Goal: Transaction & Acquisition: Complete application form

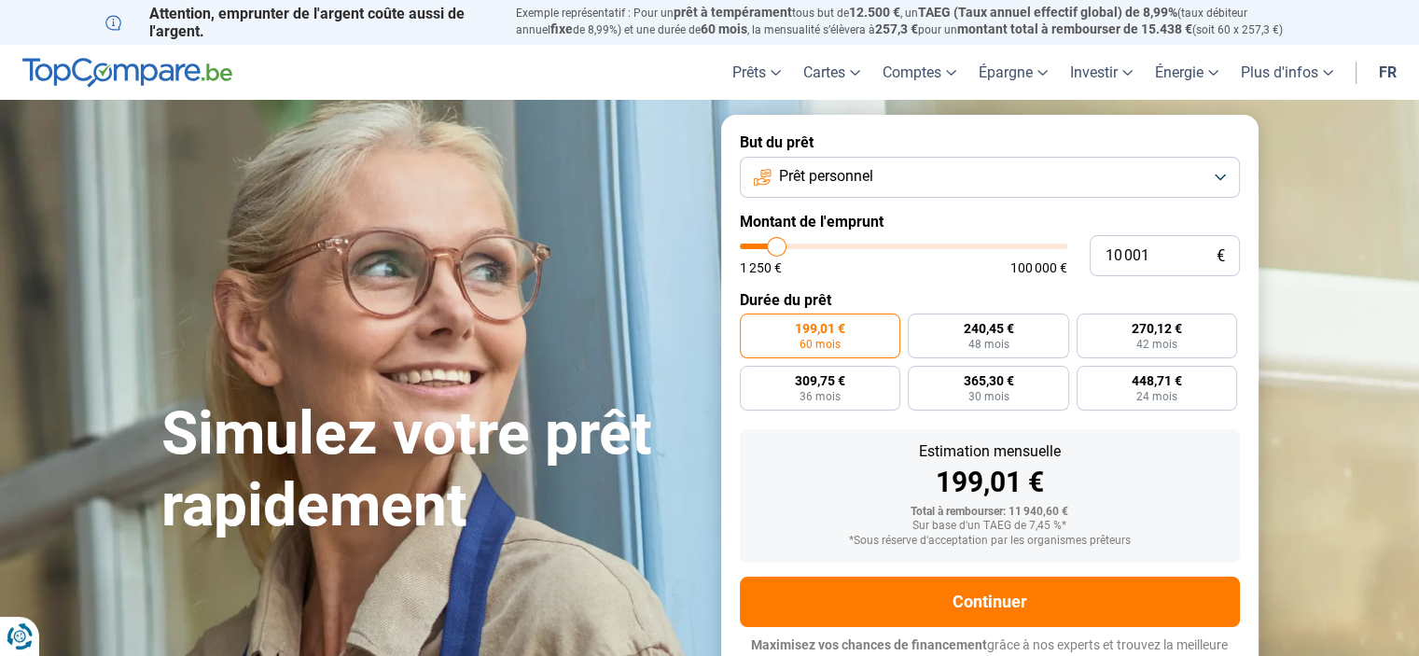
type input "13 500"
type input "13500"
type input "14 000"
type input "14000"
type input "14 500"
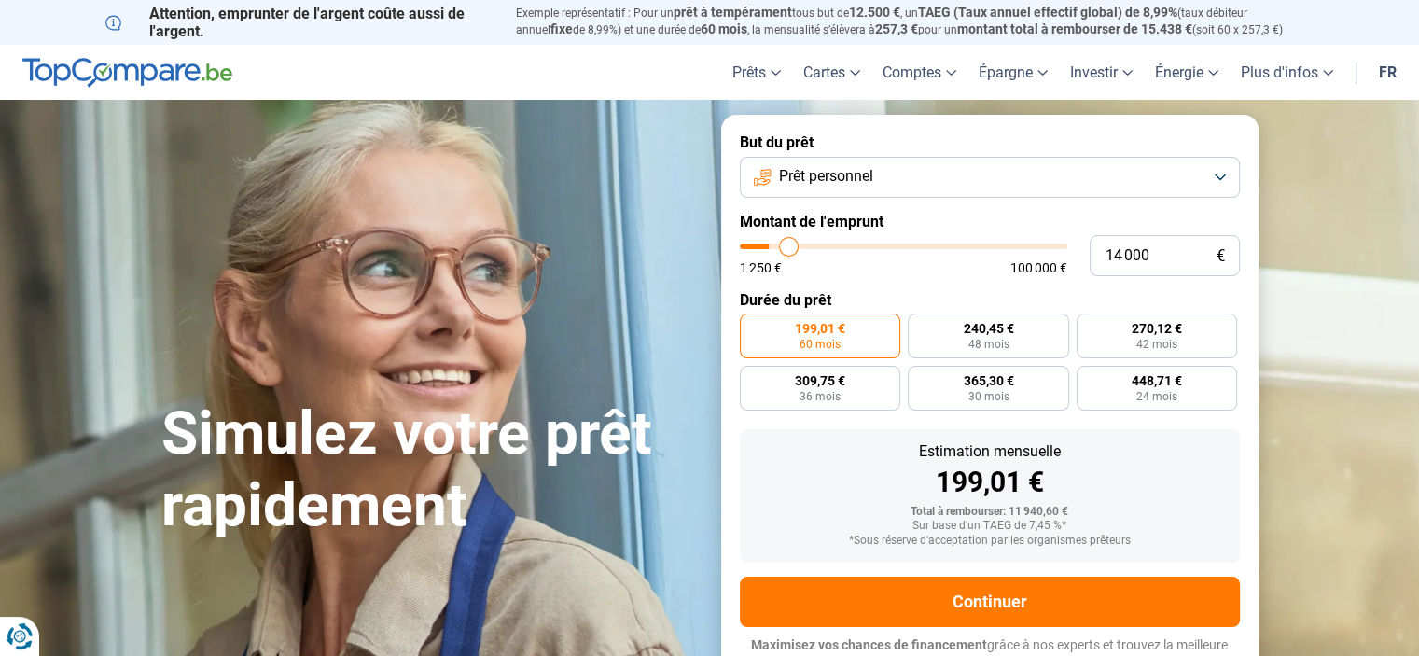
type input "14500"
type input "14 750"
type input "14750"
type input "15 000"
type input "15000"
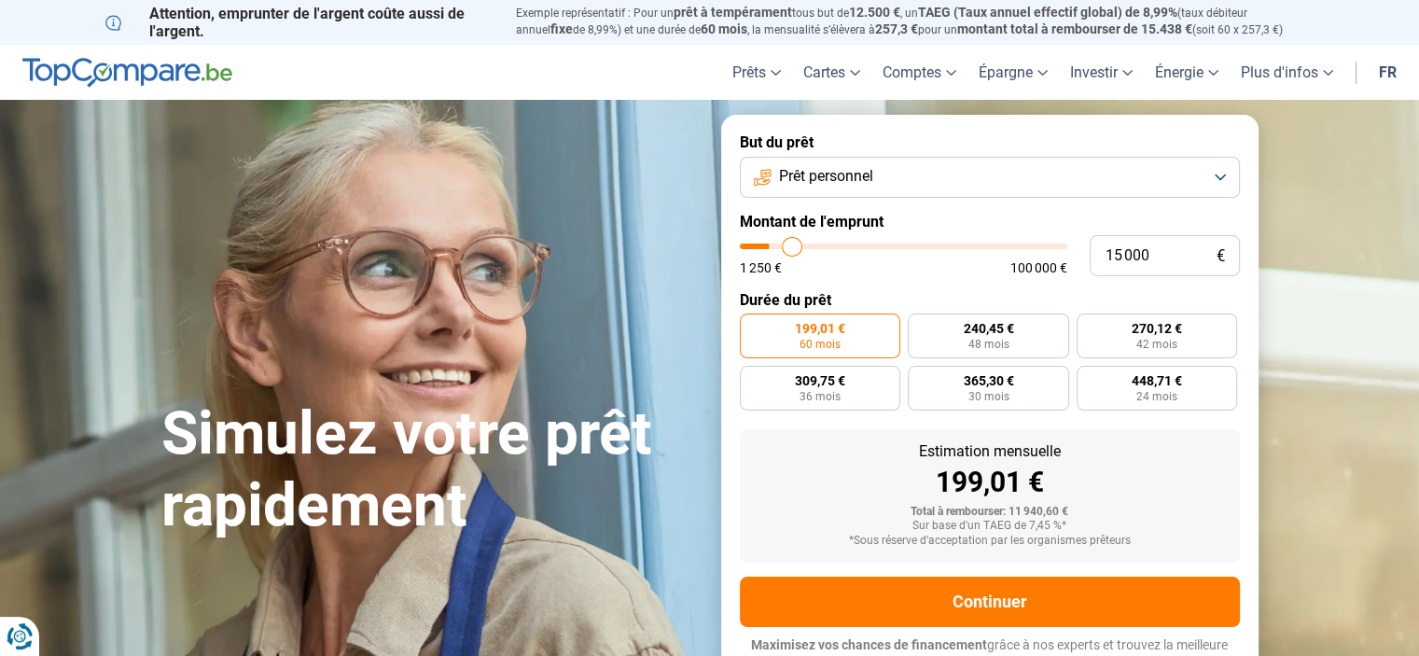
type input "15 250"
type input "15250"
type input "16 250"
type input "16250"
type input "17 250"
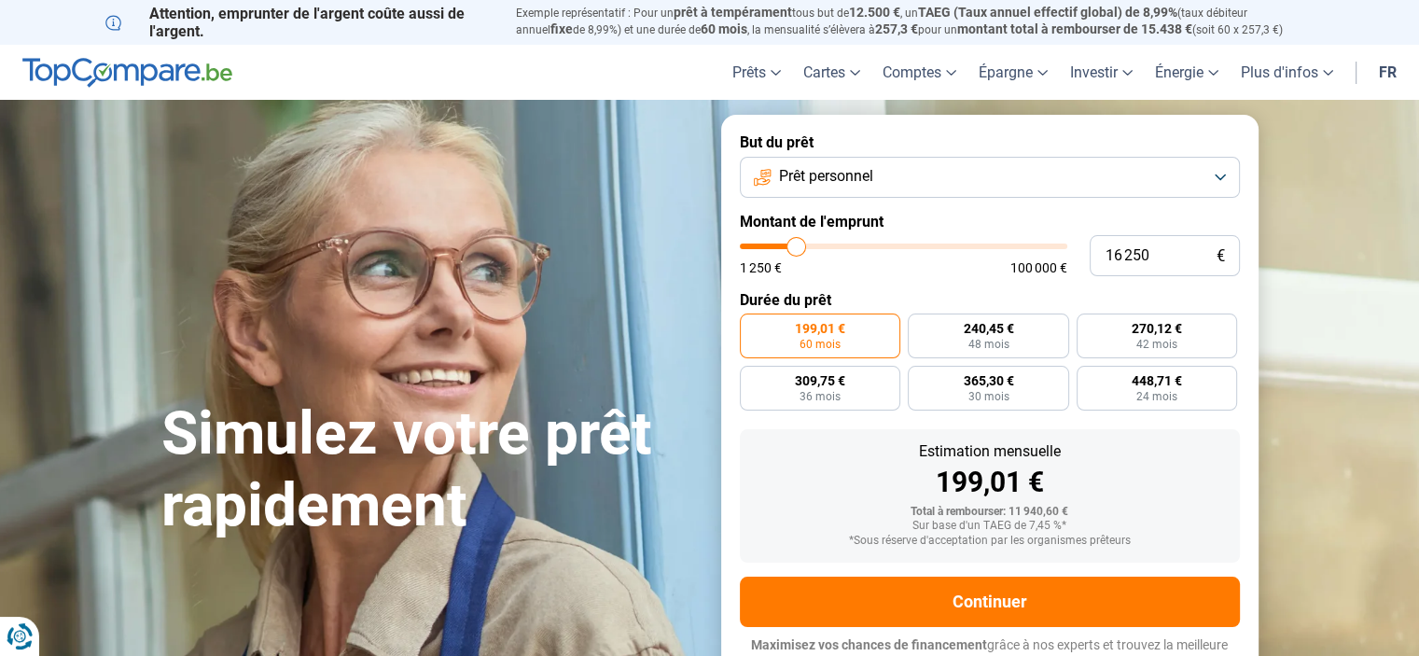
type input "17250"
type input "18 250"
type input "18250"
type input "18 500"
type input "18500"
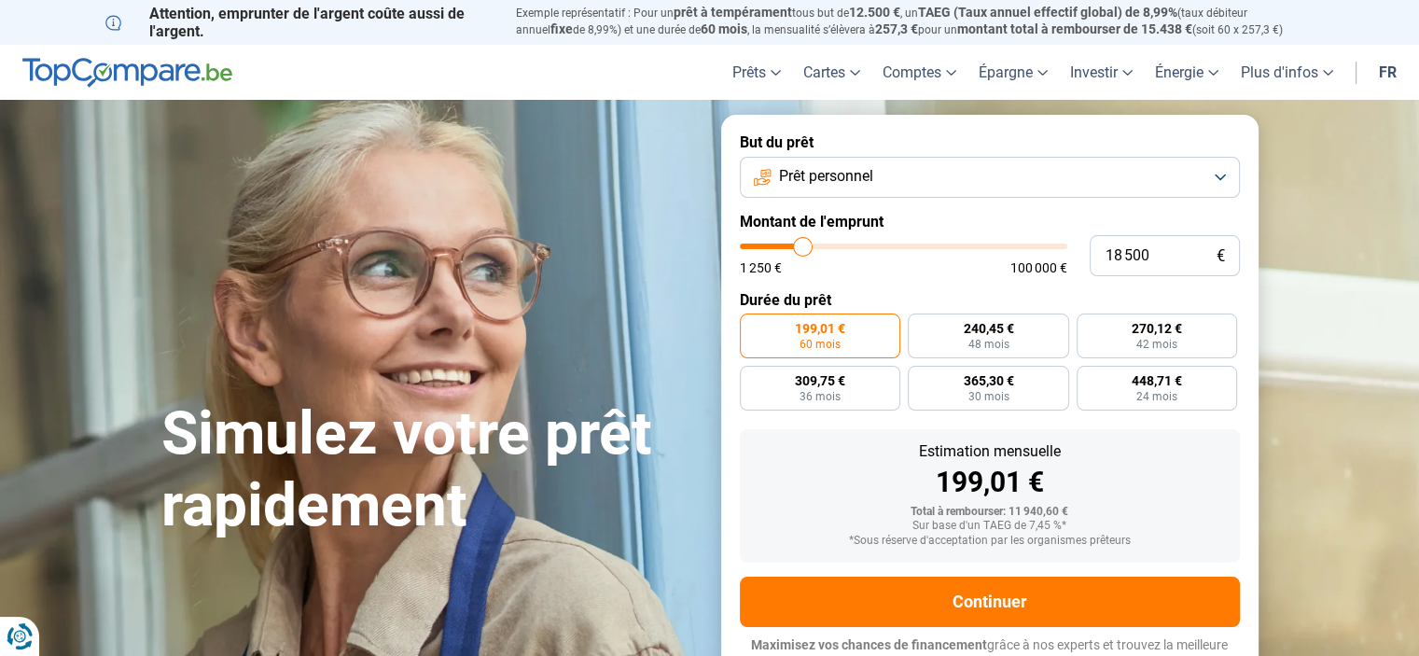
type input "18 750"
type input "18750"
type input "19 500"
type input "19500"
type input "20 750"
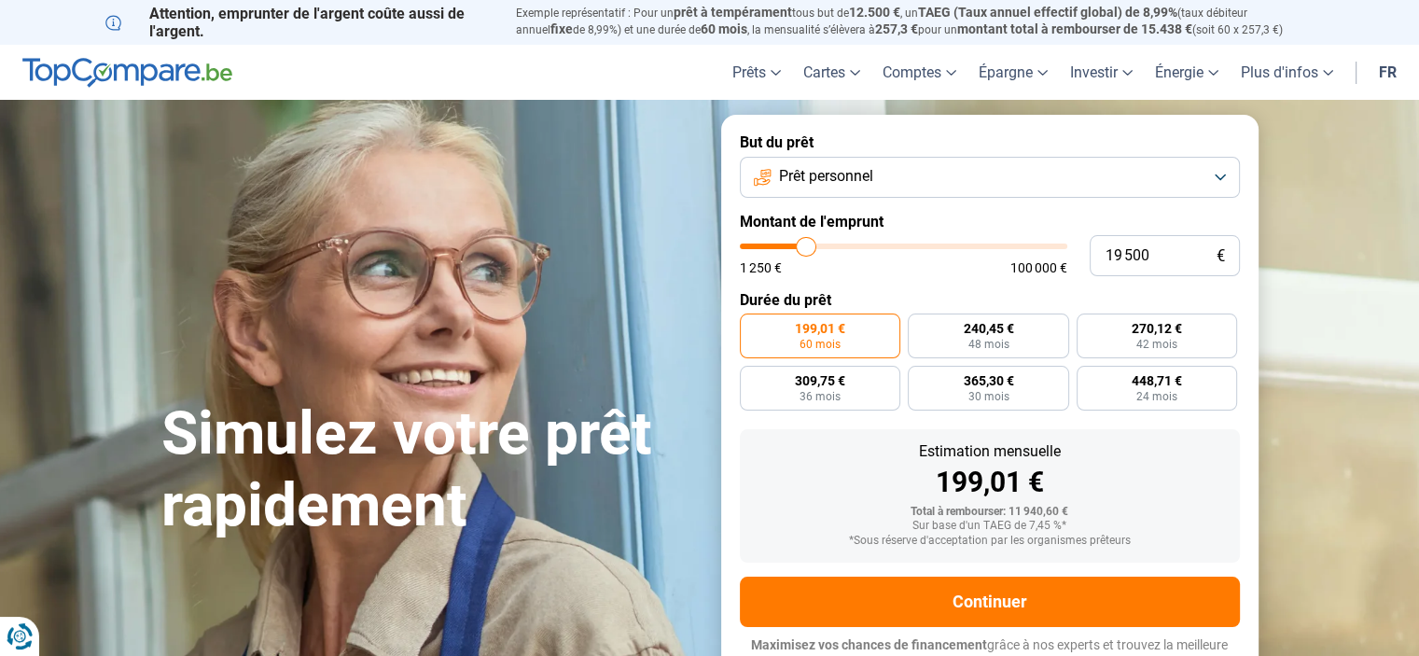
type input "20750"
type input "22 250"
type input "22250"
type input "23 750"
type input "23750"
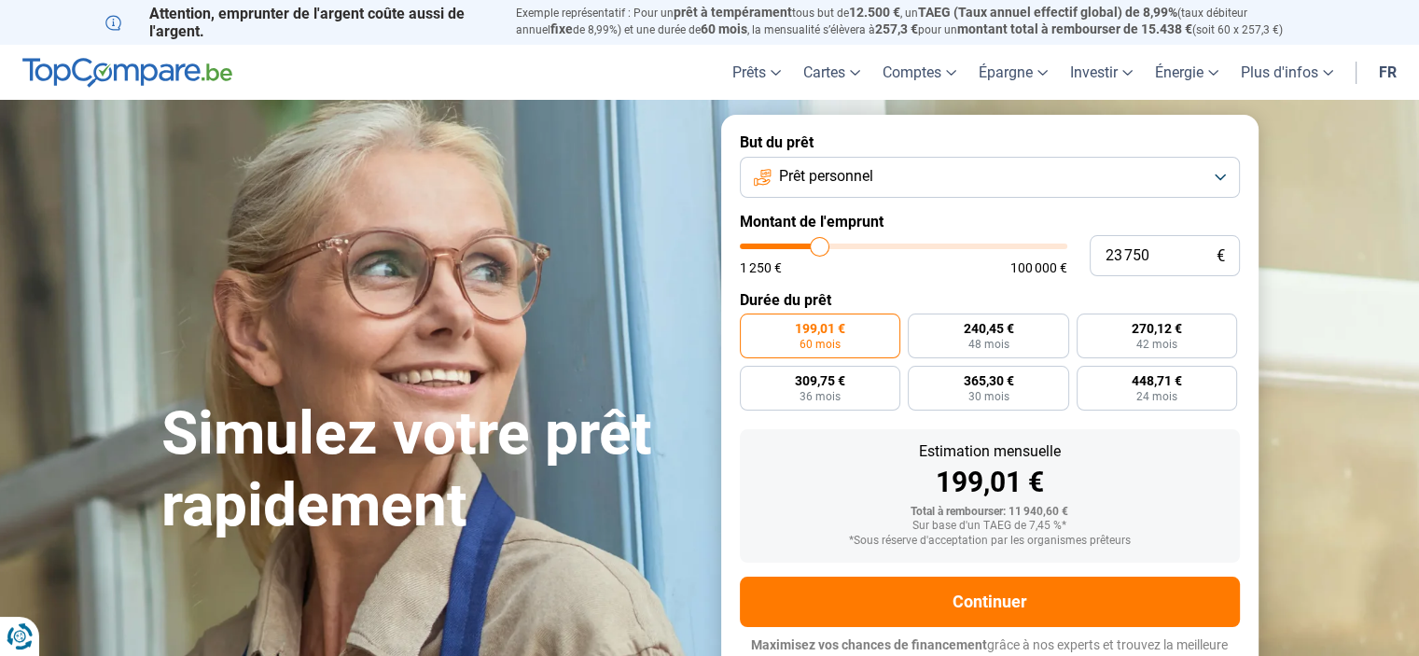
type input "24 750"
type input "24750"
type input "25 500"
type input "25500"
type input "26 000"
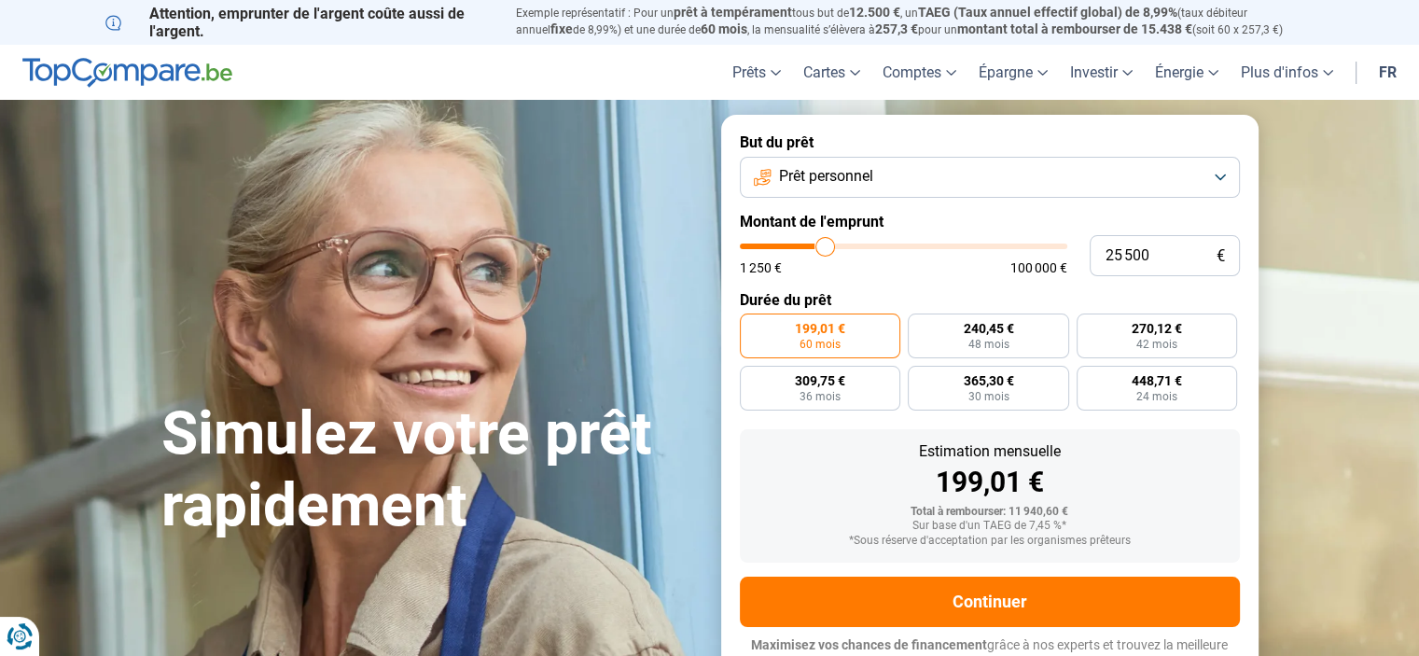
type input "26000"
type input "26 500"
type input "26500"
type input "26 250"
type input "26250"
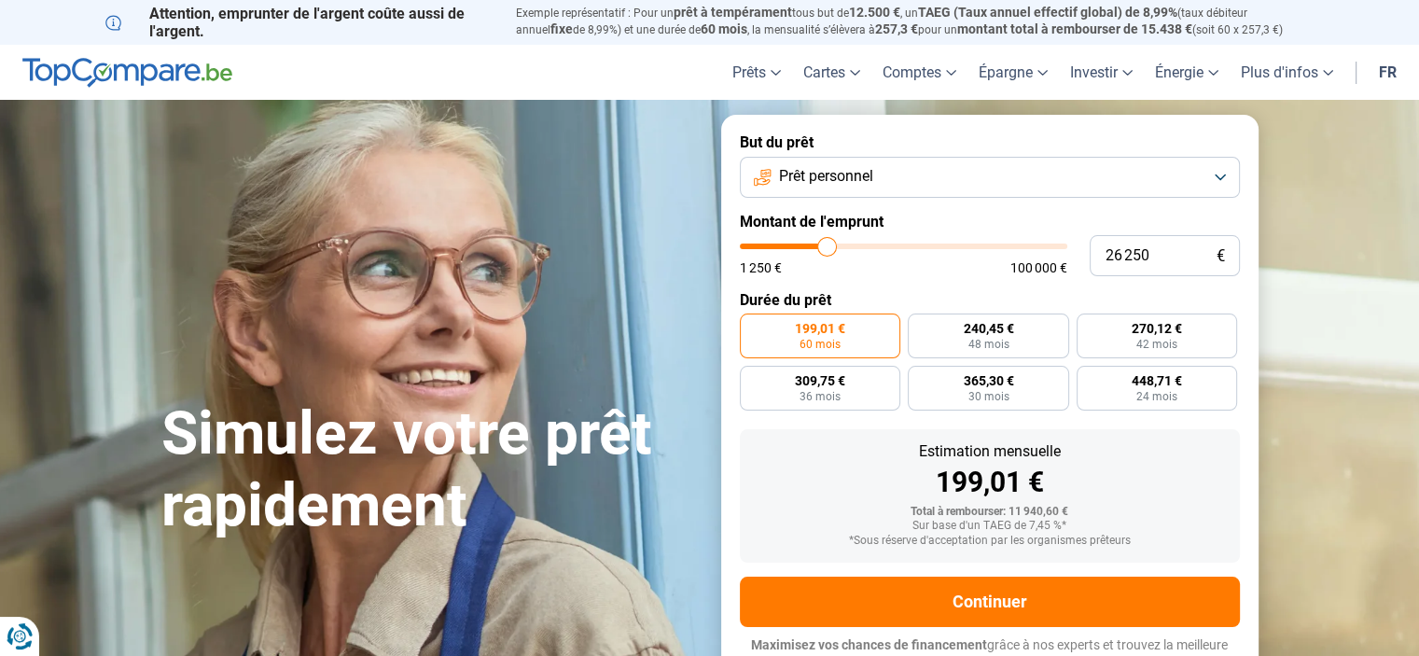
type input "26 000"
type input "26000"
type input "25 750"
type input "25750"
type input "25 250"
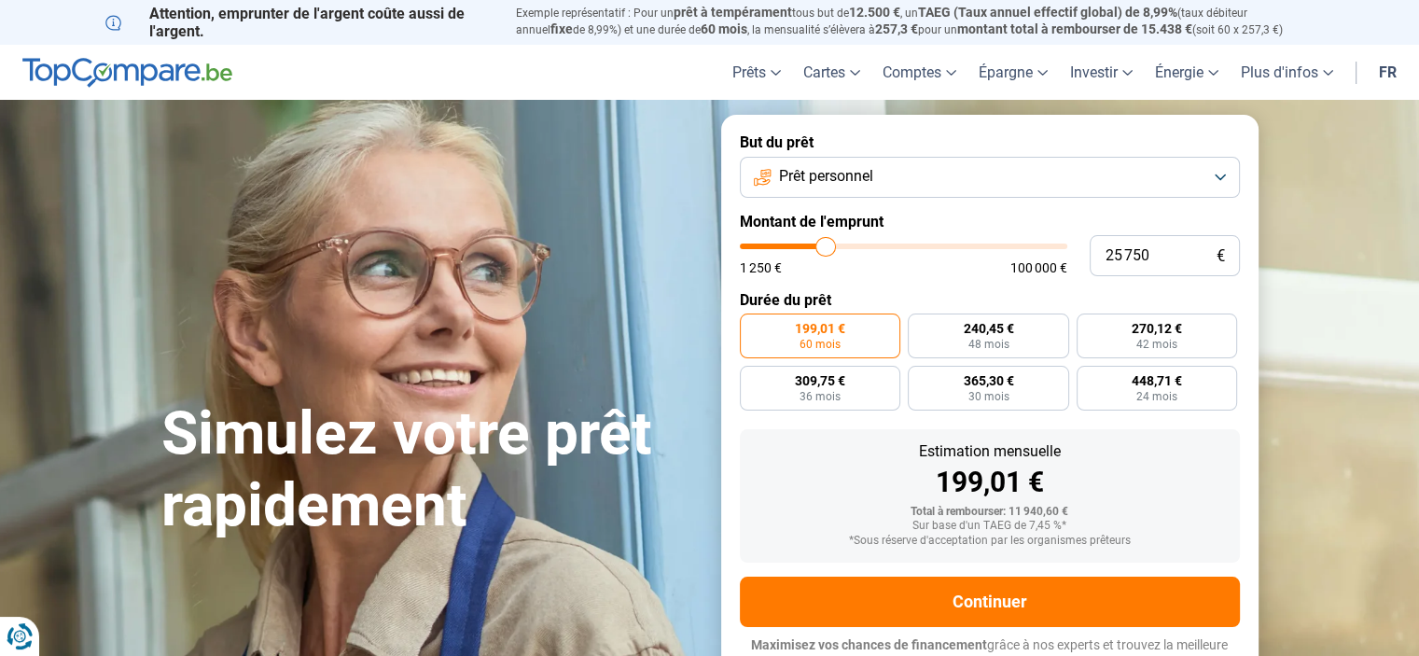
type input "25250"
type input "24 000"
type input "24000"
type input "22 750"
type input "22750"
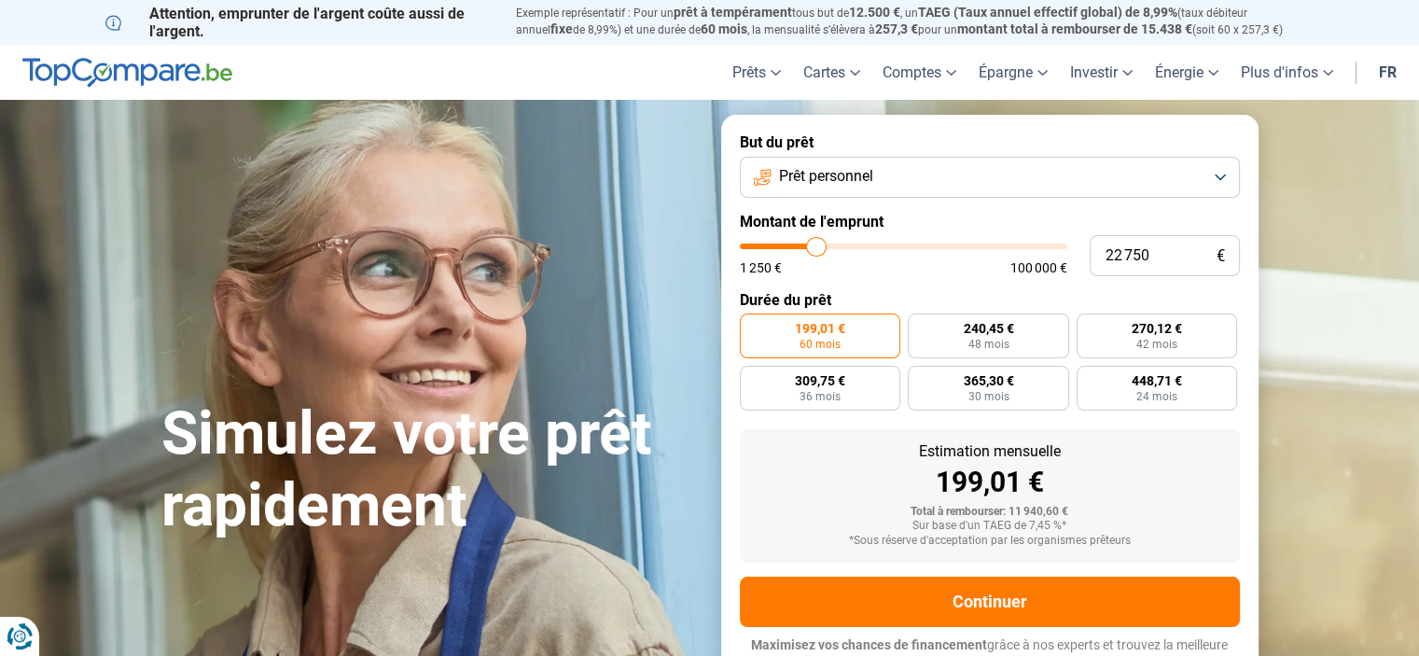
type input "20 250"
type input "20250"
type input "17 000"
type input "17000"
type input "15 500"
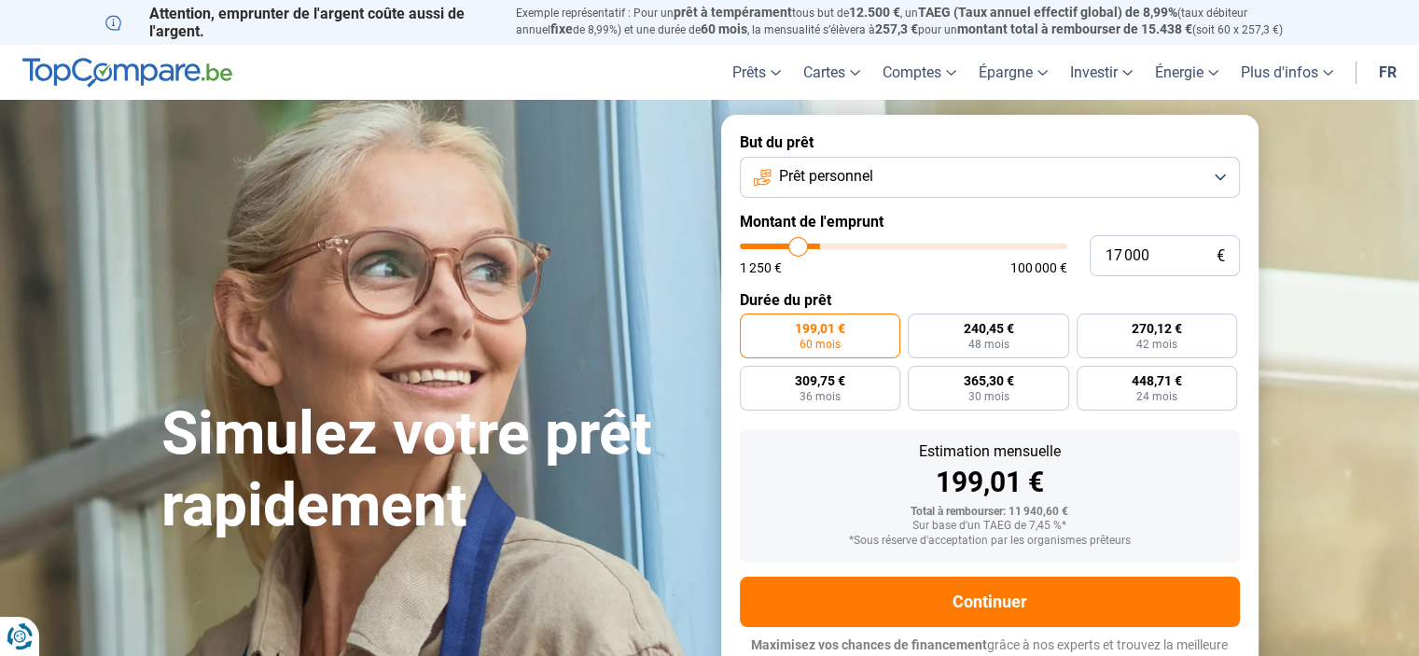
type input "15500"
type input "15 000"
type input "15000"
type input "14 500"
type input "14500"
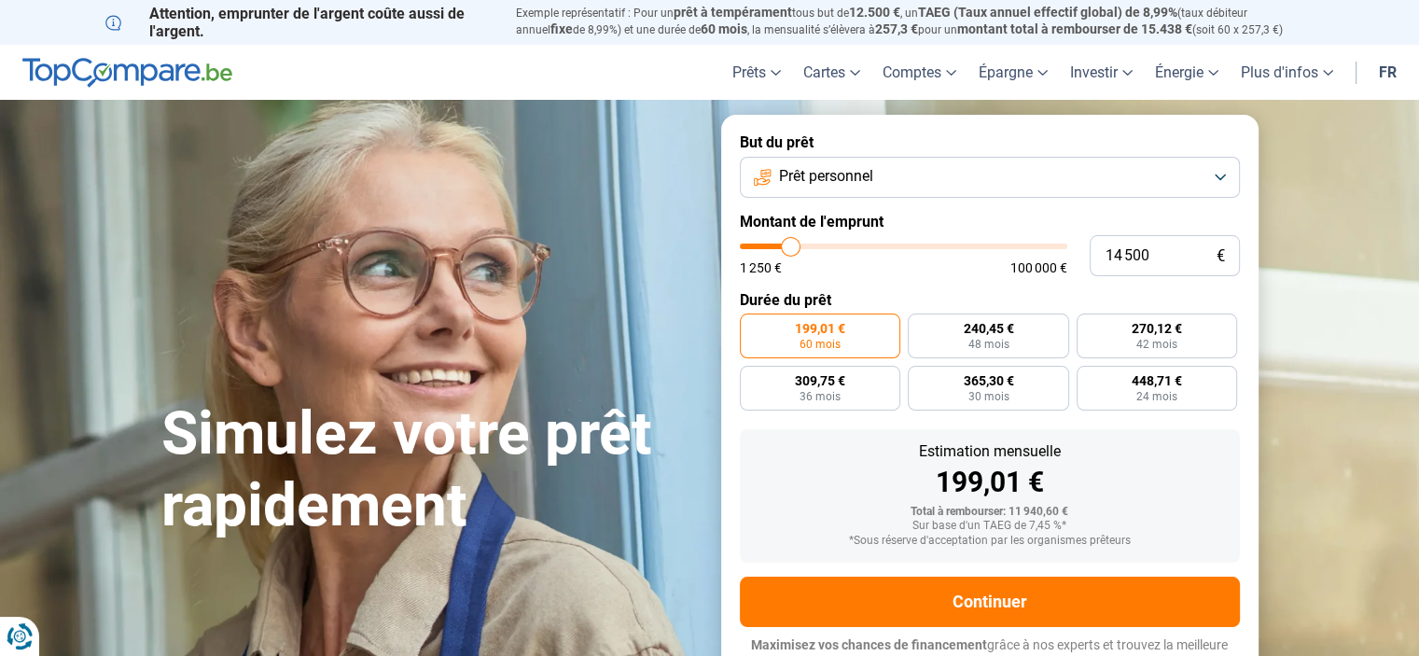
type input "14 250"
type input "14250"
type input "13 750"
type input "13750"
type input "13 000"
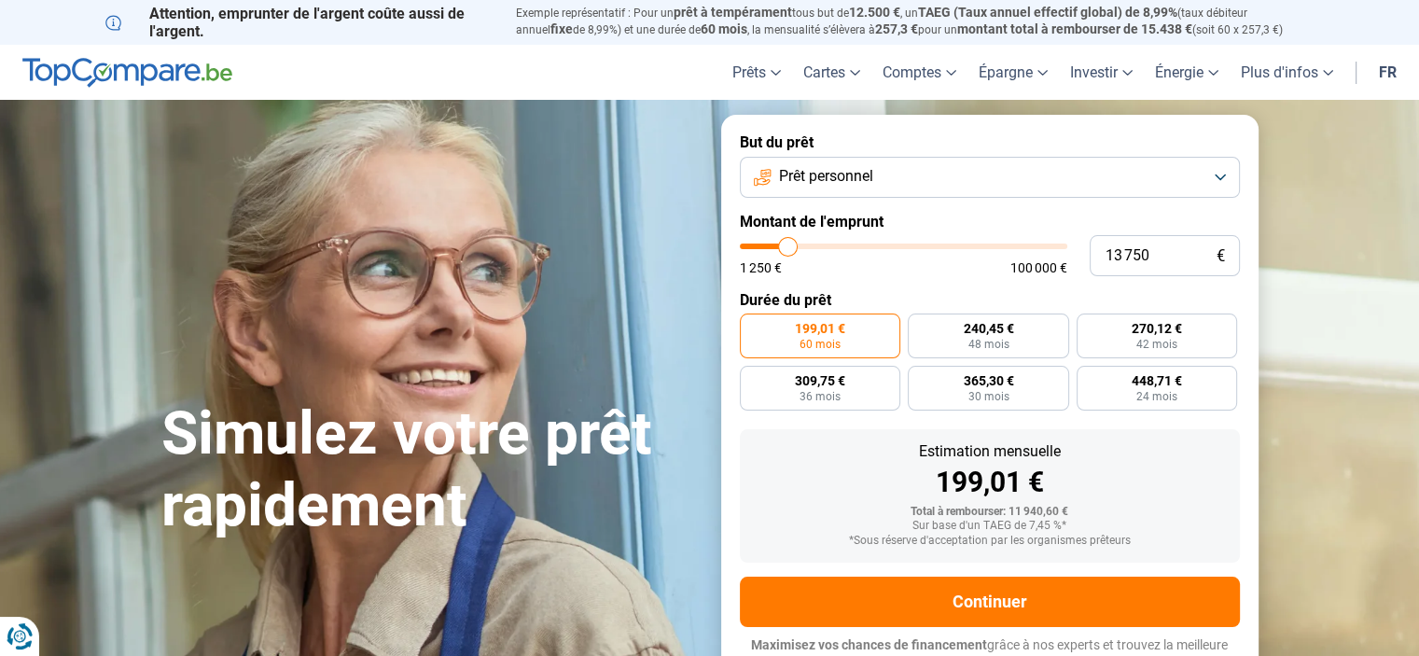
type input "13000"
type input "12 500"
type input "12500"
type input "12 250"
type input "12250"
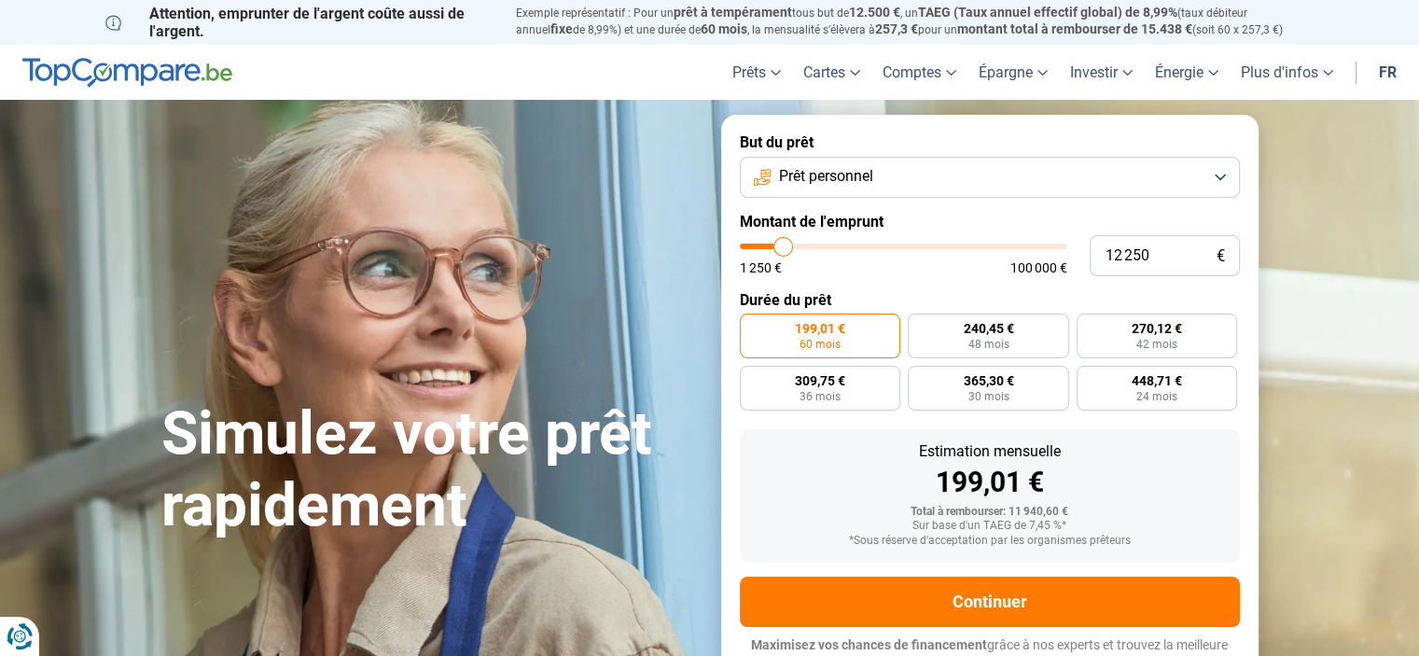
type input "12 000"
type input "12000"
type input "11 750"
type input "11750"
type input "11 500"
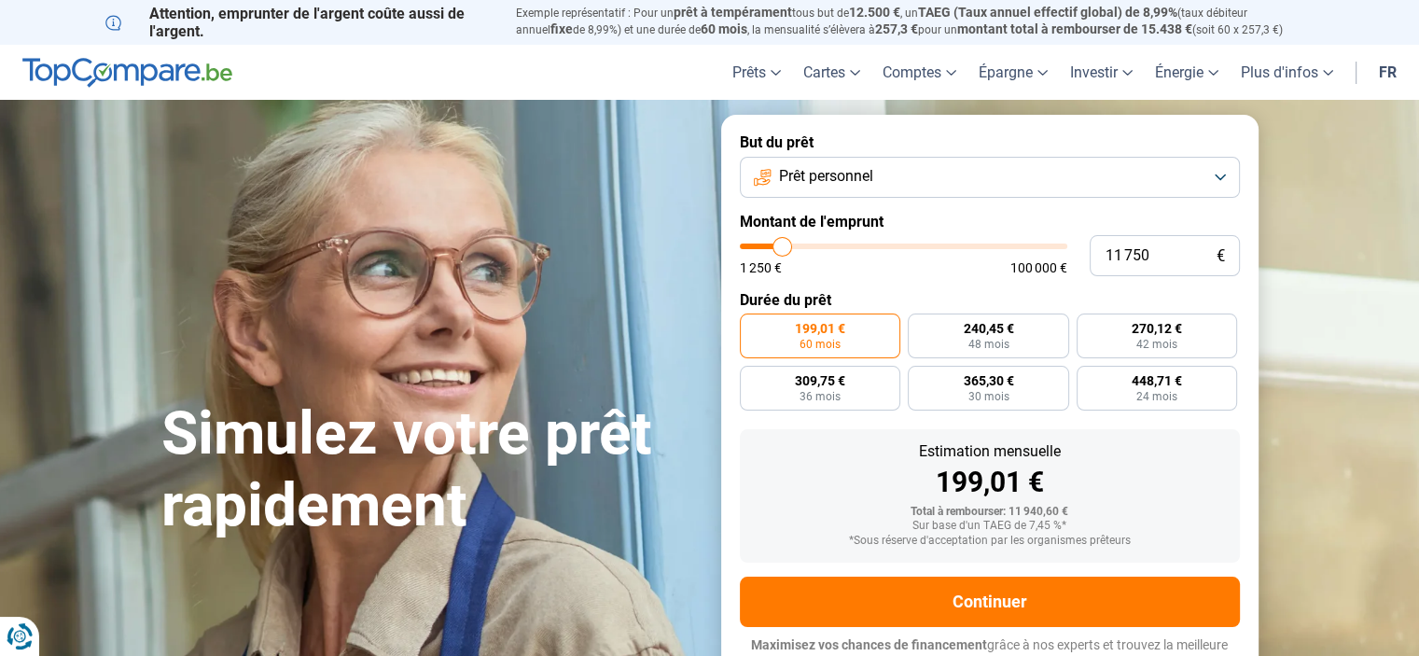
type input "11500"
type input "11 000"
drag, startPoint x: 785, startPoint y: 245, endPoint x: 780, endPoint y: 258, distance: 14.2
type input "11000"
click at [780, 249] on input "range" at bounding box center [903, 246] width 327 height 6
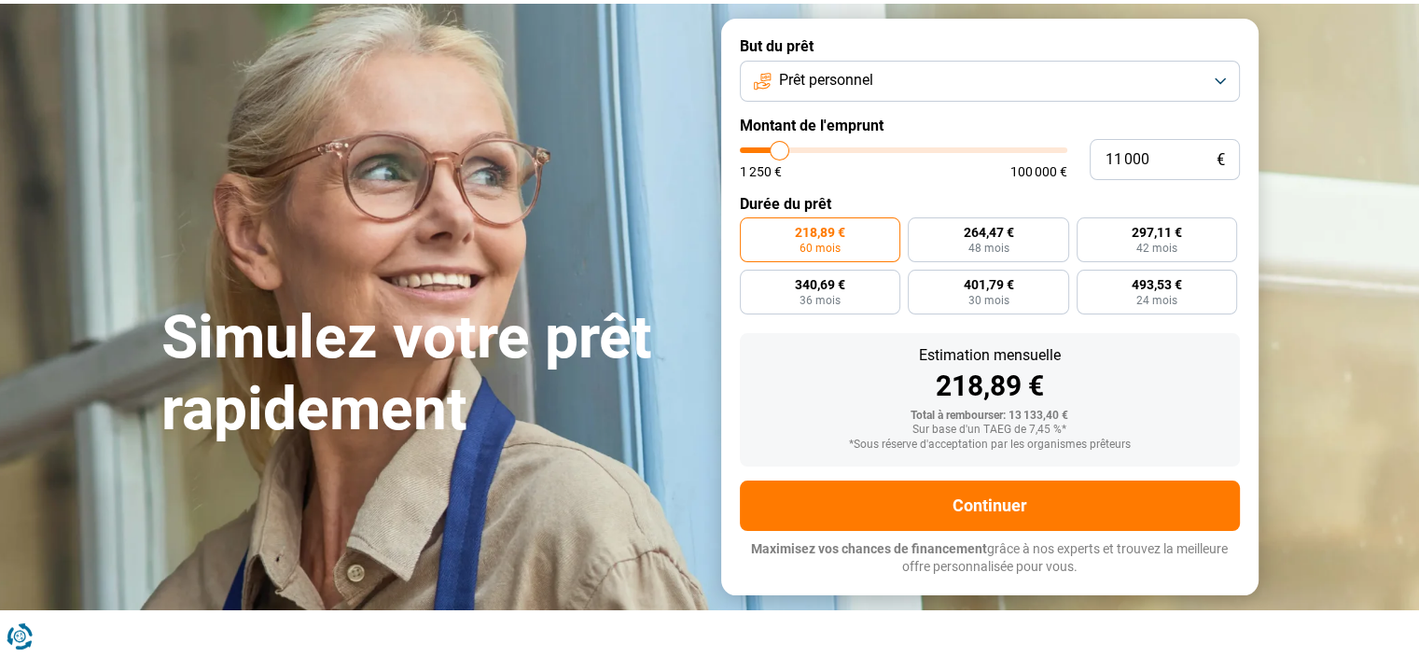
scroll to position [204, 0]
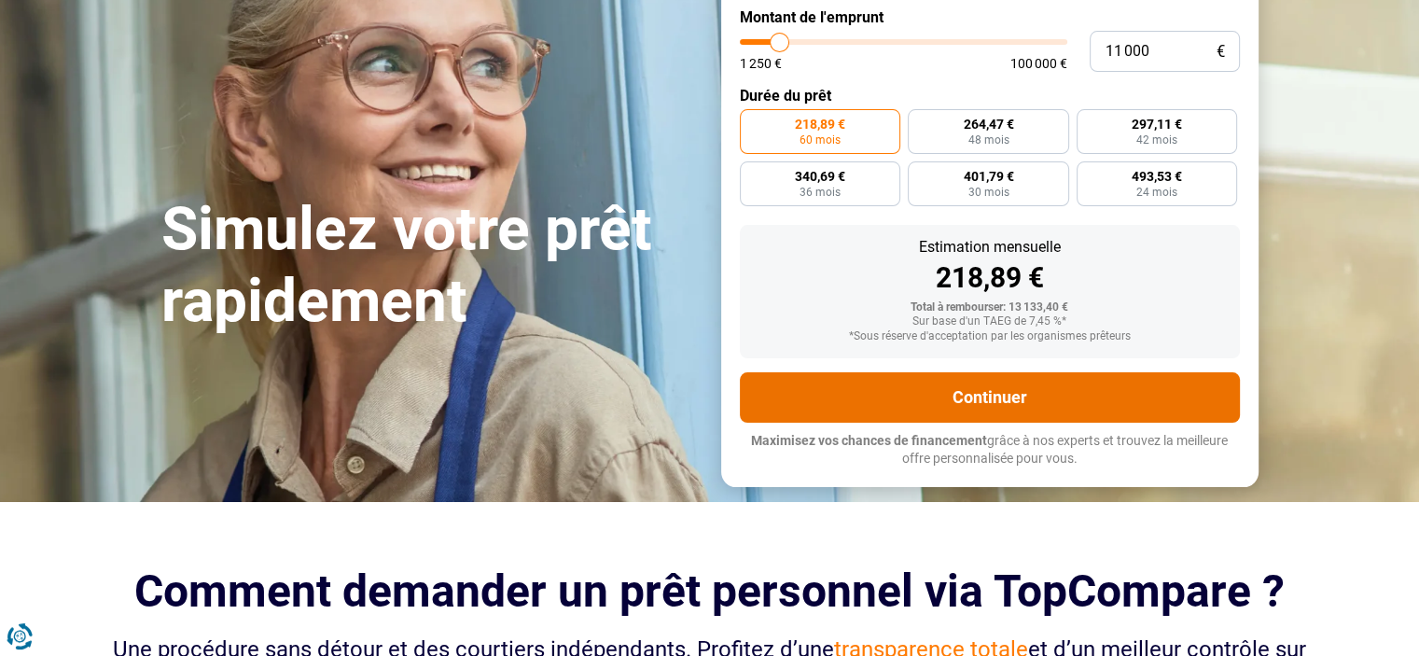
click at [1018, 404] on button "Continuer" at bounding box center [990, 397] width 500 height 50
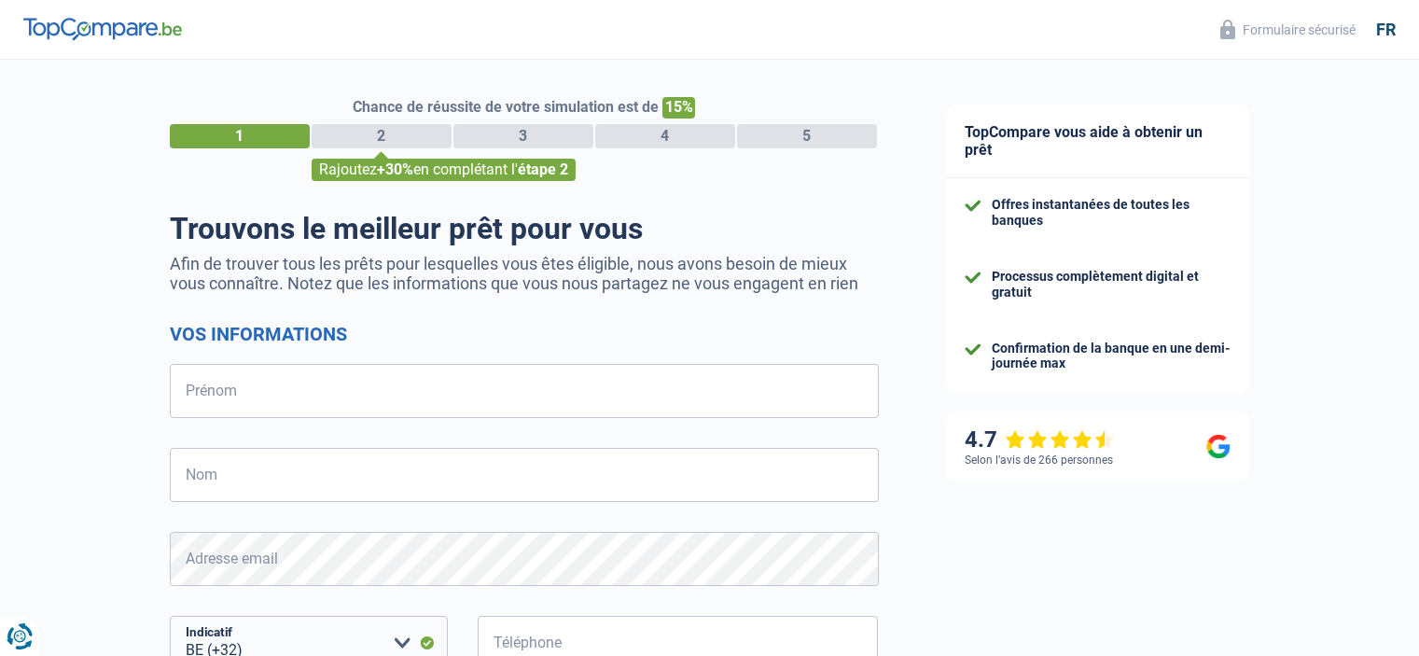
select select "32"
click at [612, 401] on input "Prénom" at bounding box center [524, 391] width 709 height 54
type input "[PERSON_NAME]"
click at [334, 470] on input "Nom" at bounding box center [524, 475] width 709 height 54
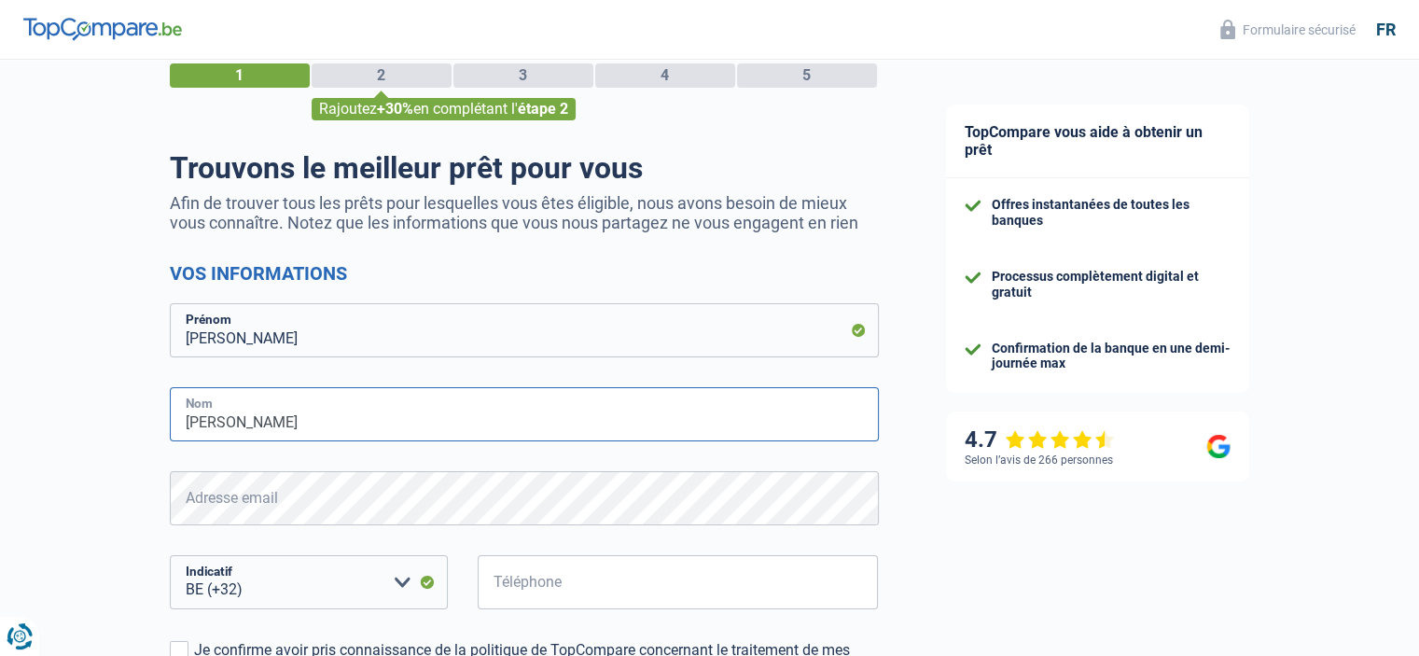
scroll to position [93, 0]
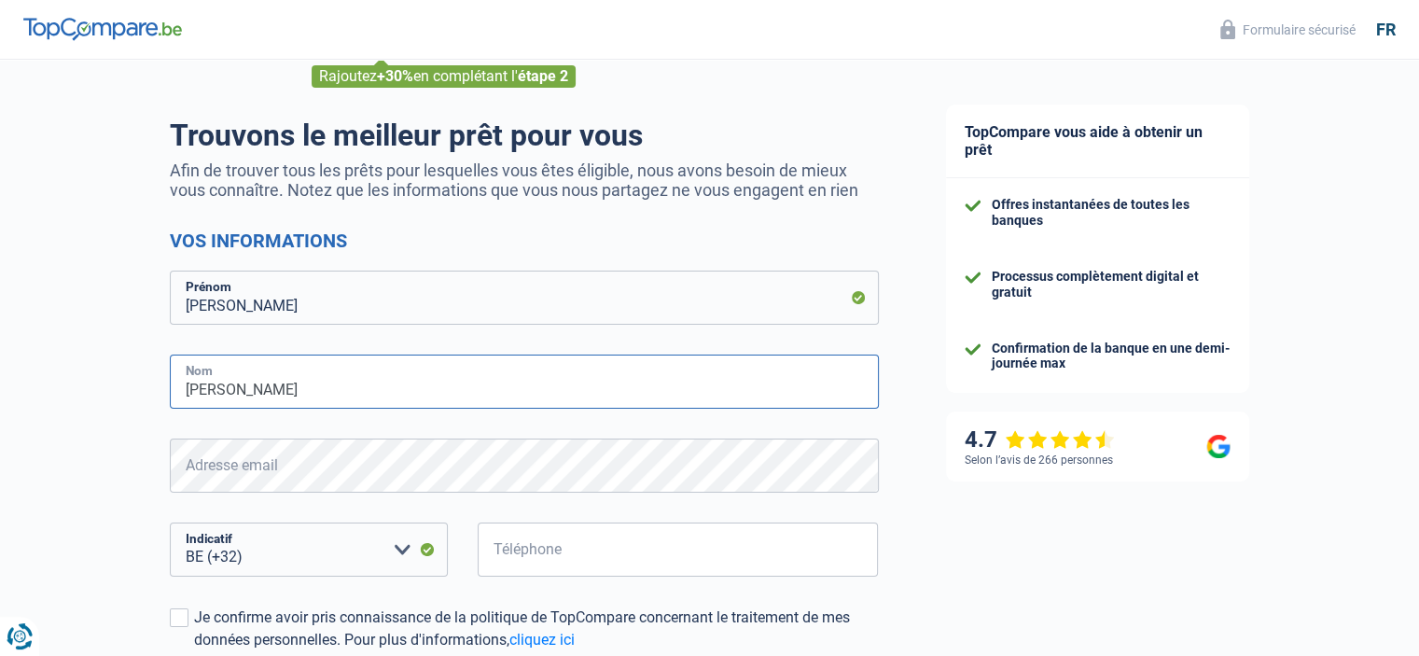
type input "[PERSON_NAME]"
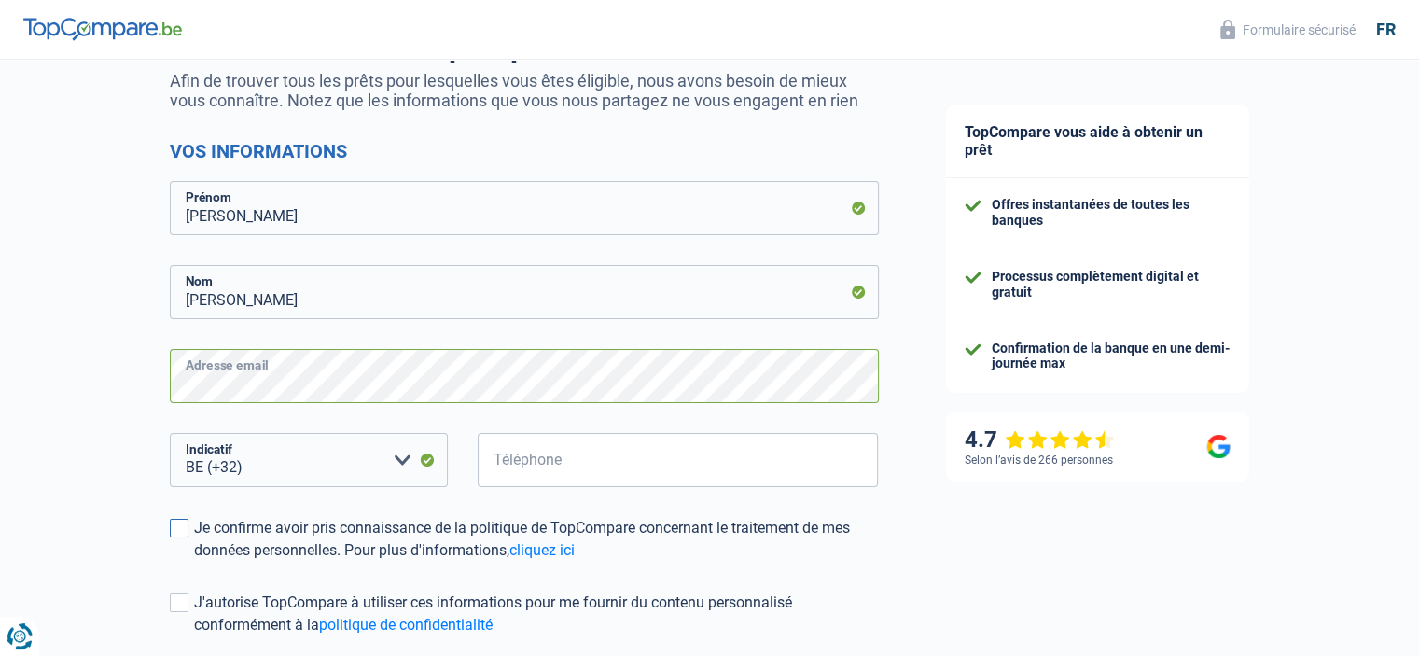
scroll to position [280, 0]
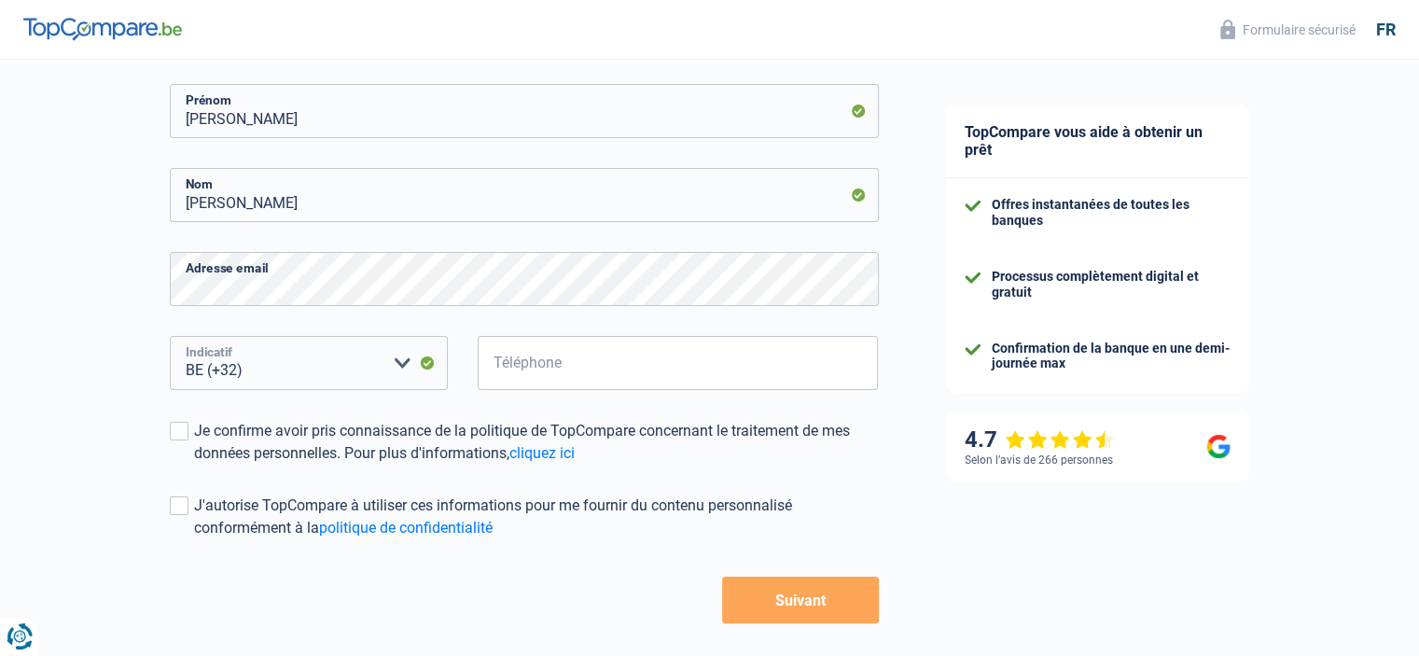
click at [335, 370] on select "BE (+32) LU (+352) Veuillez sélectionner une option" at bounding box center [309, 363] width 278 height 54
click at [539, 374] on input "Téléphone" at bounding box center [678, 363] width 401 height 54
type input "465317621"
click at [175, 428] on span at bounding box center [179, 431] width 19 height 19
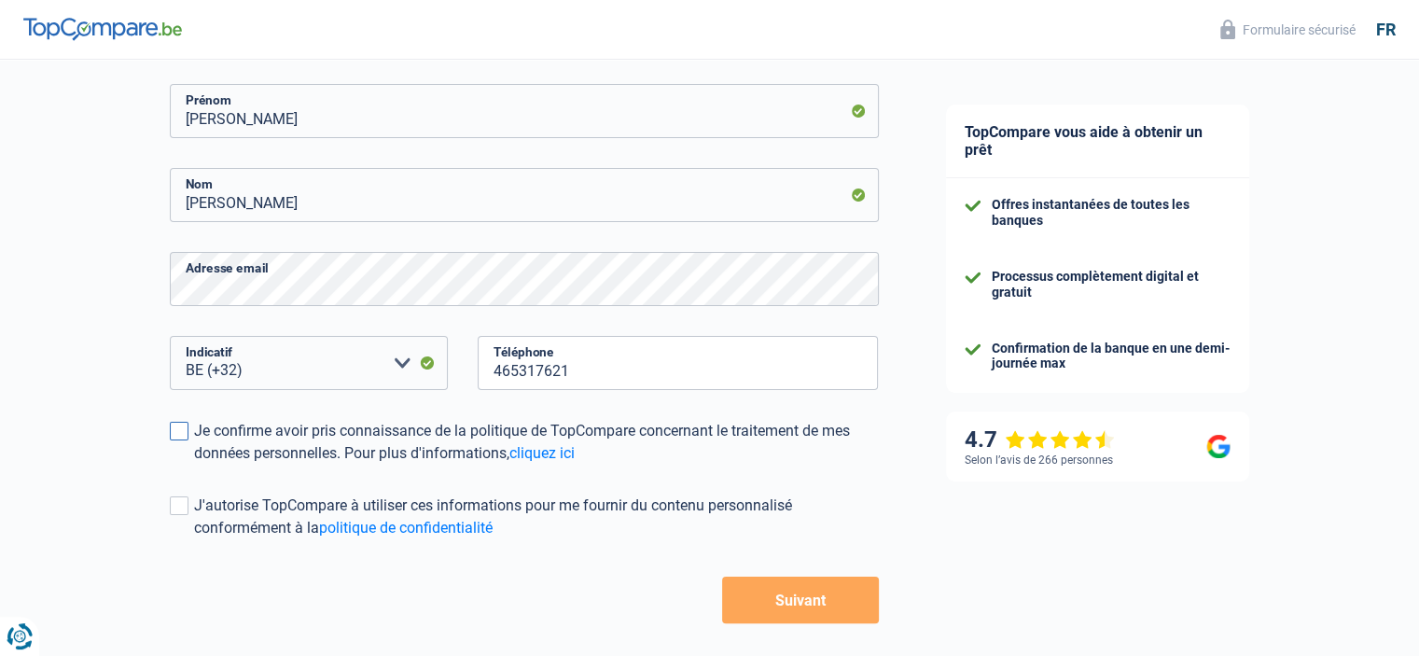
click at [194, 465] on input "Je confirme avoir pris connaissance de la politique de TopCompare concernant le…" at bounding box center [194, 465] width 0 height 0
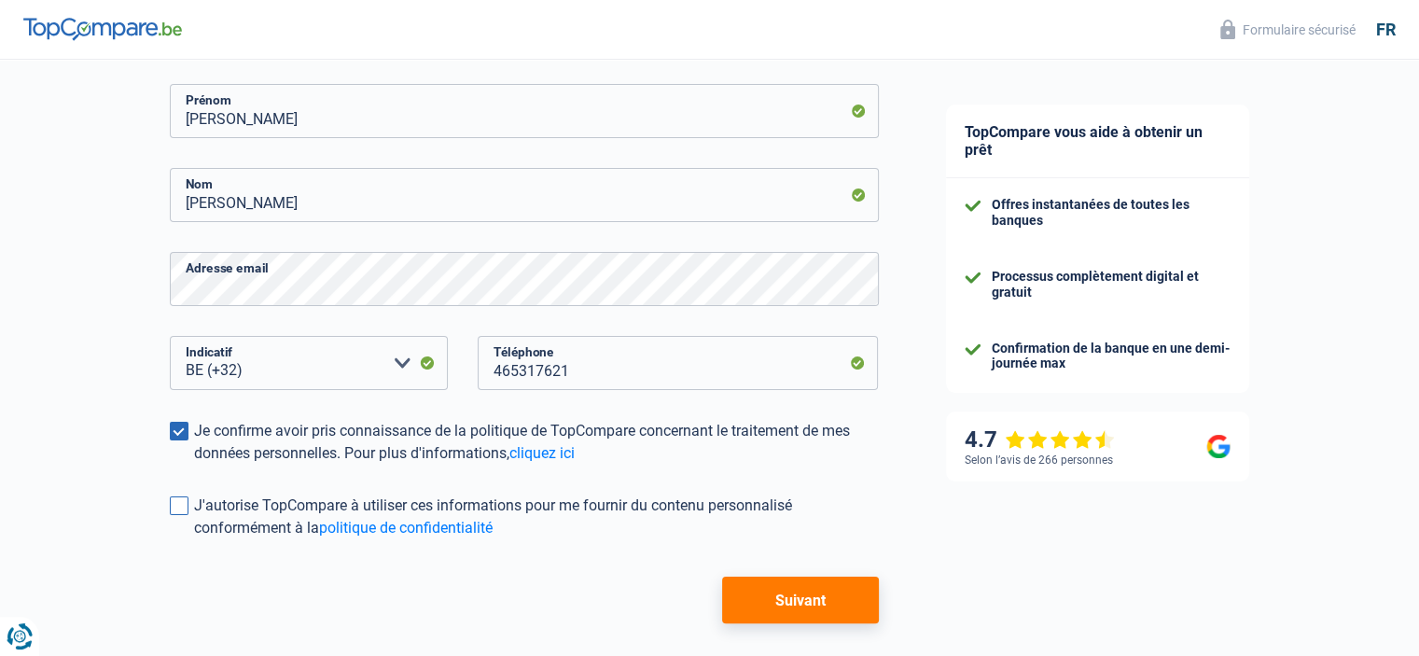
click at [177, 505] on span at bounding box center [179, 505] width 19 height 19
click at [194, 539] on input "J'autorise TopCompare à utiliser ces informations pour me fournir du contenu pe…" at bounding box center [194, 539] width 0 height 0
click at [778, 598] on button "Suivant" at bounding box center [800, 599] width 156 height 47
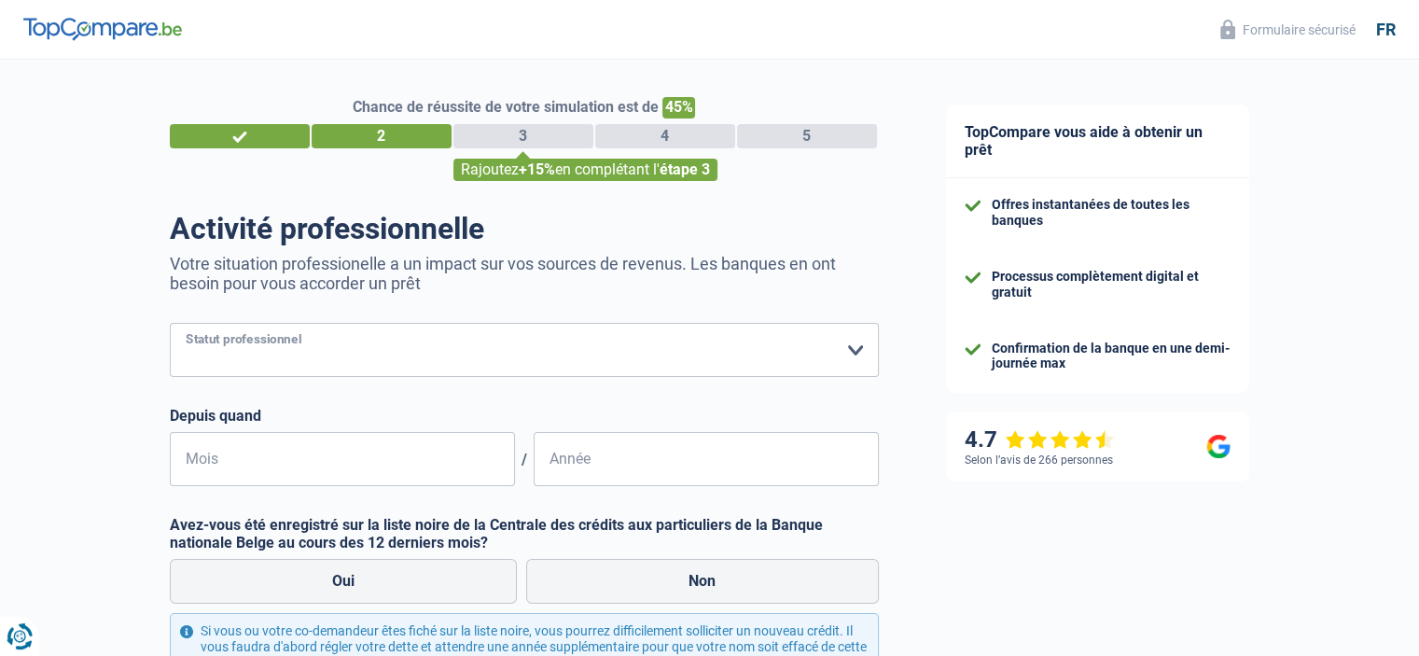
click at [428, 363] on select "Ouvrier Employé privé Employé public Invalide Indépendant Pensionné Chômeur Mut…" at bounding box center [524, 350] width 709 height 54
select select "privateEmployee"
click at [170, 324] on select "Ouvrier Employé privé Employé public Invalide Indépendant Pensionné Chômeur Mut…" at bounding box center [524, 350] width 709 height 54
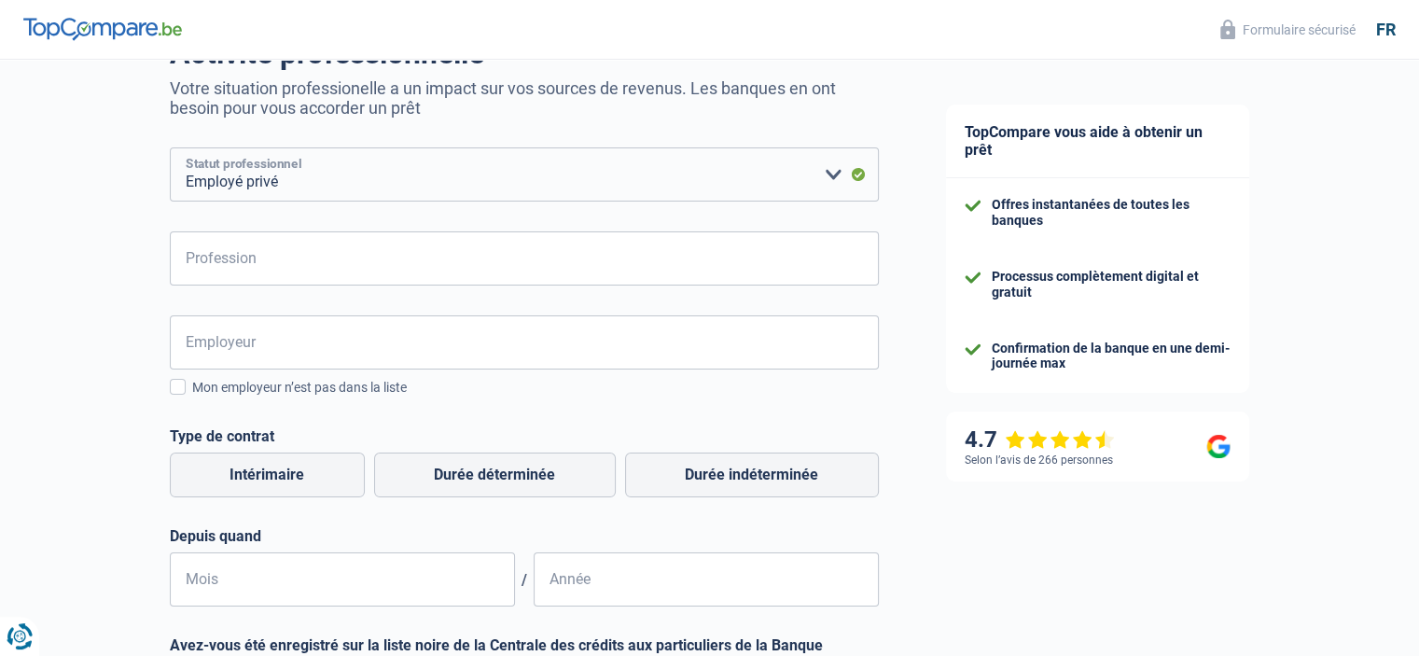
scroll to position [187, 0]
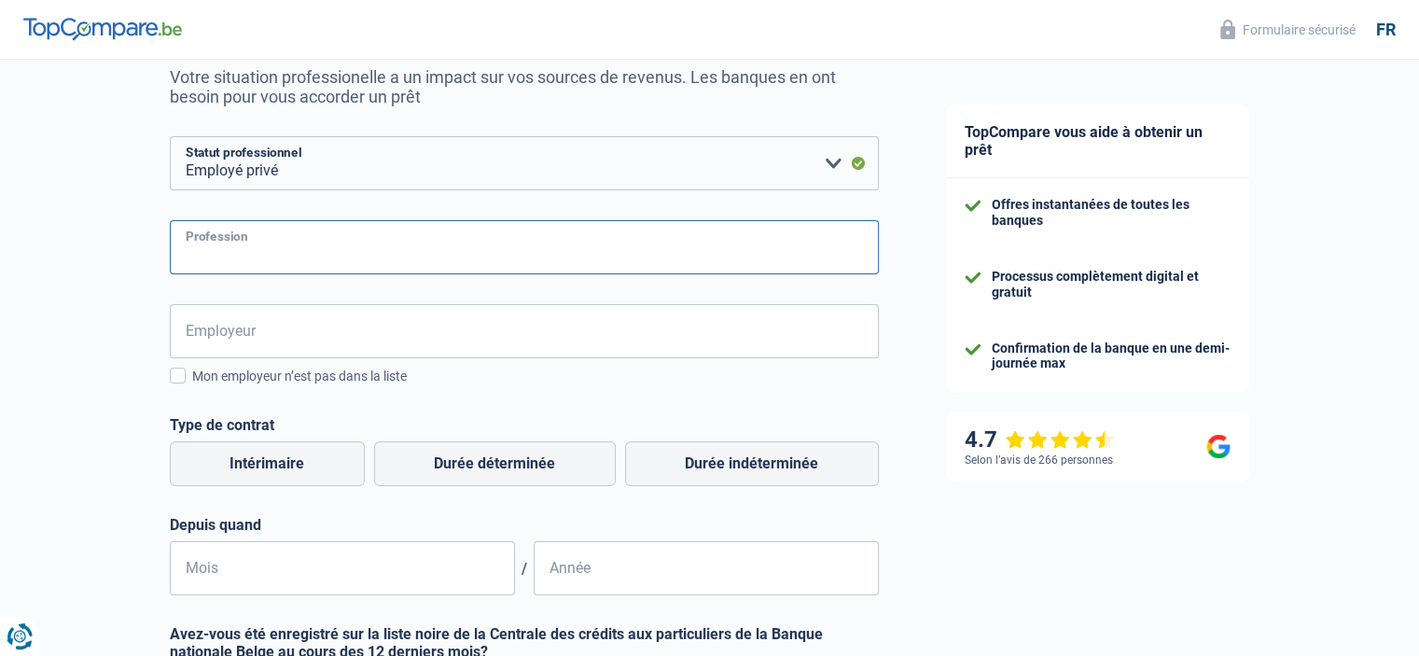
click at [350, 266] on input "Profession" at bounding box center [524, 247] width 709 height 54
paste input "Gestionnaire Administratif"
type input "Gestionnaire Administratif"
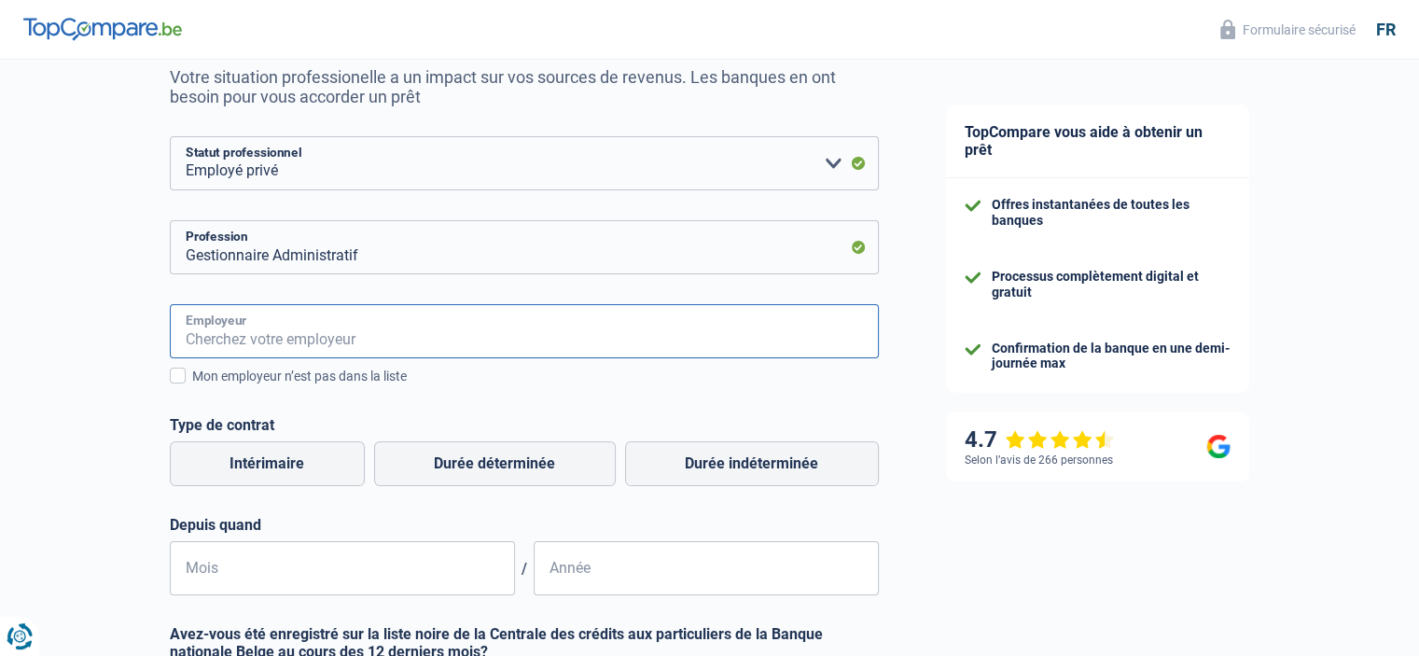
click at [215, 327] on input "Employeur" at bounding box center [524, 331] width 709 height 54
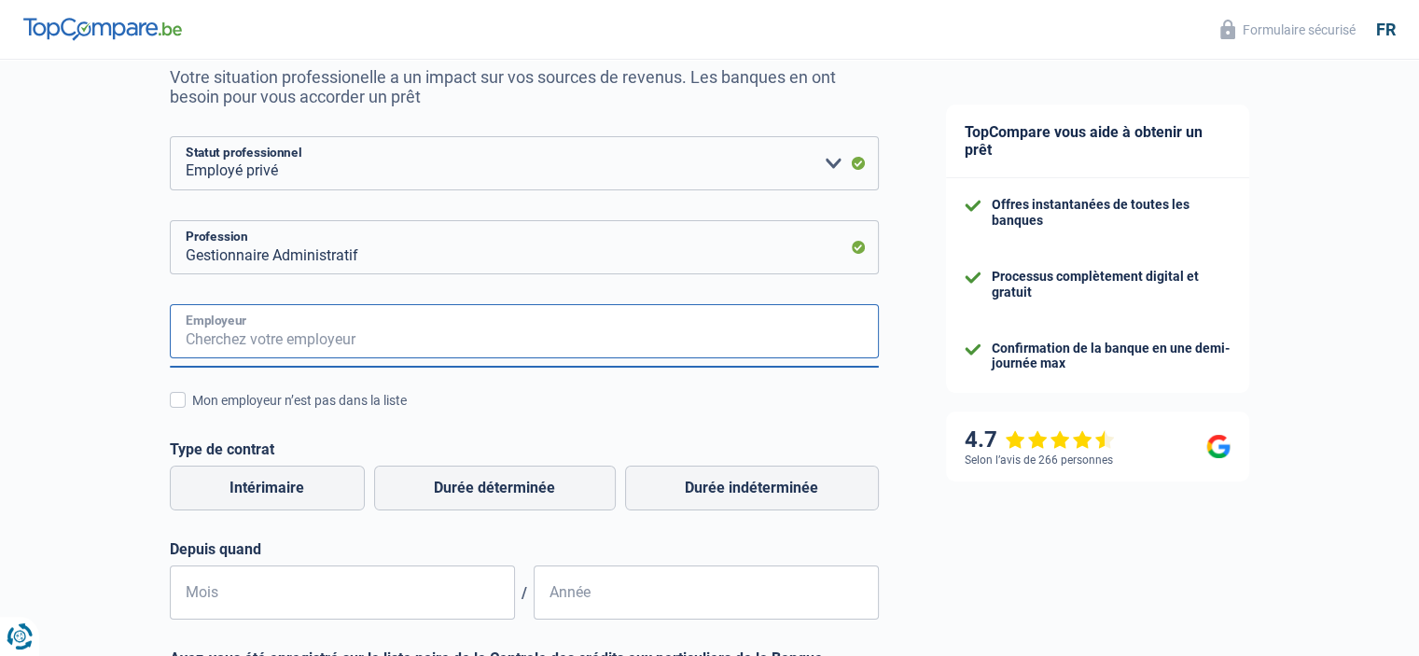
paste input "IN&CO Bizoffice"
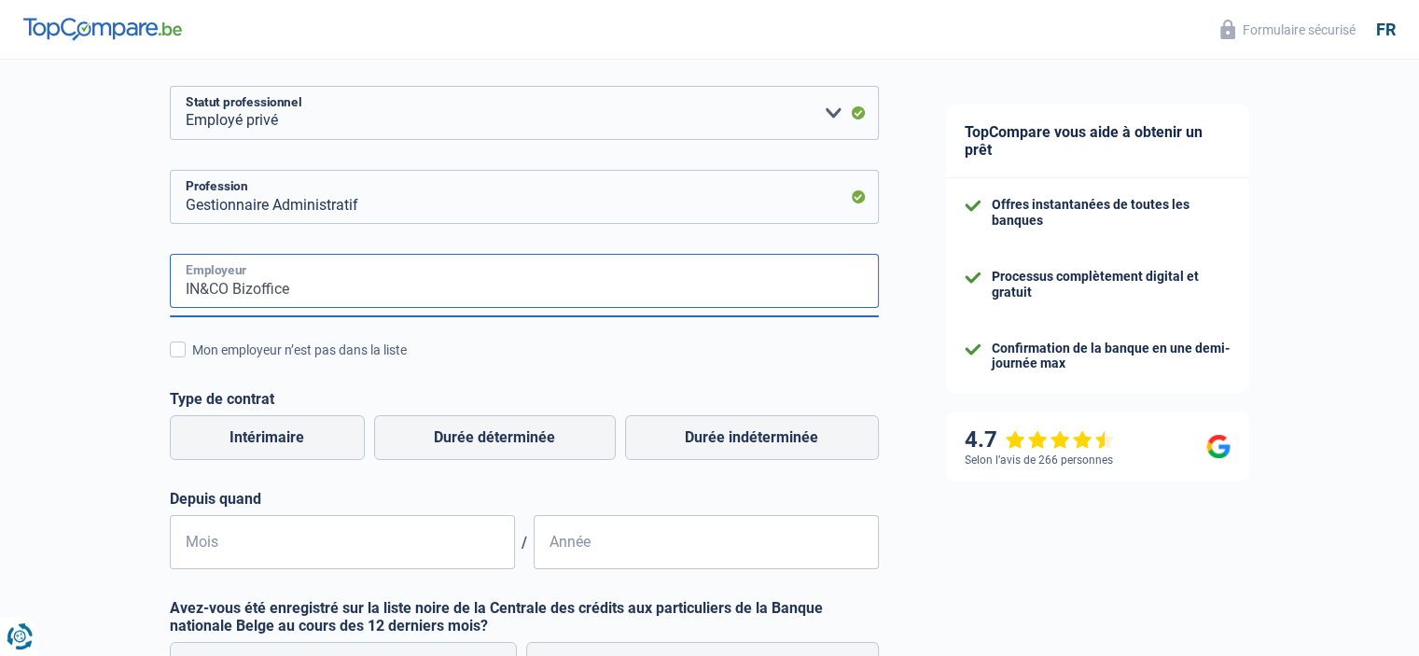
scroll to position [280, 0]
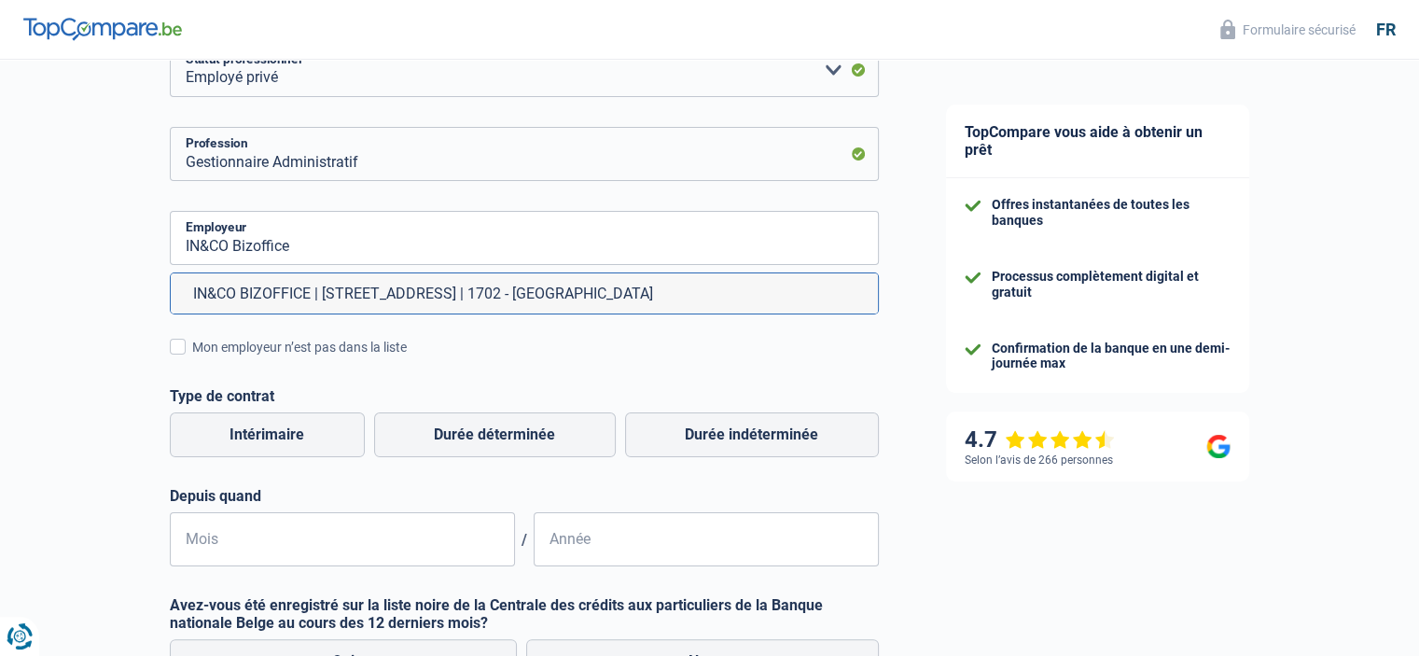
click at [571, 296] on li "IN&CO BIZOFFICE | [STREET_ADDRESS] | 1702 - [GEOGRAPHIC_DATA]" at bounding box center [524, 293] width 707 height 40
type input "IN&CO BIZOFFICE | [STREET_ADDRESS] | 1702 - [GEOGRAPHIC_DATA]"
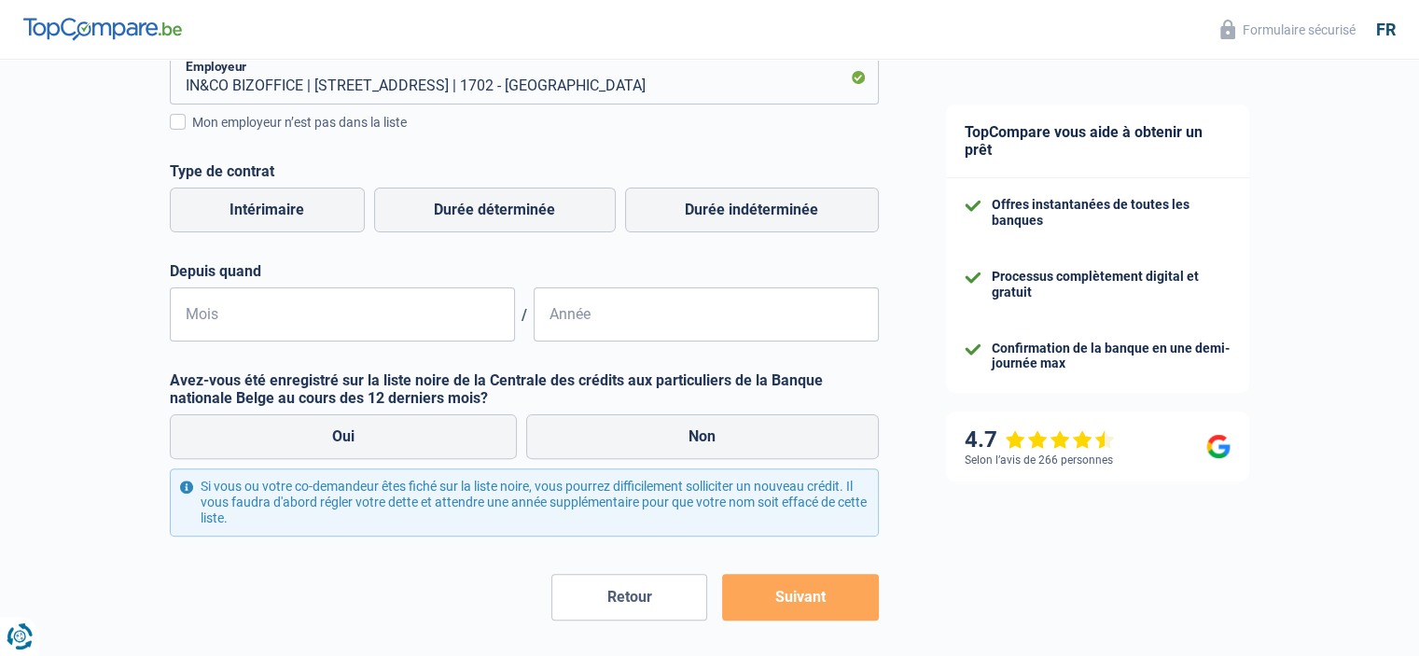
scroll to position [466, 0]
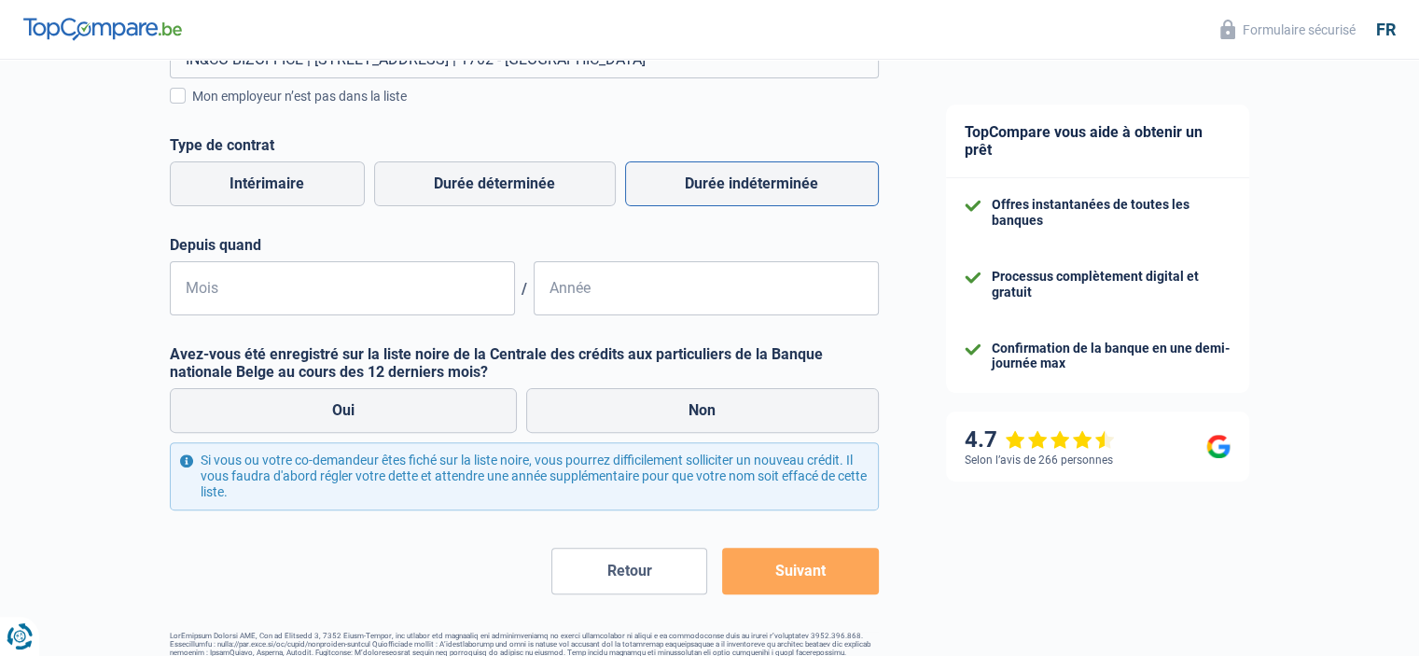
click at [726, 193] on label "Durée indéterminée" at bounding box center [752, 183] width 254 height 45
click at [726, 193] on input "Durée indéterminée" at bounding box center [752, 183] width 254 height 45
radio input "true"
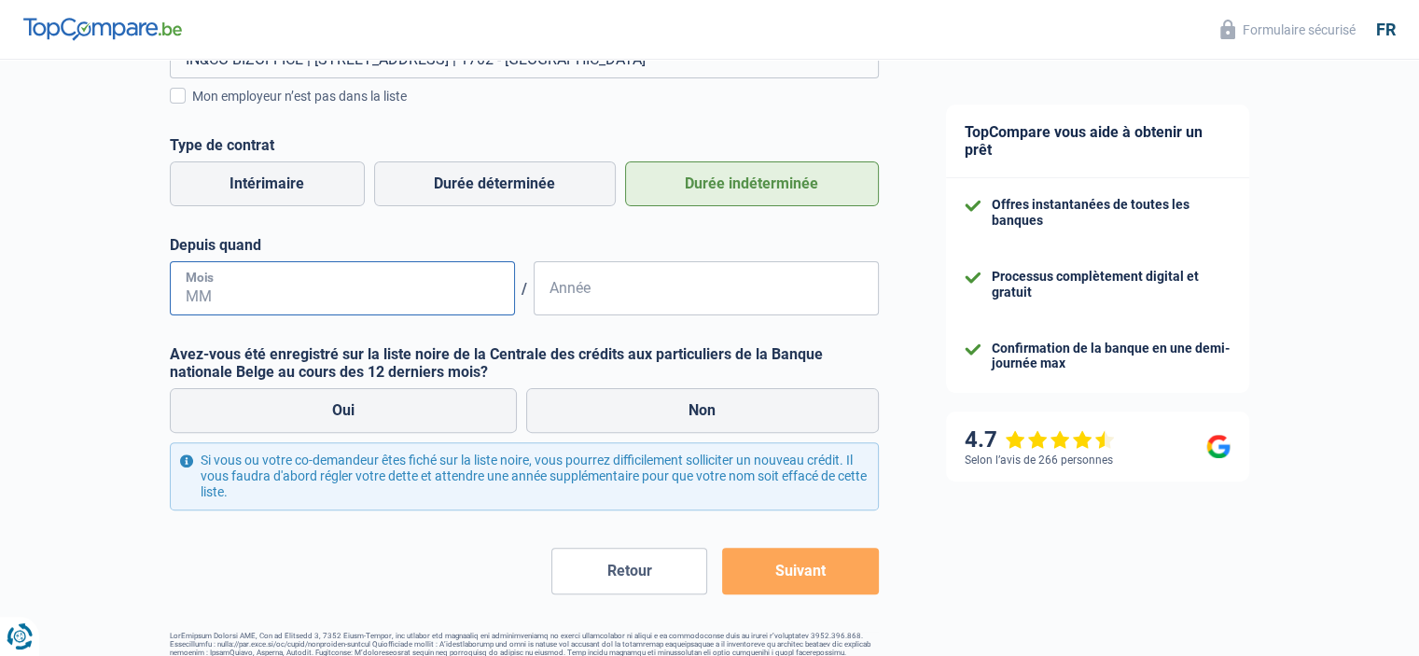
click at [382, 299] on input "Mois" at bounding box center [342, 288] width 345 height 54
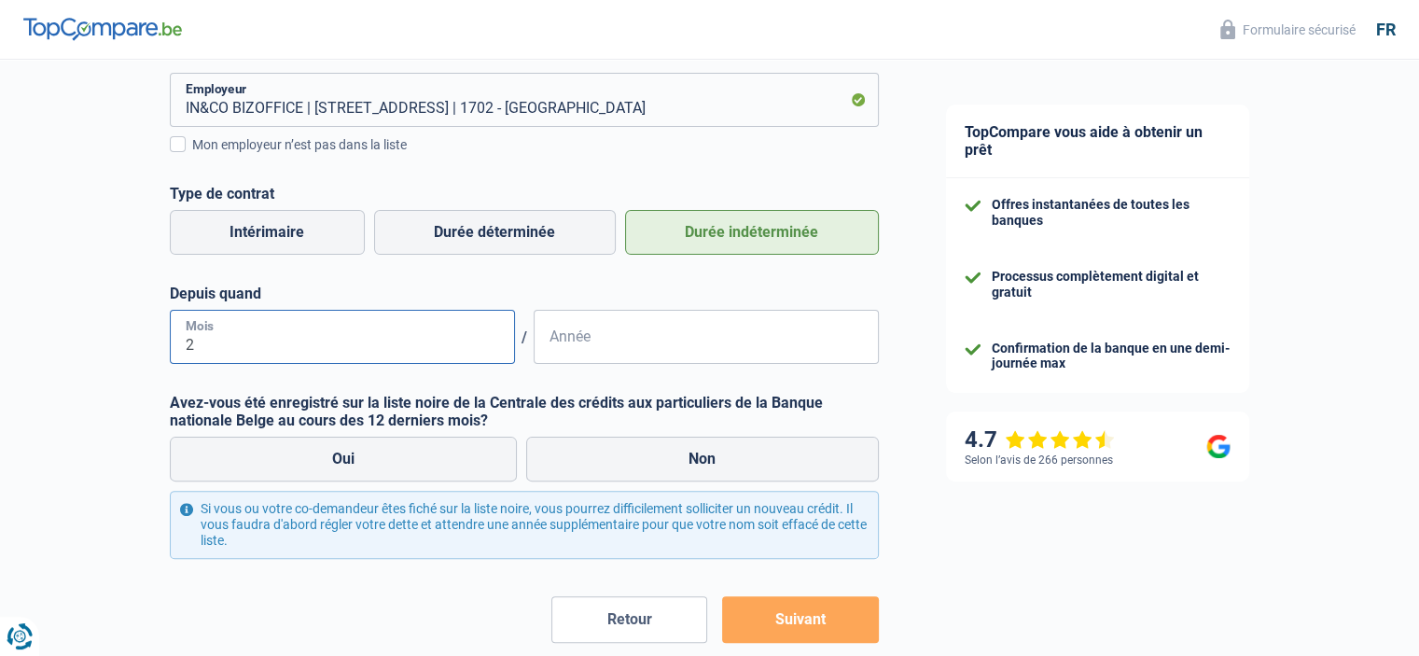
scroll to position [373, 0]
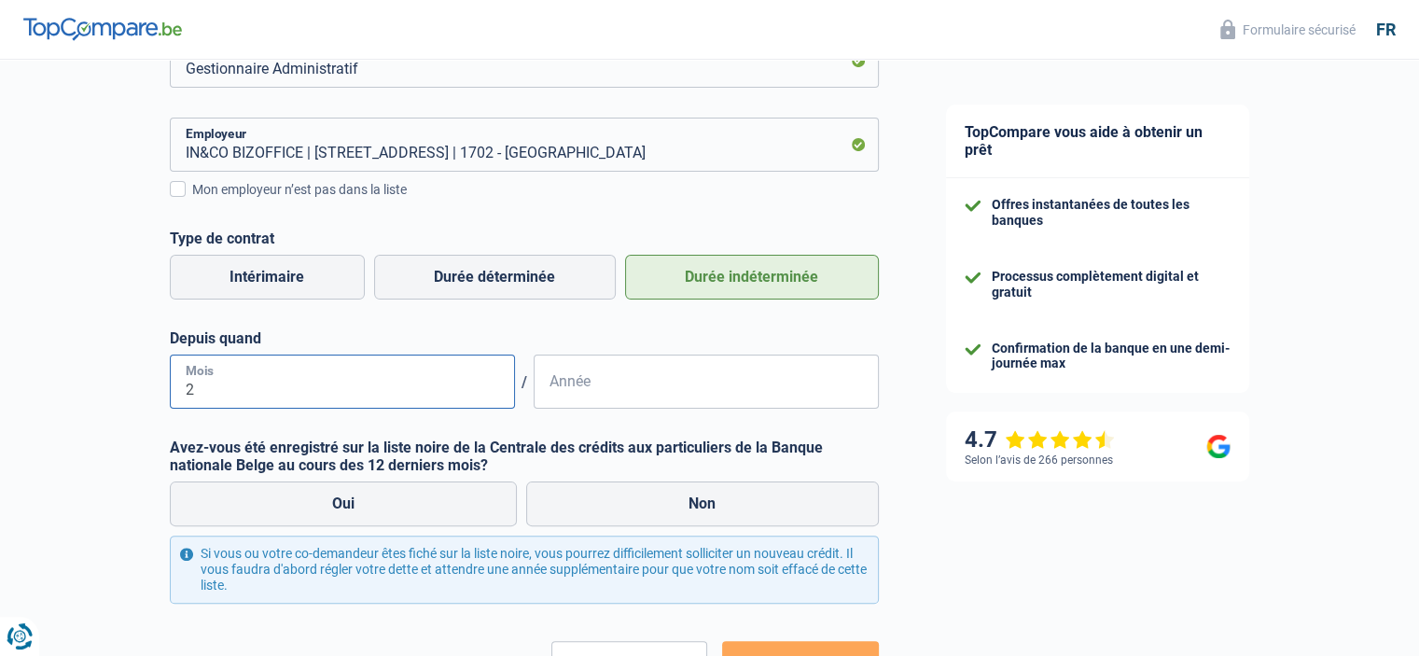
type input "2"
click at [612, 379] on input "Année" at bounding box center [706, 381] width 345 height 54
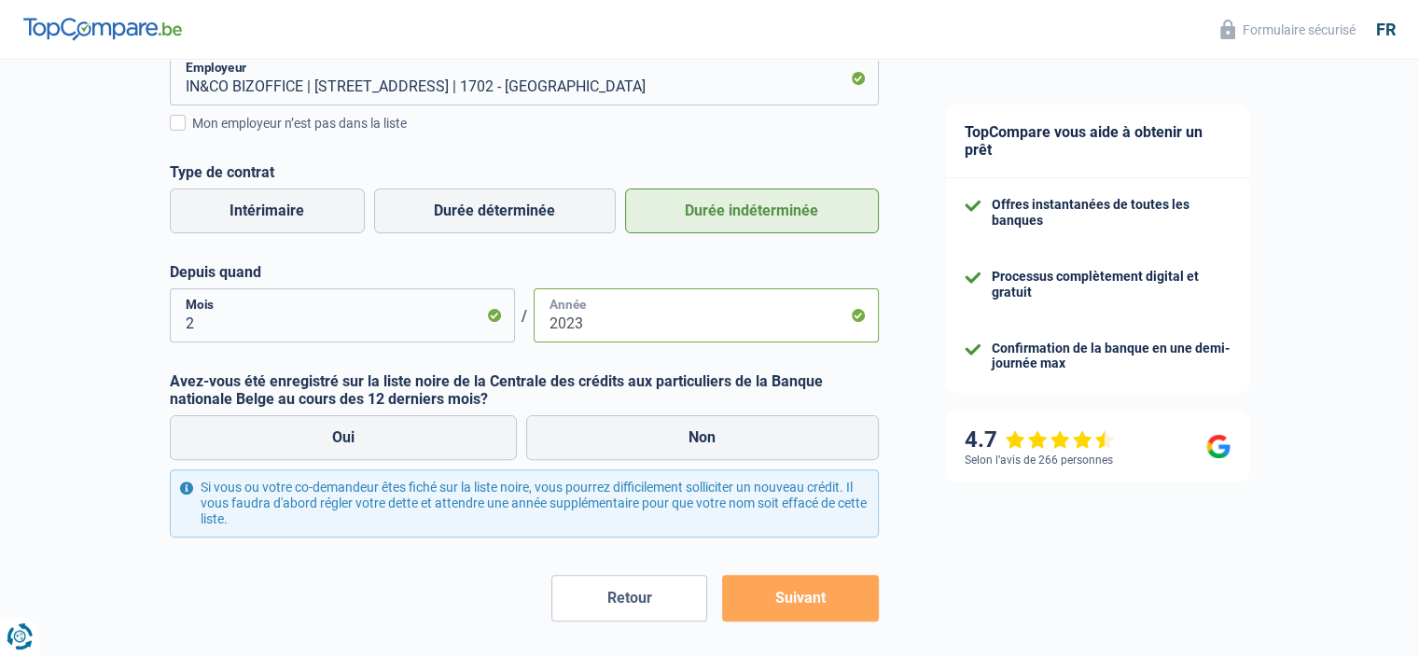
scroll to position [516, 0]
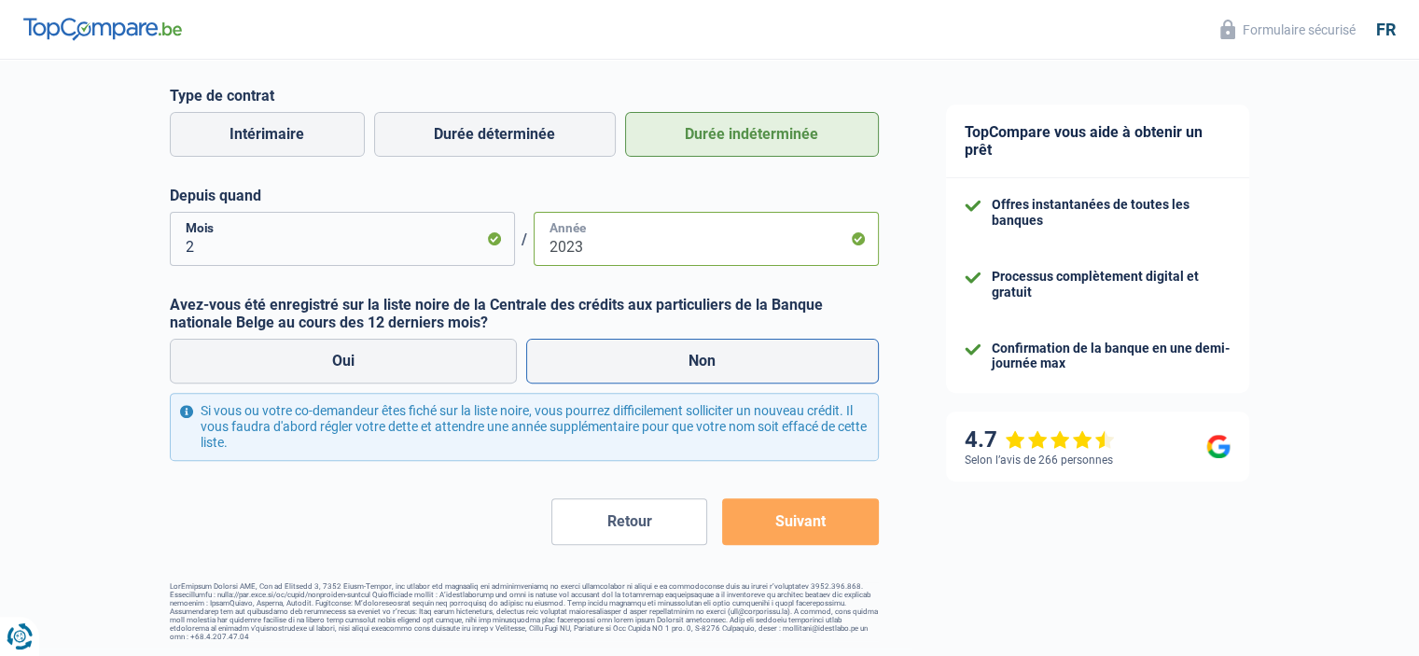
type input "2023"
click at [647, 366] on label "Non" at bounding box center [702, 361] width 353 height 45
click at [647, 366] on input "Non" at bounding box center [702, 361] width 353 height 45
radio input "true"
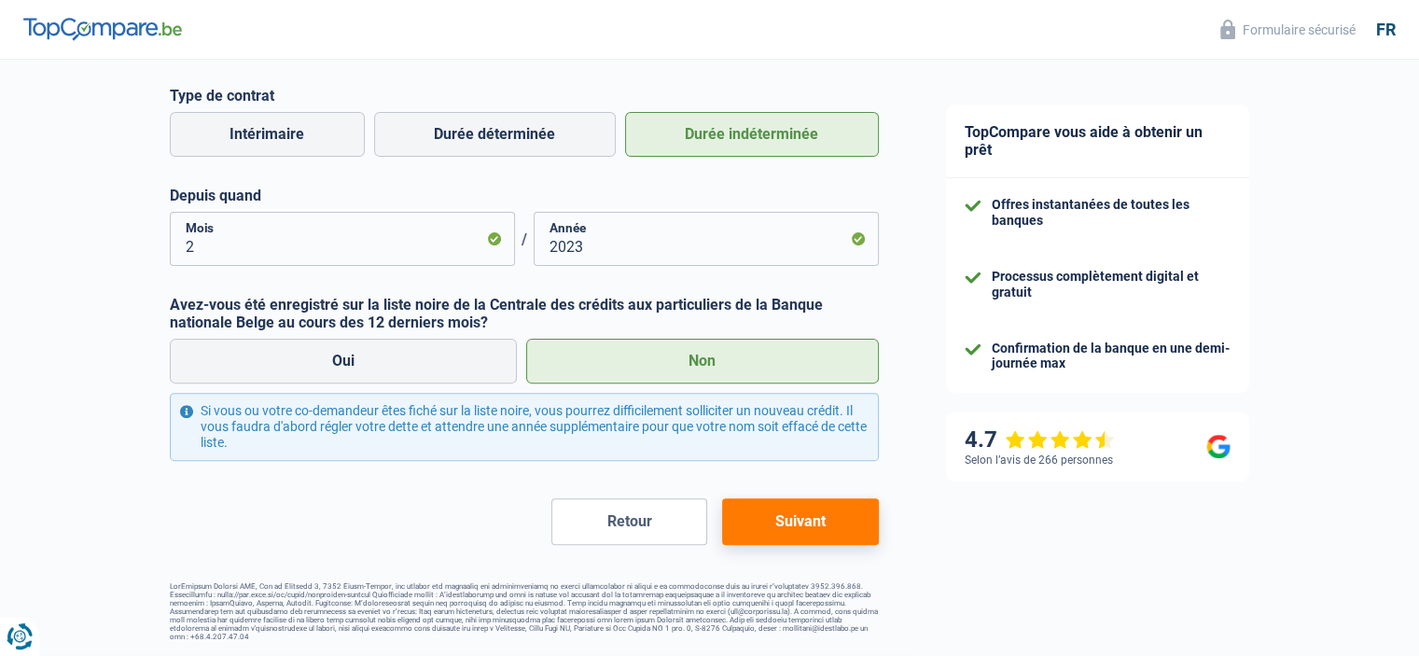
click at [828, 521] on button "Suivant" at bounding box center [800, 521] width 156 height 47
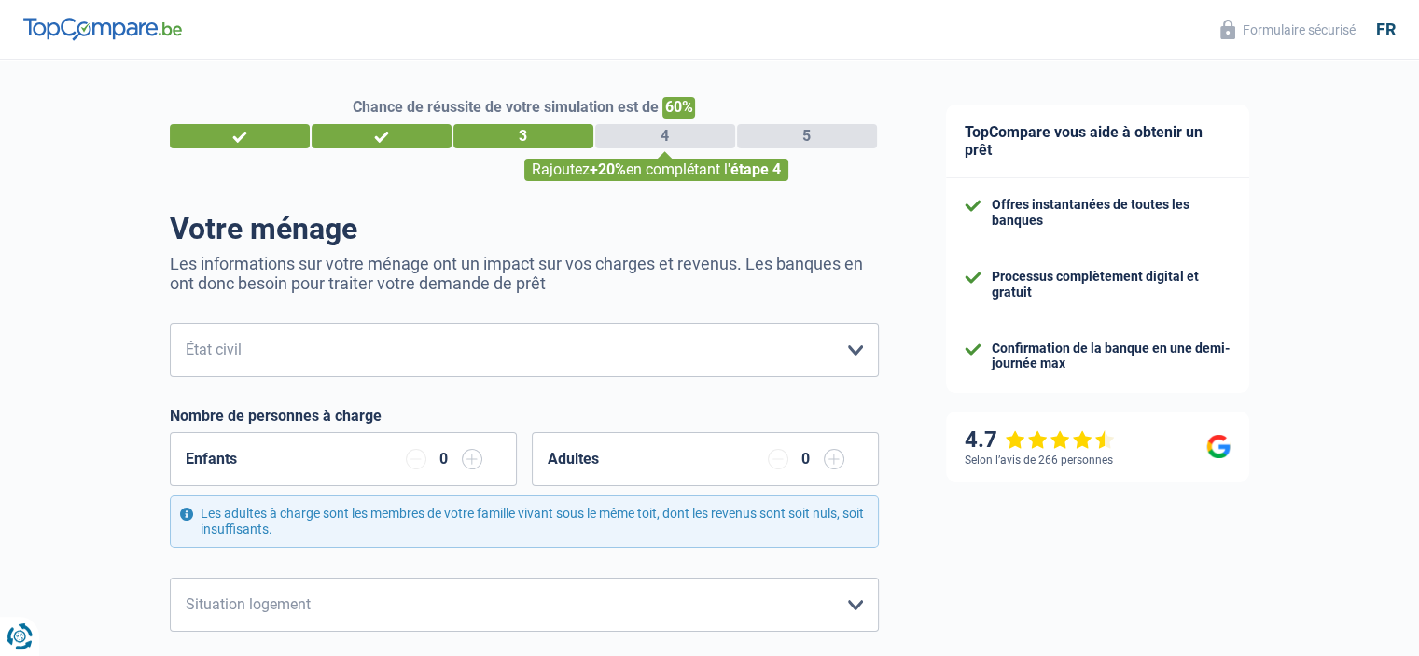
scroll to position [93, 0]
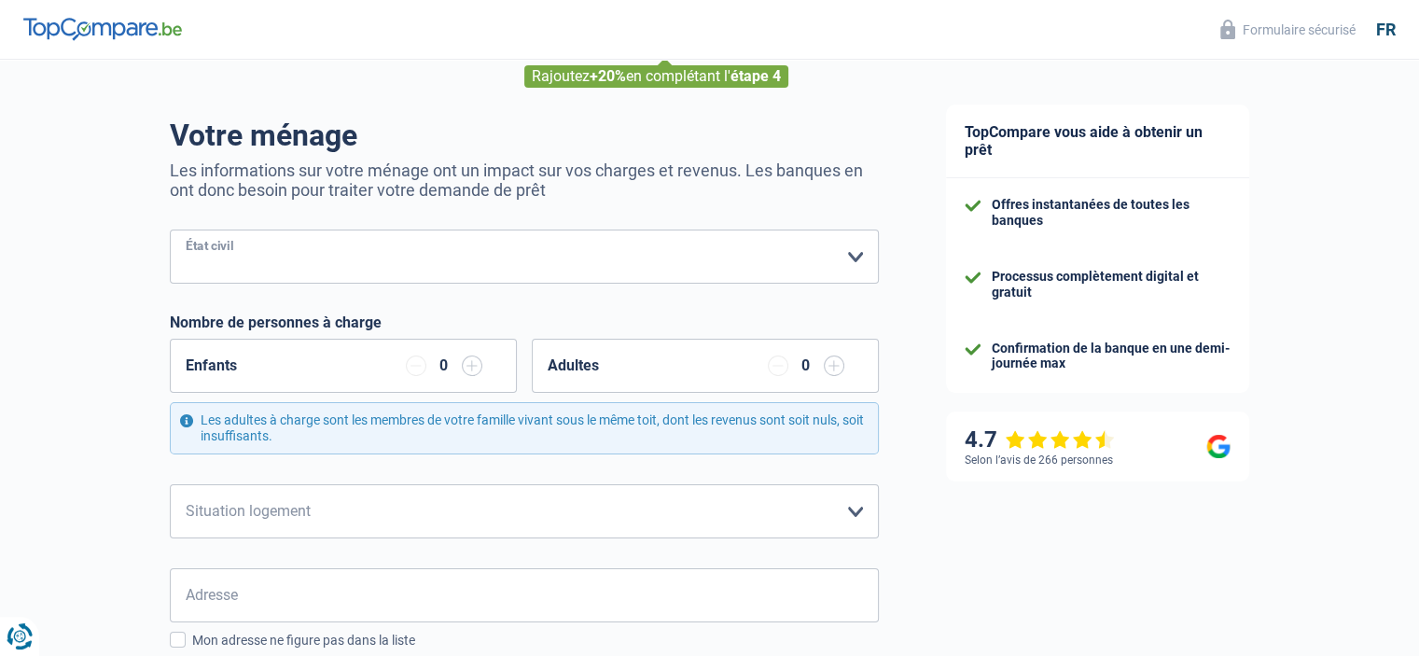
click at [701, 259] on select "[PERSON_NAME](e) Cohabitant(e) légal(e) Divorcé(e) Veuf(ve) Séparé (de fait) Ve…" at bounding box center [524, 256] width 709 height 54
select select "single"
click at [170, 230] on select "[PERSON_NAME](e) Cohabitant(e) légal(e) Divorcé(e) Veuf(ve) Séparé (de fait) Ve…" at bounding box center [524, 256] width 709 height 54
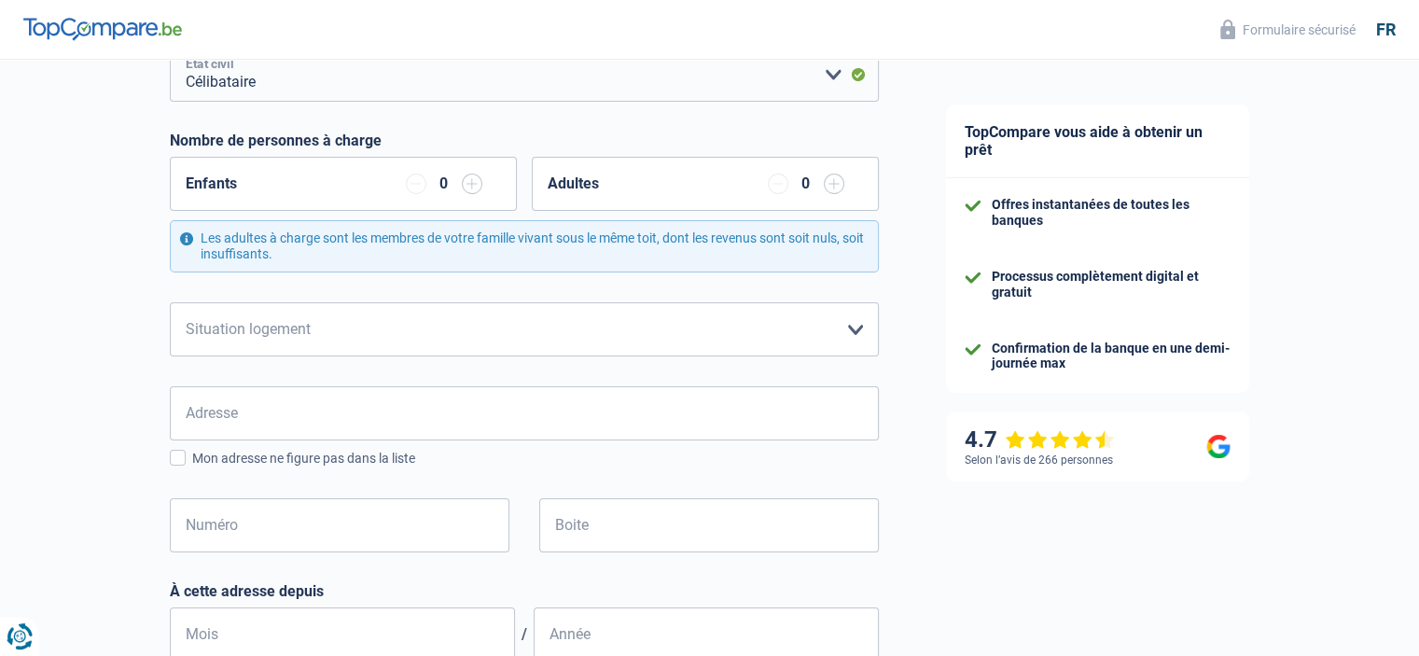
scroll to position [280, 0]
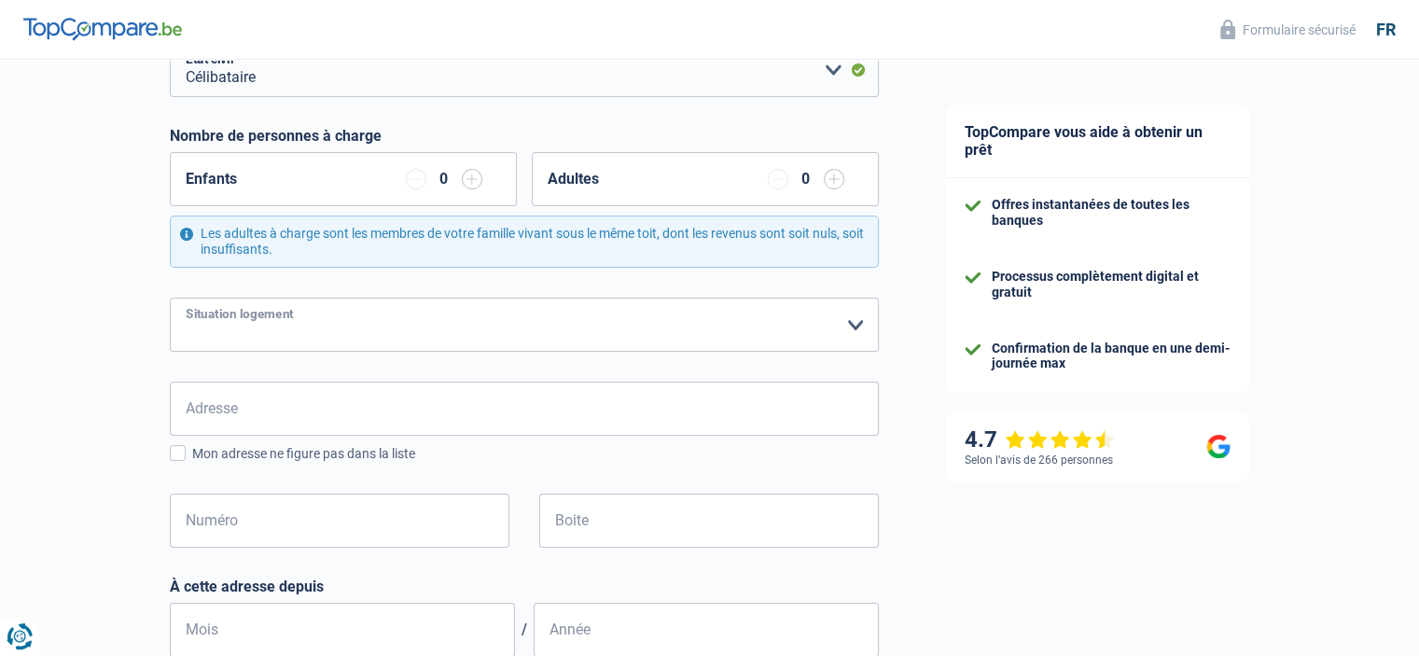
click at [587, 322] on select "Locataire Propriétaire avec prêt hypothécaire Propriétaire sans prêt hypothécai…" at bounding box center [524, 325] width 709 height 54
select select "rents"
click at [170, 298] on select "Locataire Propriétaire avec prêt hypothécaire Propriétaire sans prêt hypothécai…" at bounding box center [524, 325] width 709 height 54
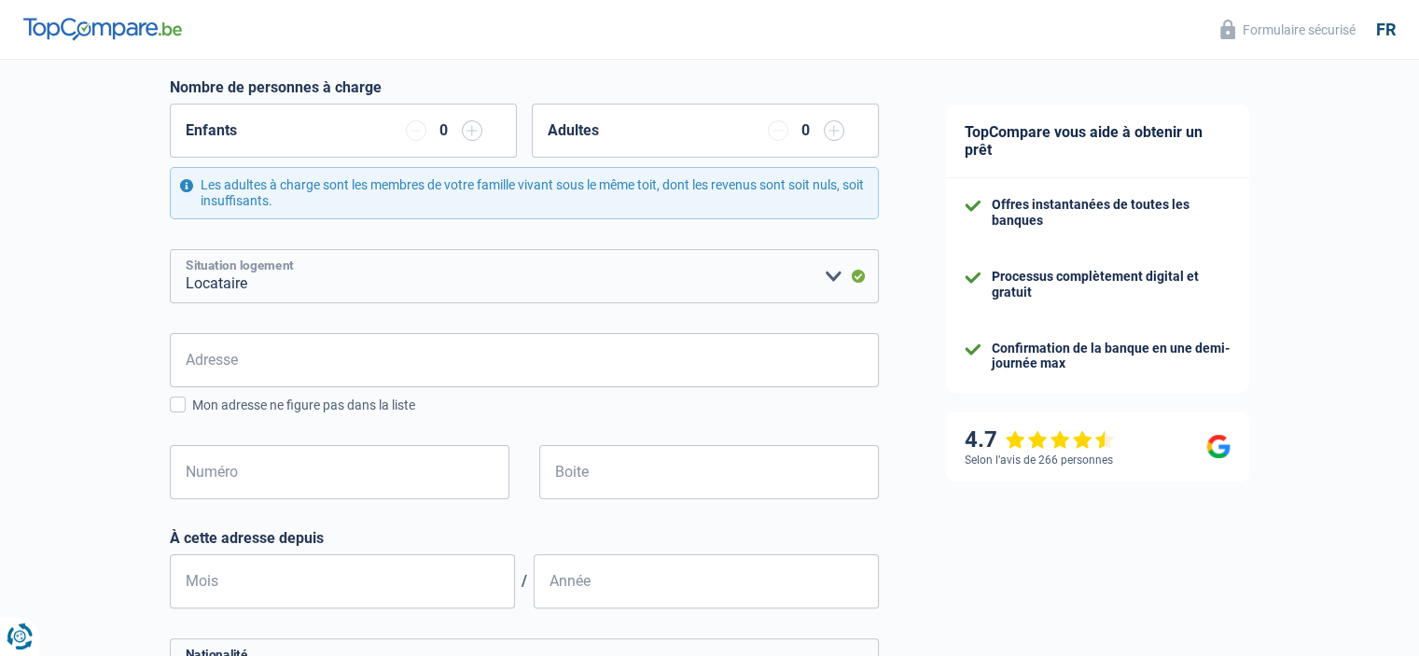
scroll to position [373, 0]
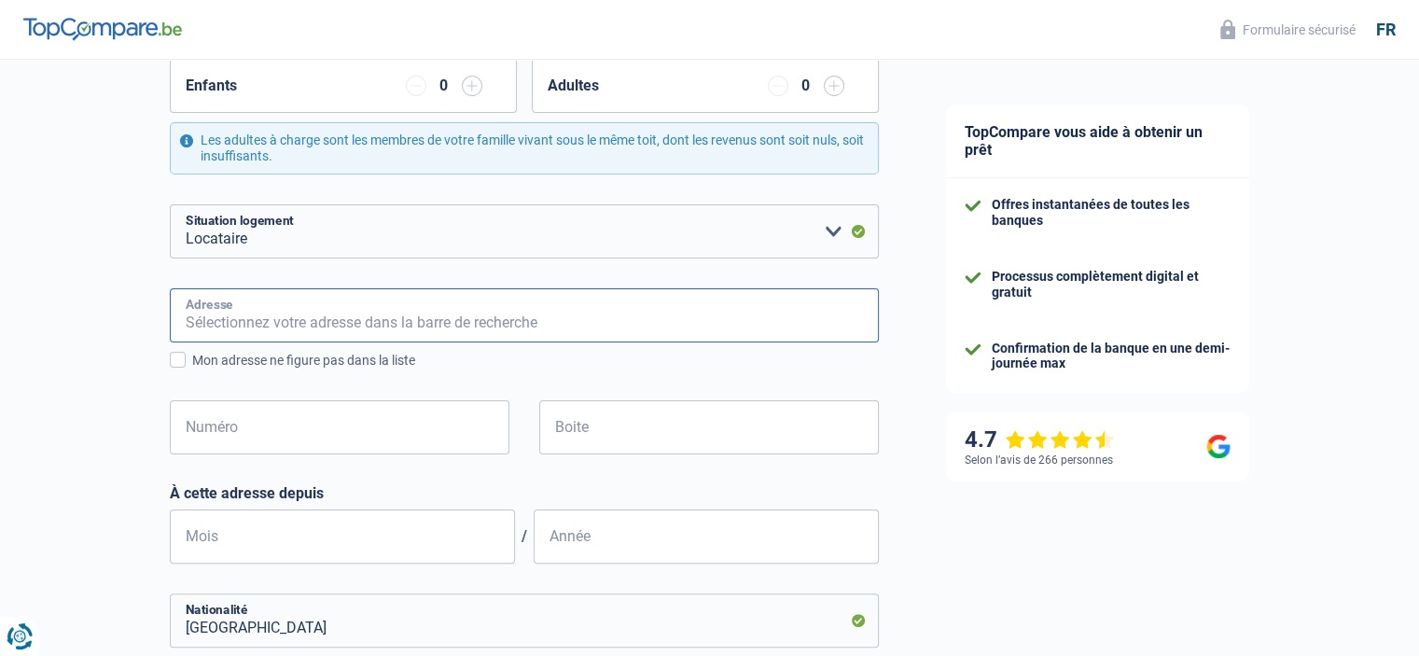
click at [515, 315] on input "Adresse" at bounding box center [524, 315] width 709 height 54
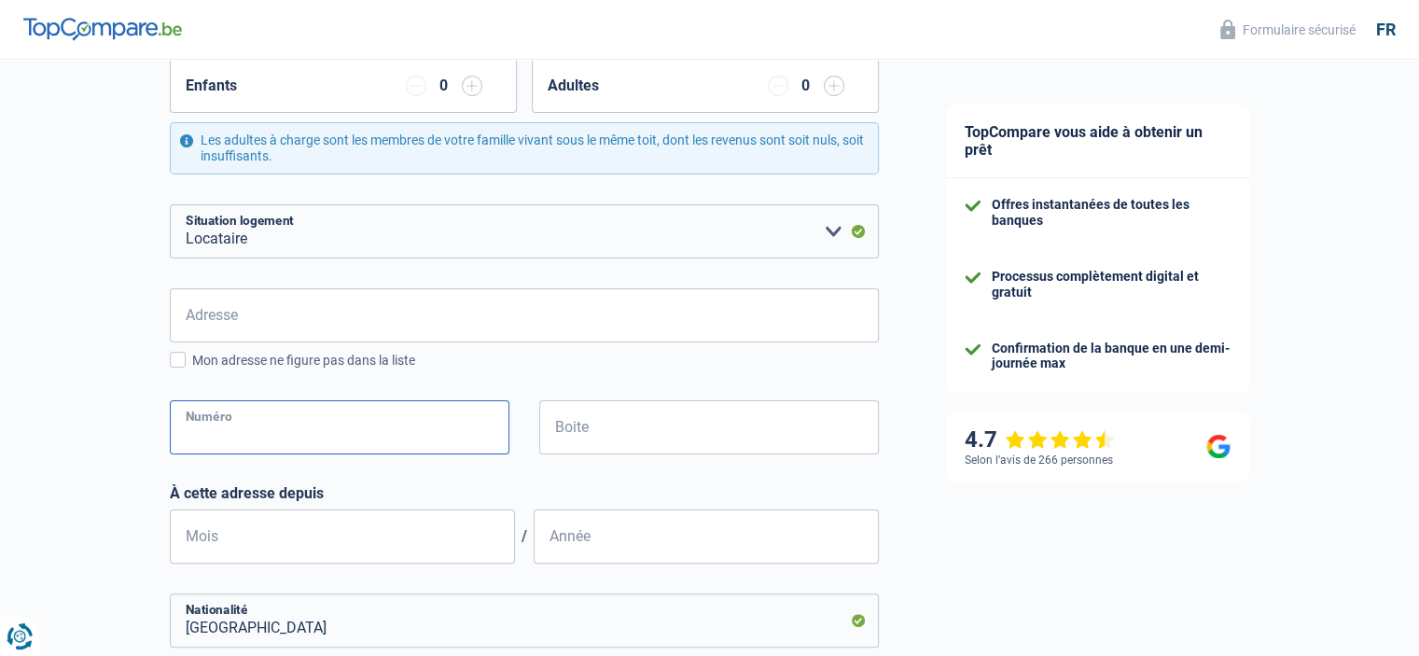
click at [425, 424] on input "Numéro" at bounding box center [340, 427] width 340 height 54
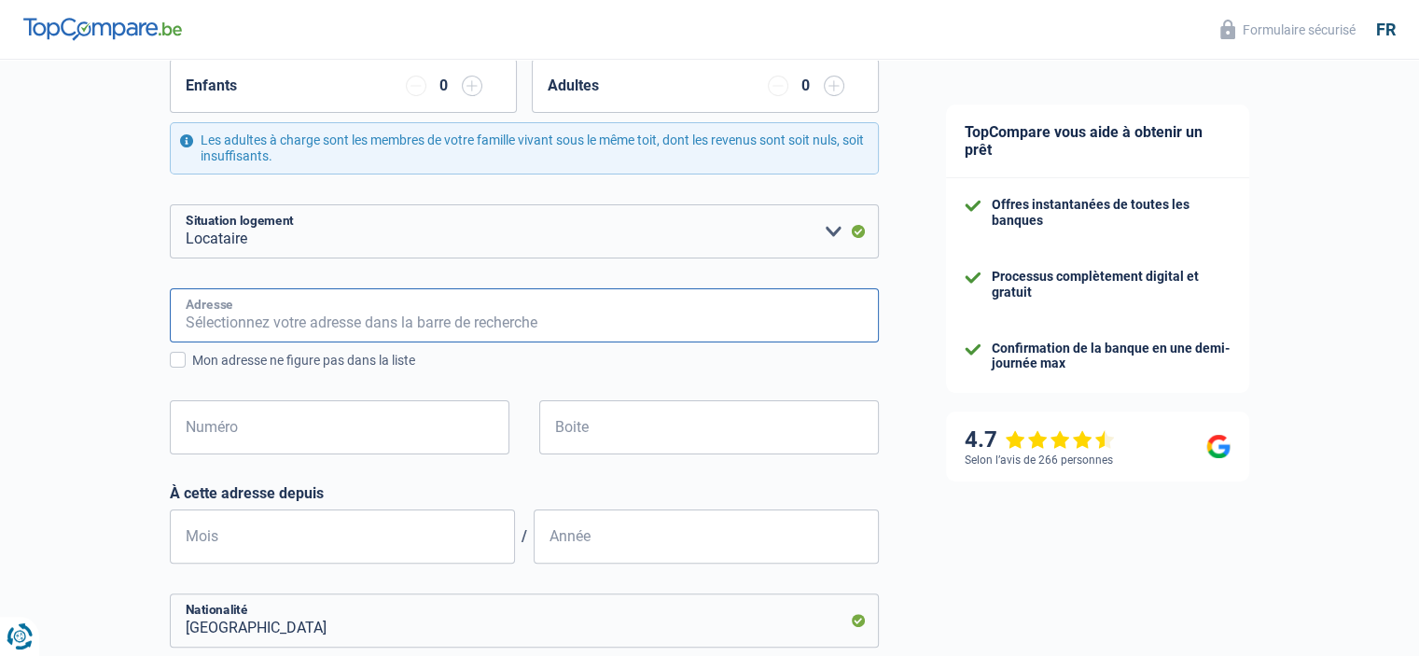
click at [286, 304] on input "Adresse" at bounding box center [524, 315] width 709 height 54
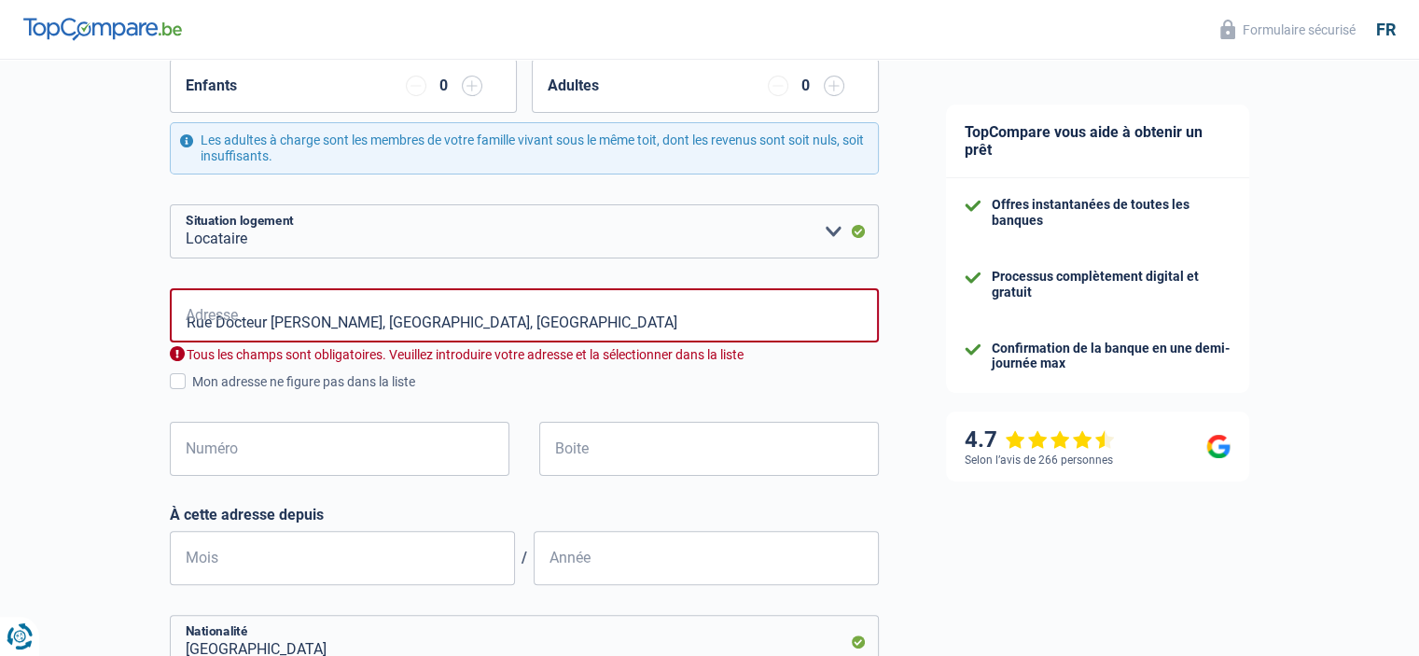
type input "[STREET_ADDRESS][PERSON_NAME]"
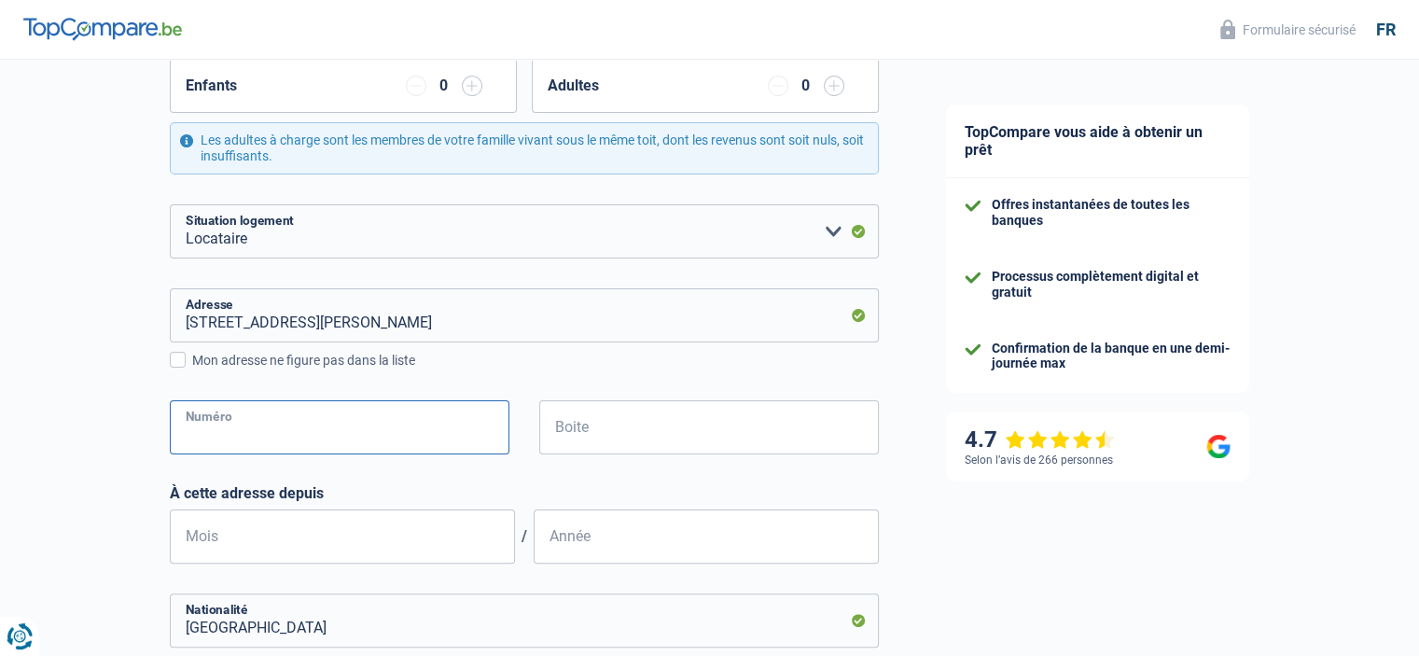
click at [349, 426] on input "Numéro" at bounding box center [340, 427] width 340 height 54
type input "43"
click at [672, 411] on input "Boite" at bounding box center [709, 427] width 340 height 54
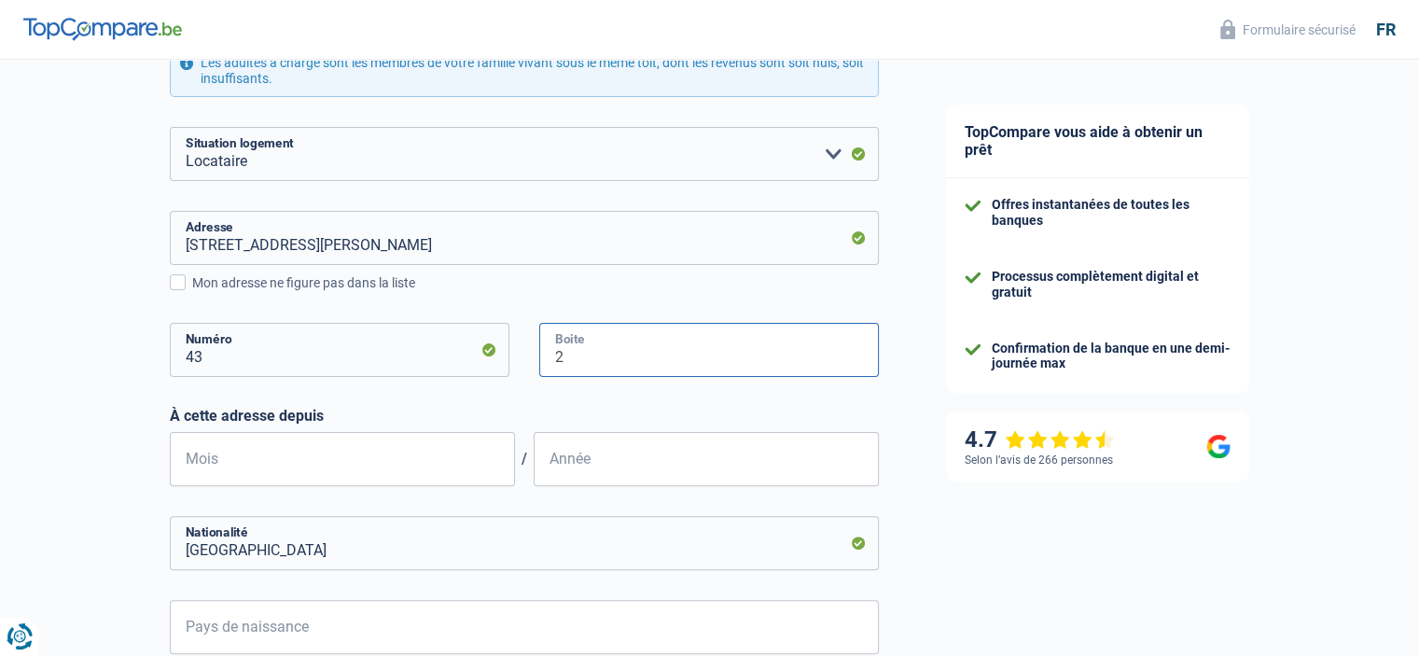
scroll to position [560, 0]
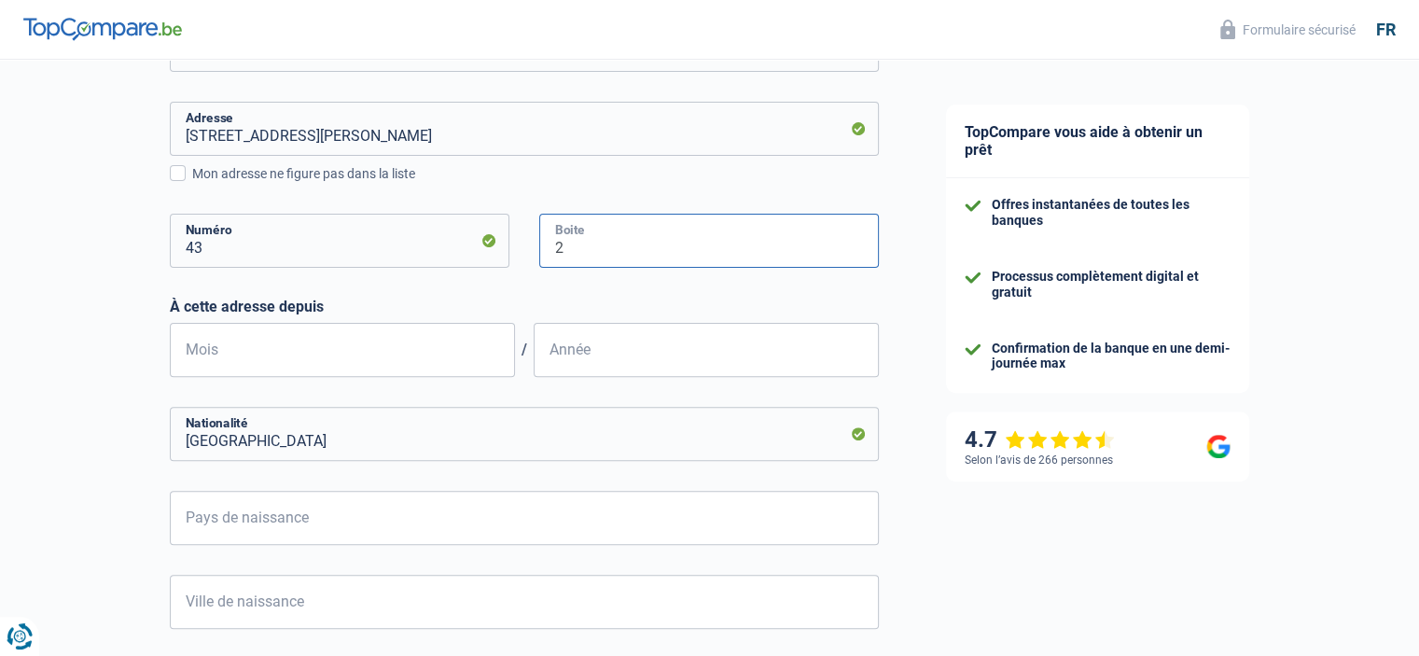
type input "2"
click at [392, 361] on input "Mois" at bounding box center [342, 350] width 345 height 54
type input "11"
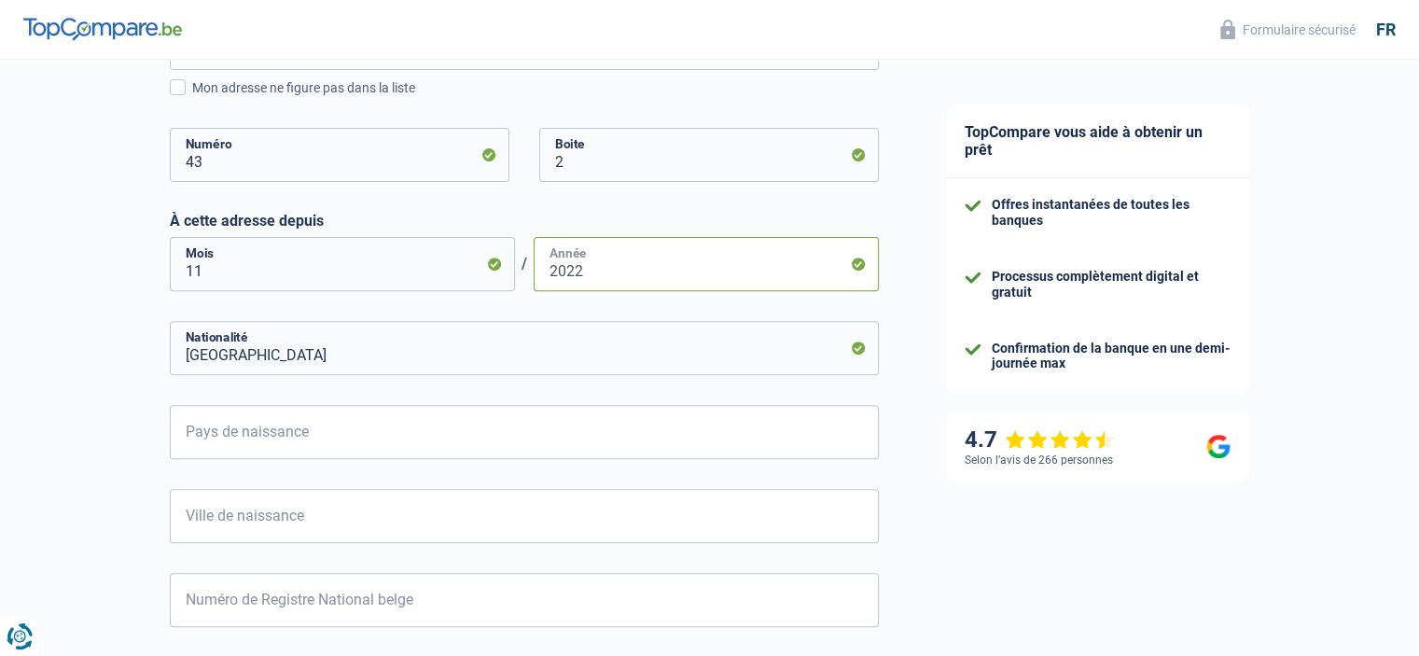
scroll to position [624, 0]
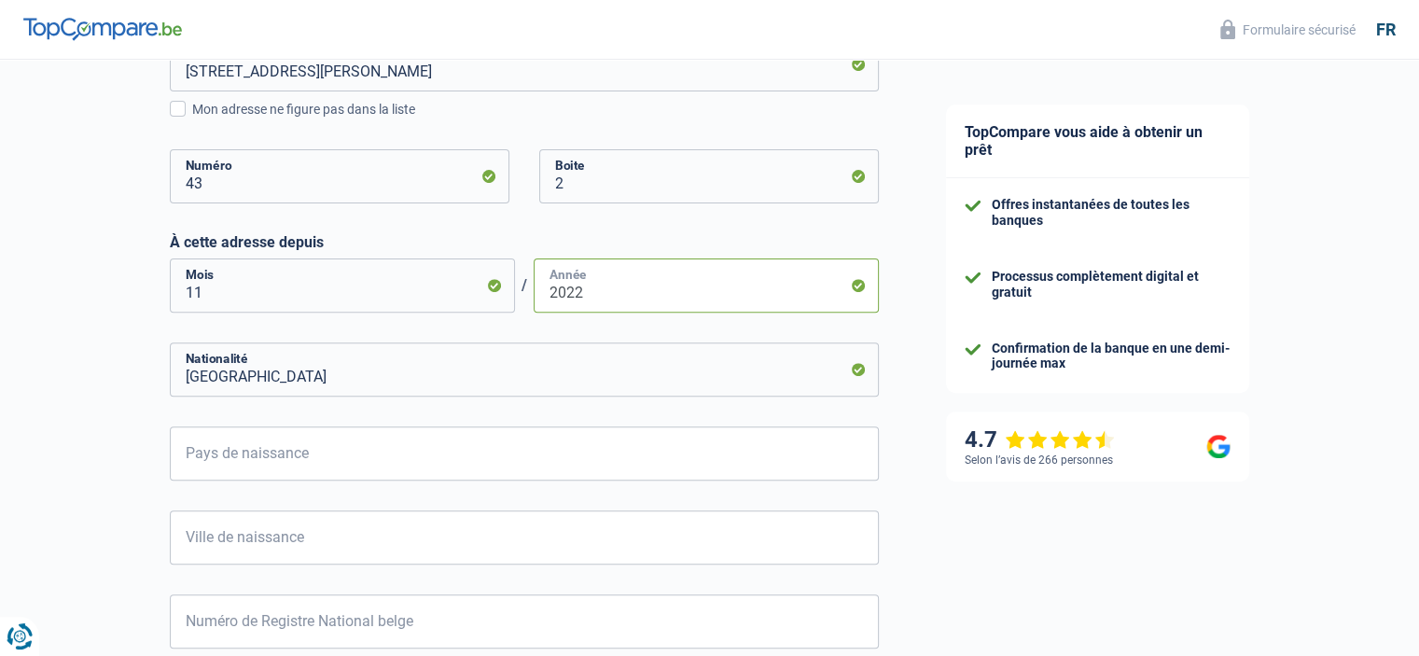
type input "2022"
click at [335, 368] on input "[GEOGRAPHIC_DATA]" at bounding box center [524, 369] width 709 height 54
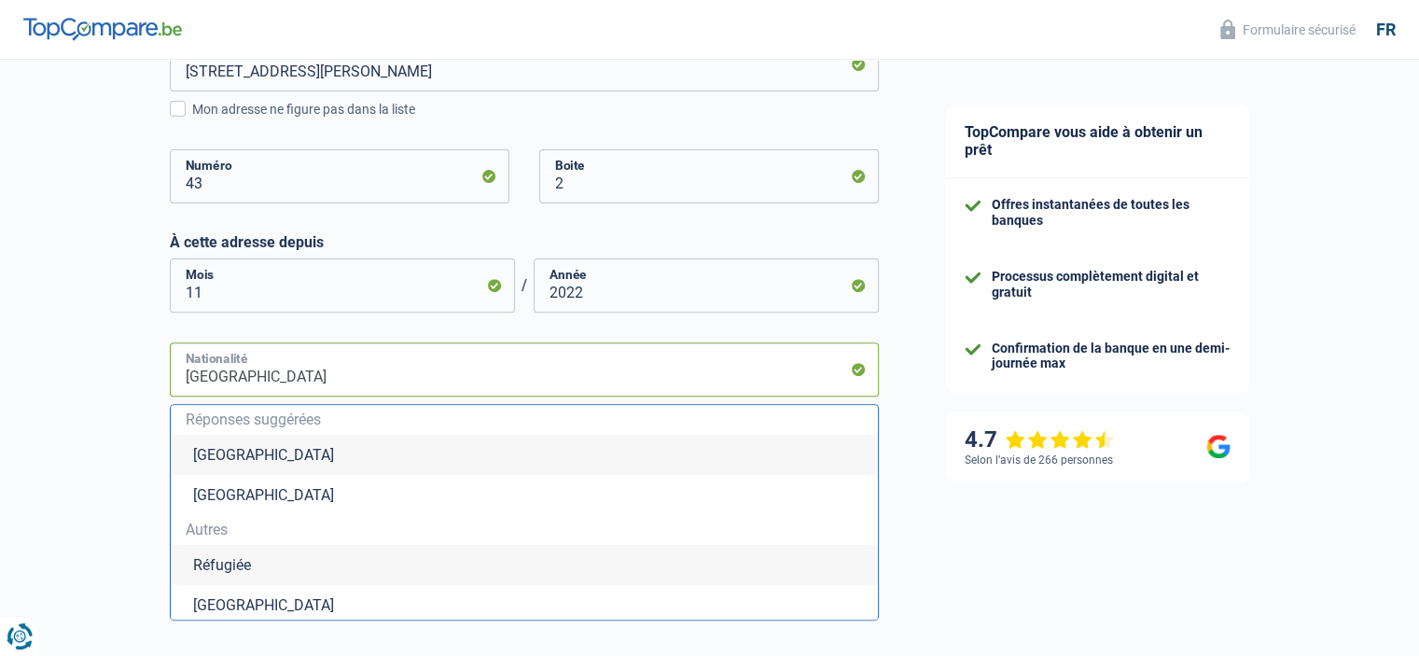
type input "Belgiquer"
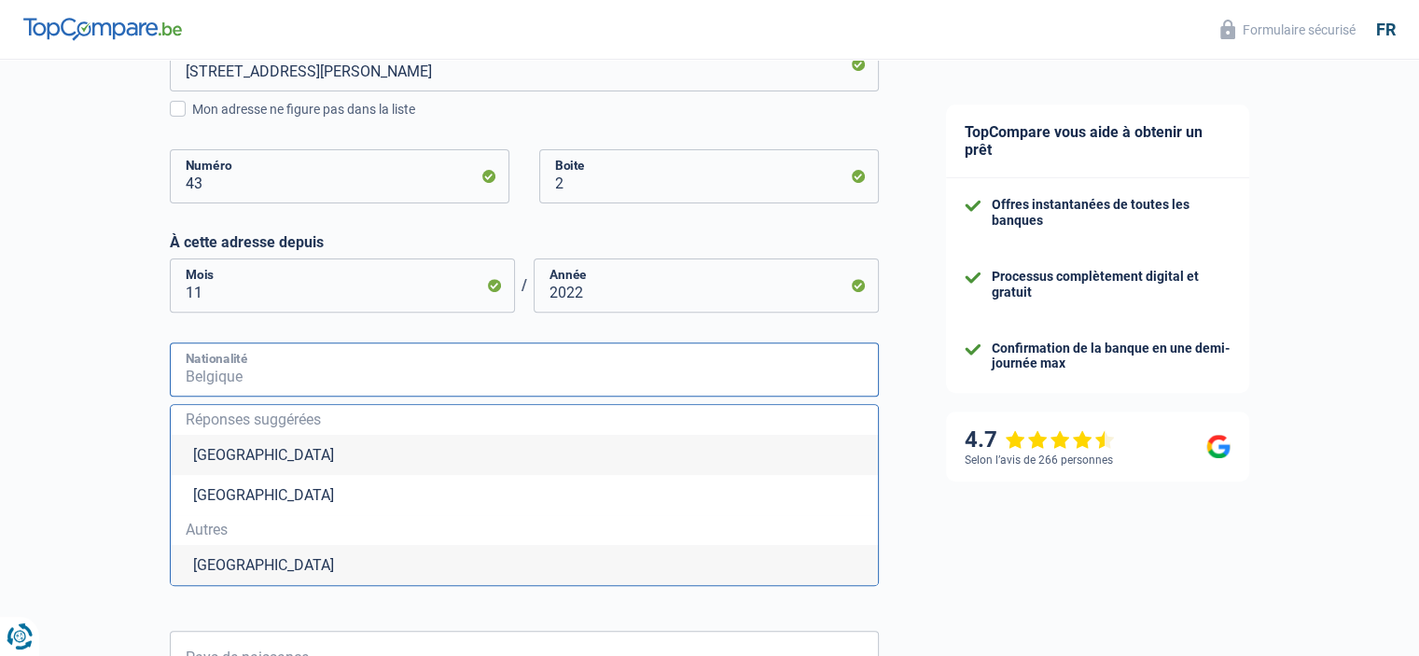
type input "o"
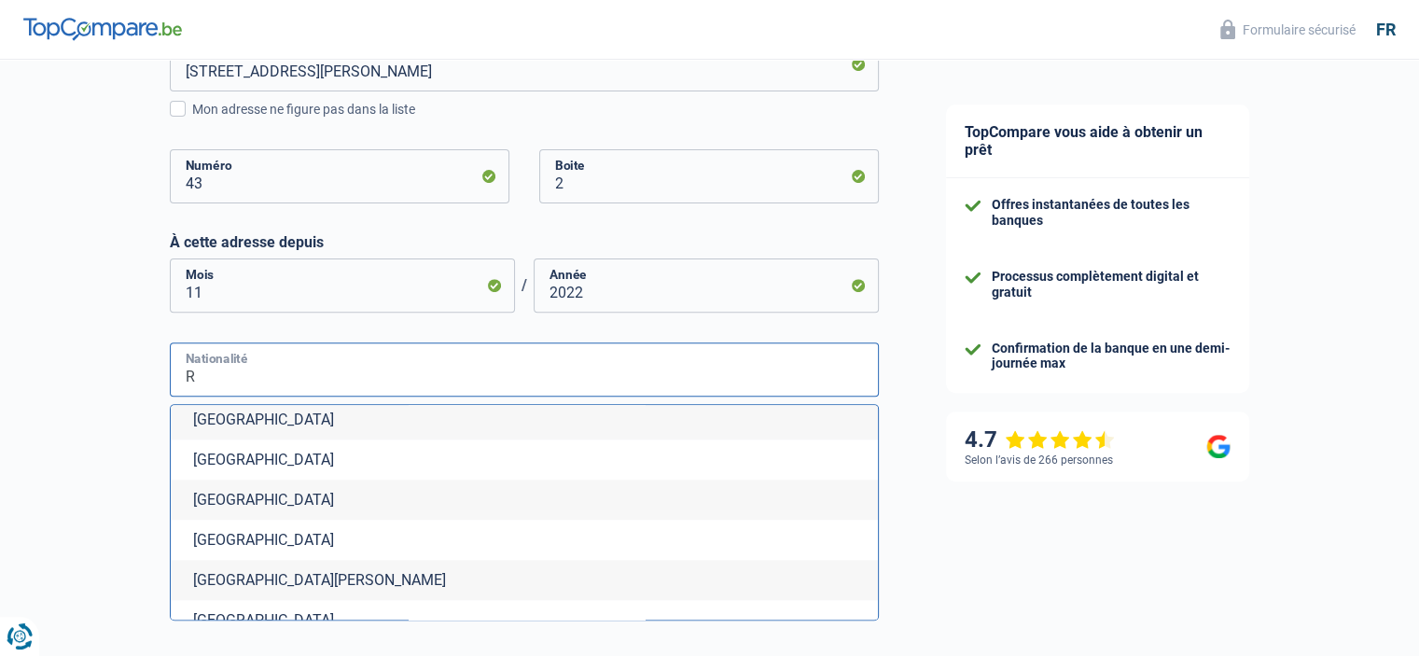
scroll to position [2892, 0]
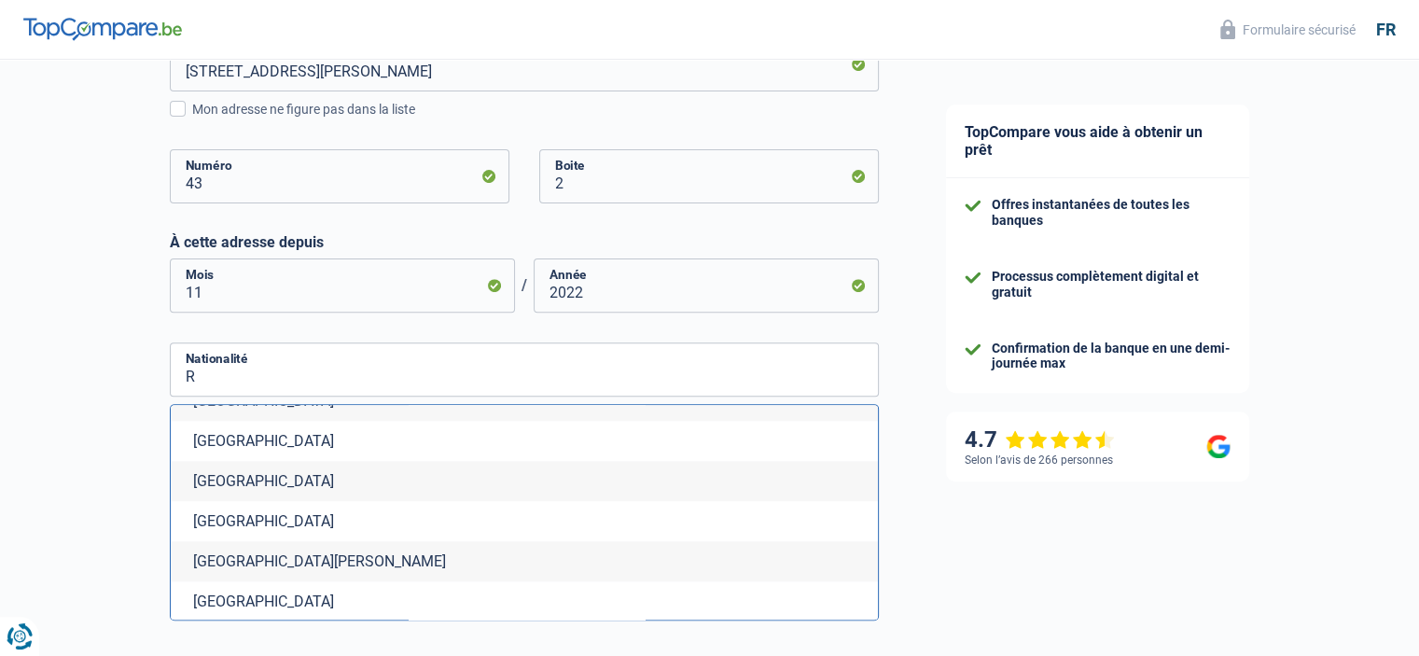
click at [321, 461] on li "[GEOGRAPHIC_DATA]" at bounding box center [524, 441] width 707 height 40
type input "[GEOGRAPHIC_DATA]"
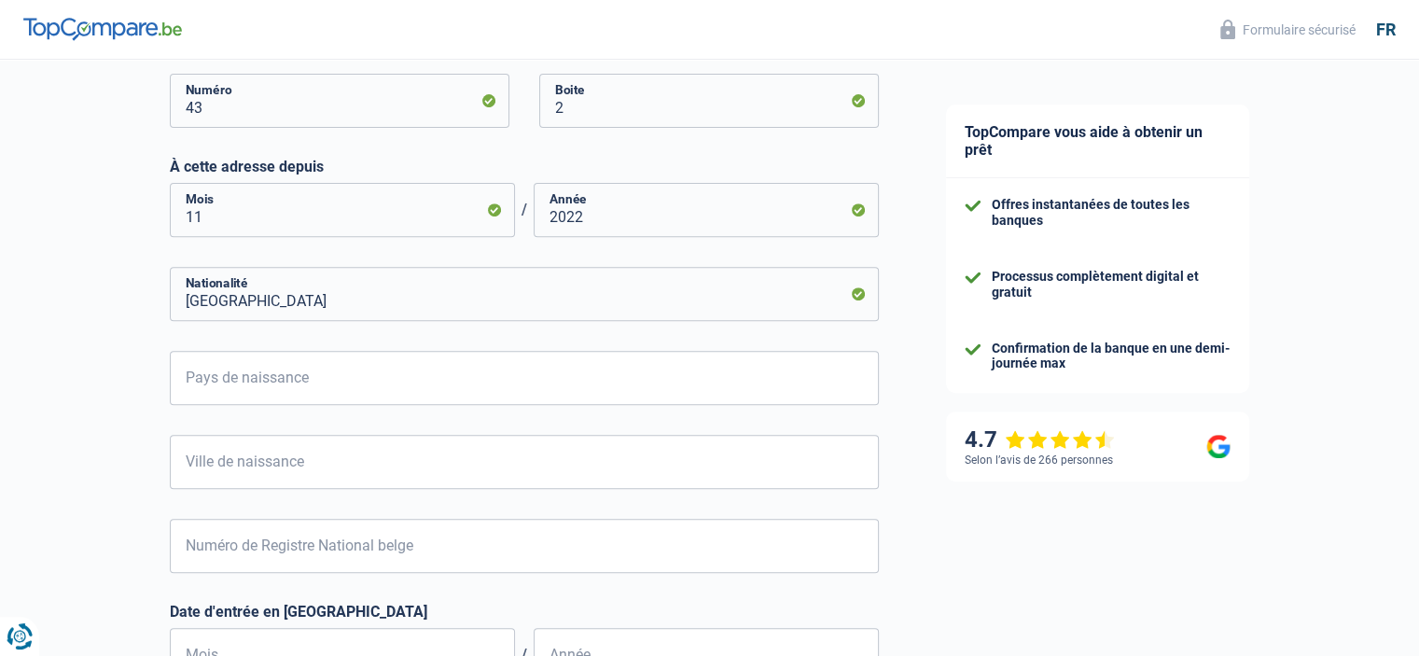
scroll to position [811, 0]
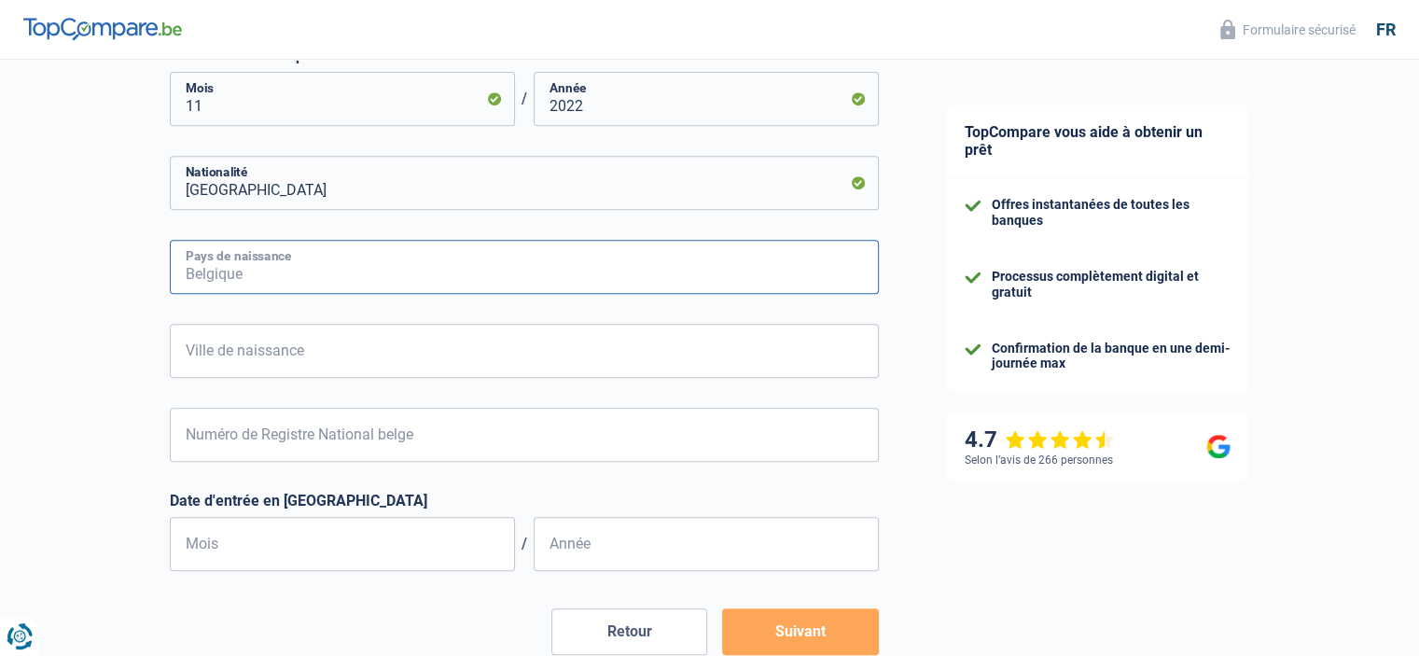
click at [310, 279] on input "Pays de naissance" at bounding box center [524, 267] width 709 height 54
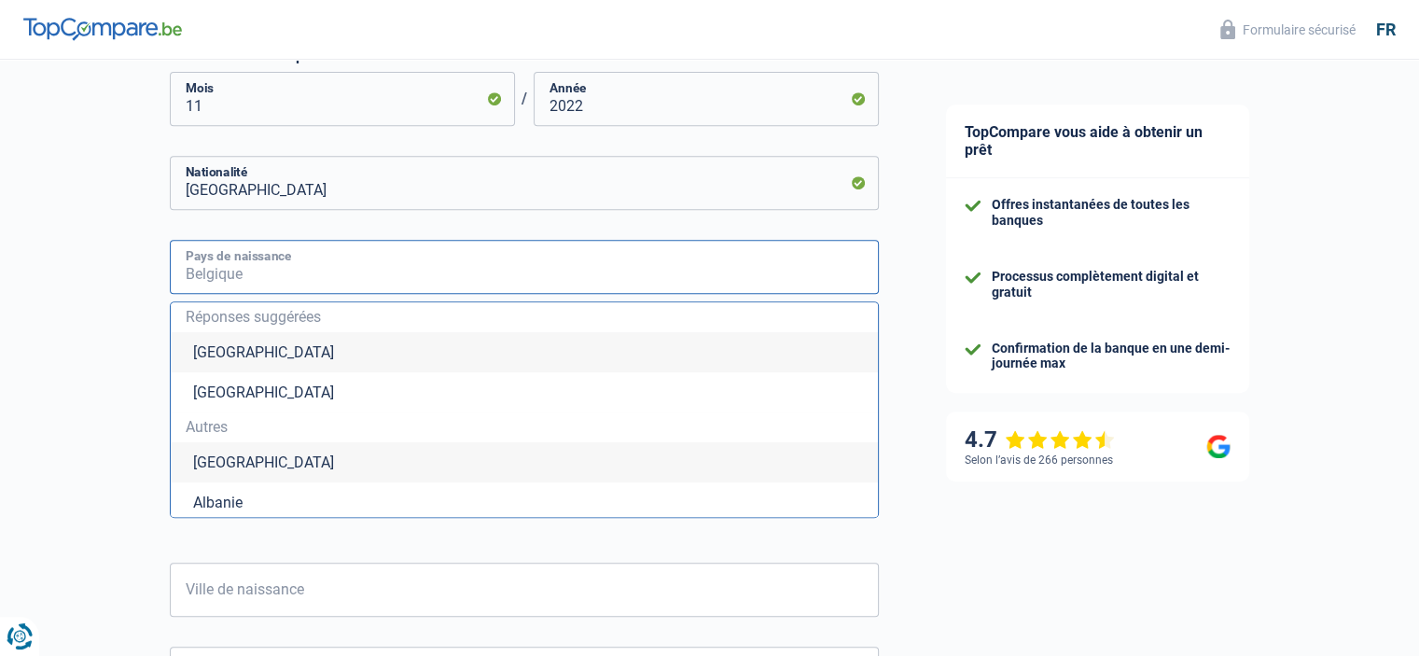
type input "r"
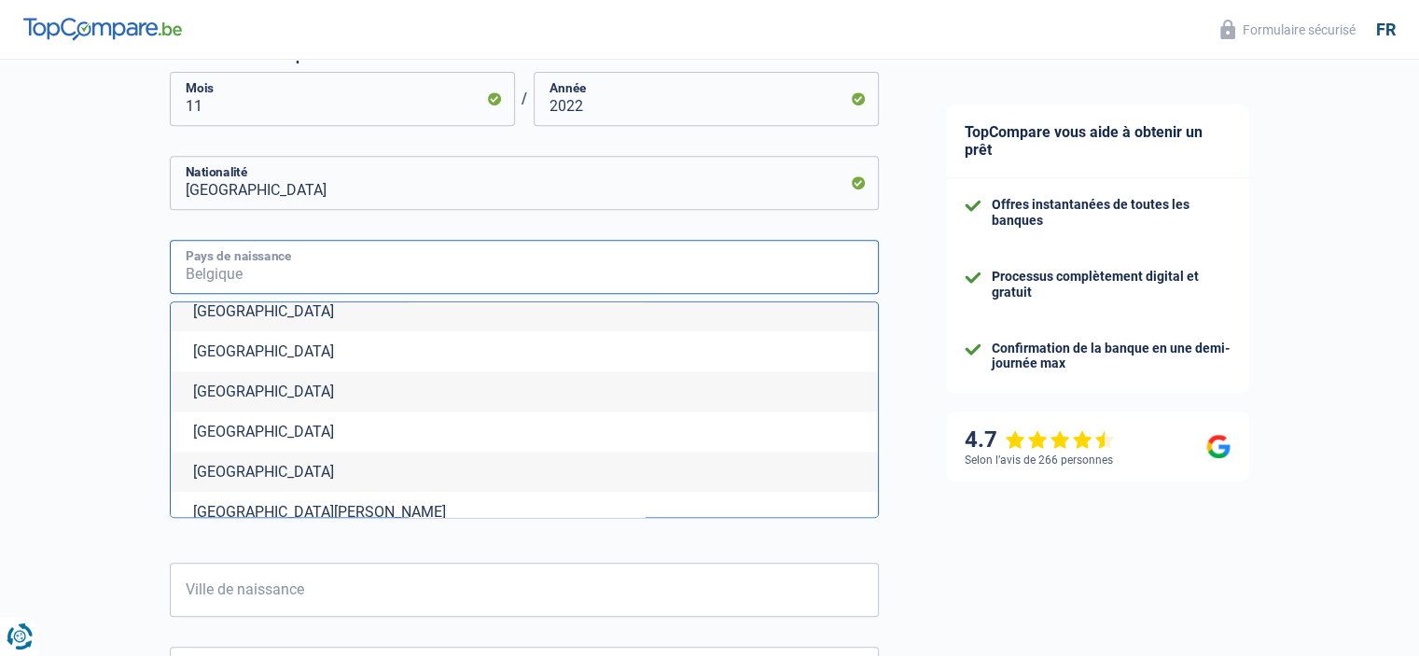
scroll to position [2705, 0]
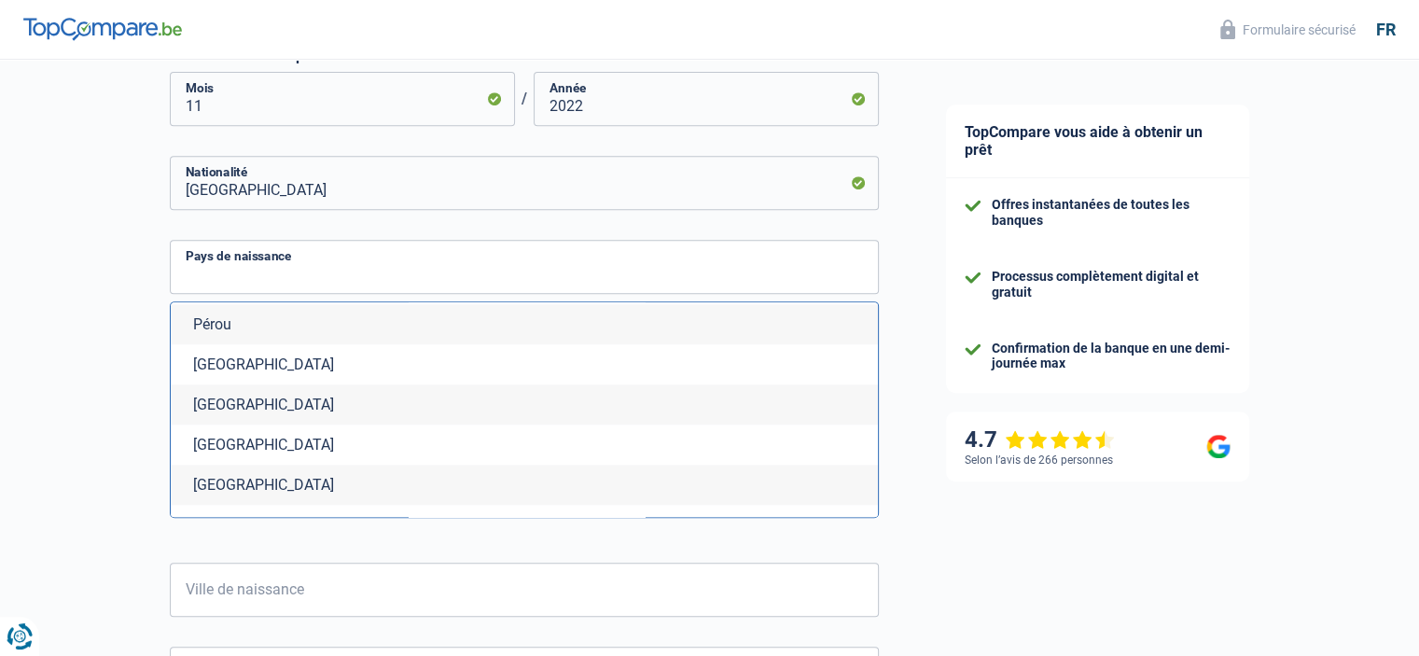
click at [231, 484] on li "[GEOGRAPHIC_DATA]" at bounding box center [524, 485] width 707 height 40
type input "[GEOGRAPHIC_DATA]"
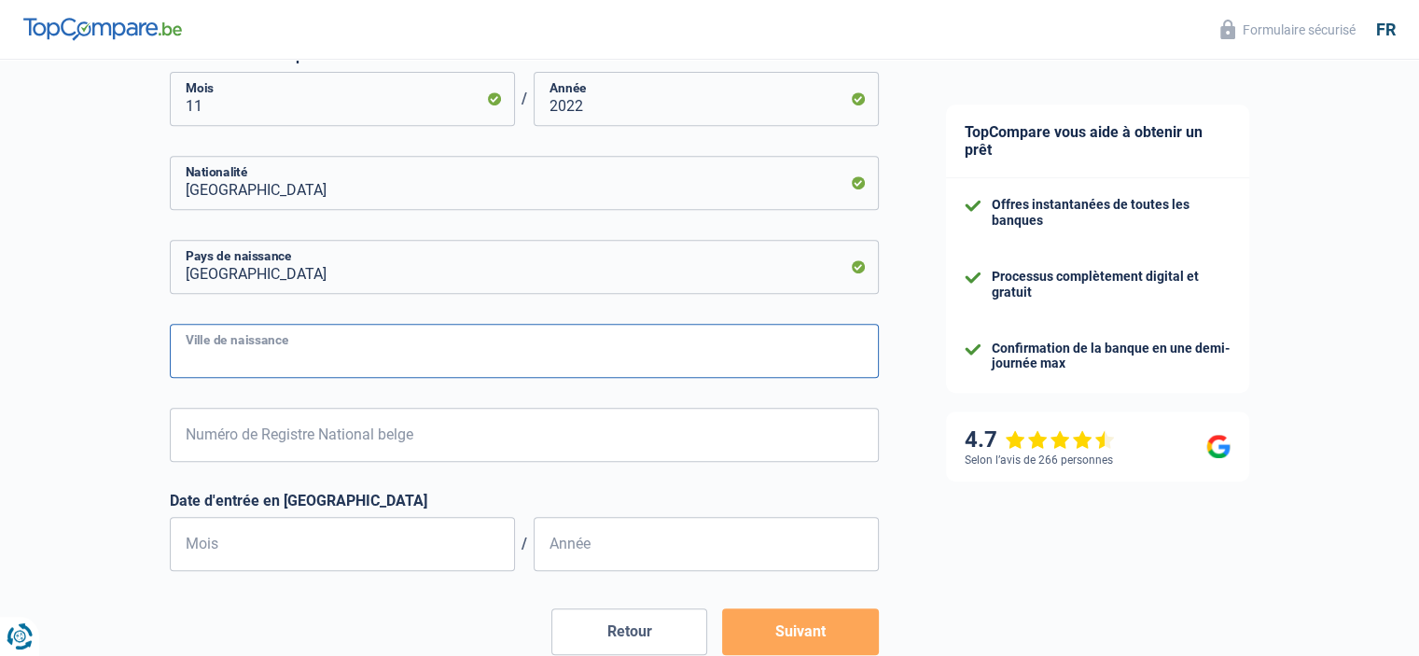
click at [292, 360] on input "Ville de naissance" at bounding box center [524, 351] width 709 height 54
type input "Dorohoi"
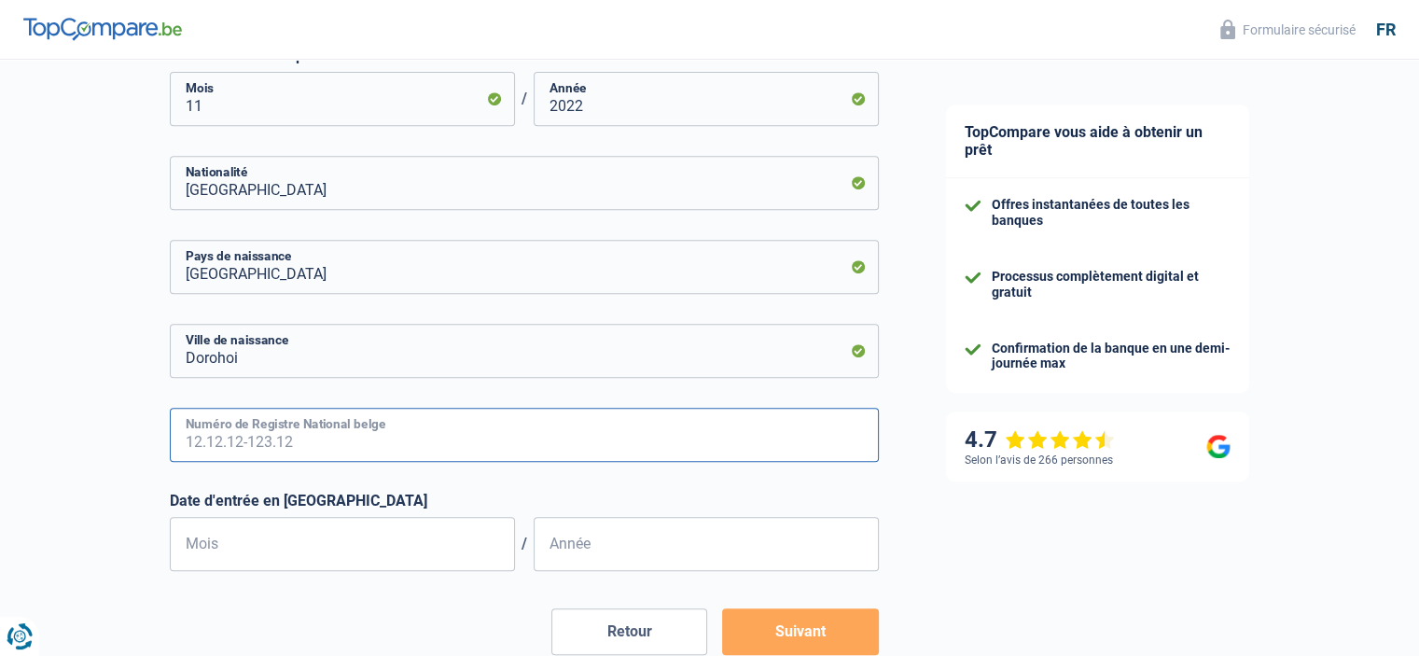
click at [292, 438] on input "Numéro de Registre National belge" at bounding box center [524, 435] width 709 height 54
click at [309, 437] on input "Numéro de Registre National belge" at bounding box center [524, 435] width 709 height 54
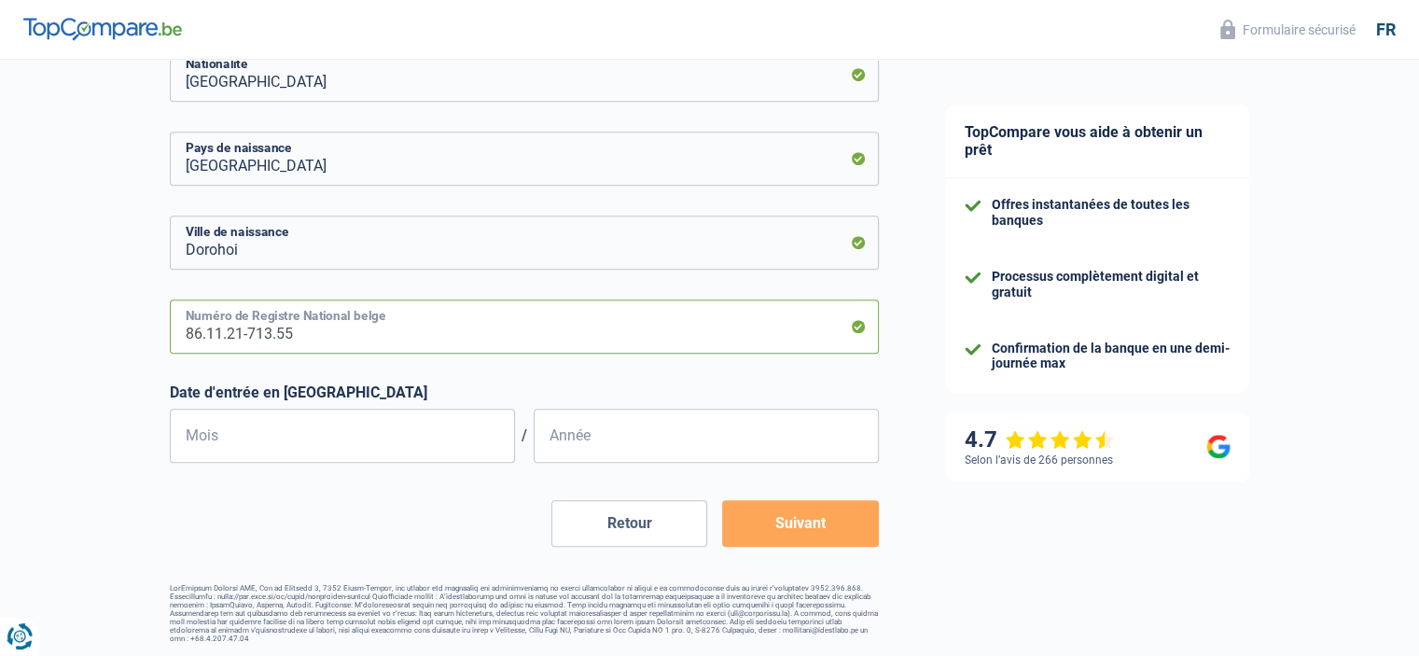
scroll to position [921, 0]
type input "86.11.21-713.55"
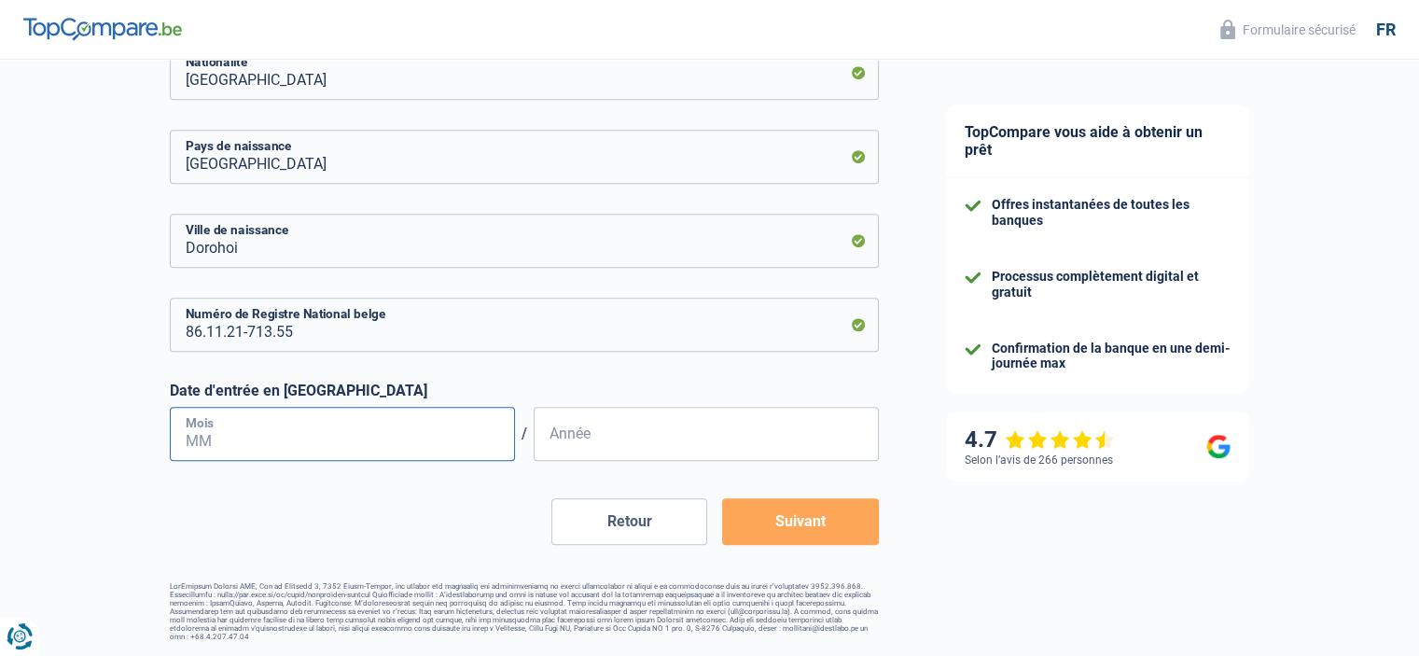
click at [286, 443] on input "Mois" at bounding box center [342, 434] width 345 height 54
type input "11"
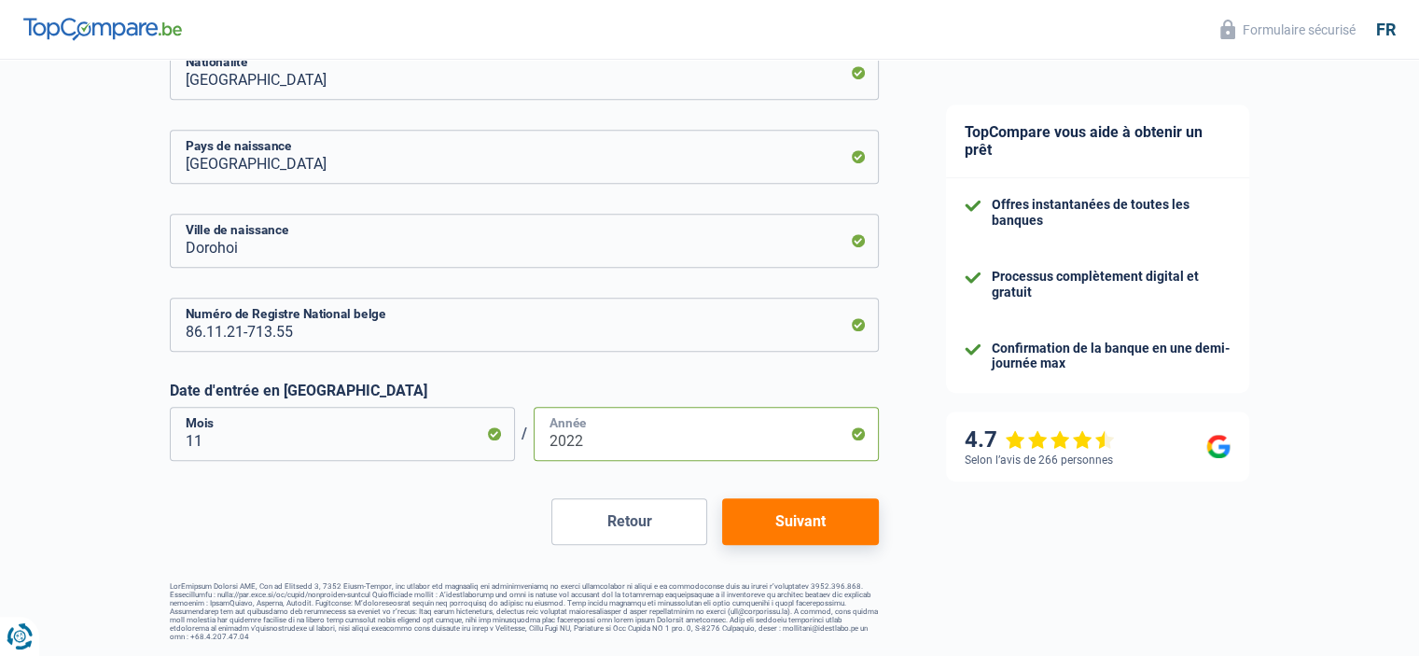
type input "2022"
click at [804, 528] on button "Suivant" at bounding box center [800, 521] width 156 height 47
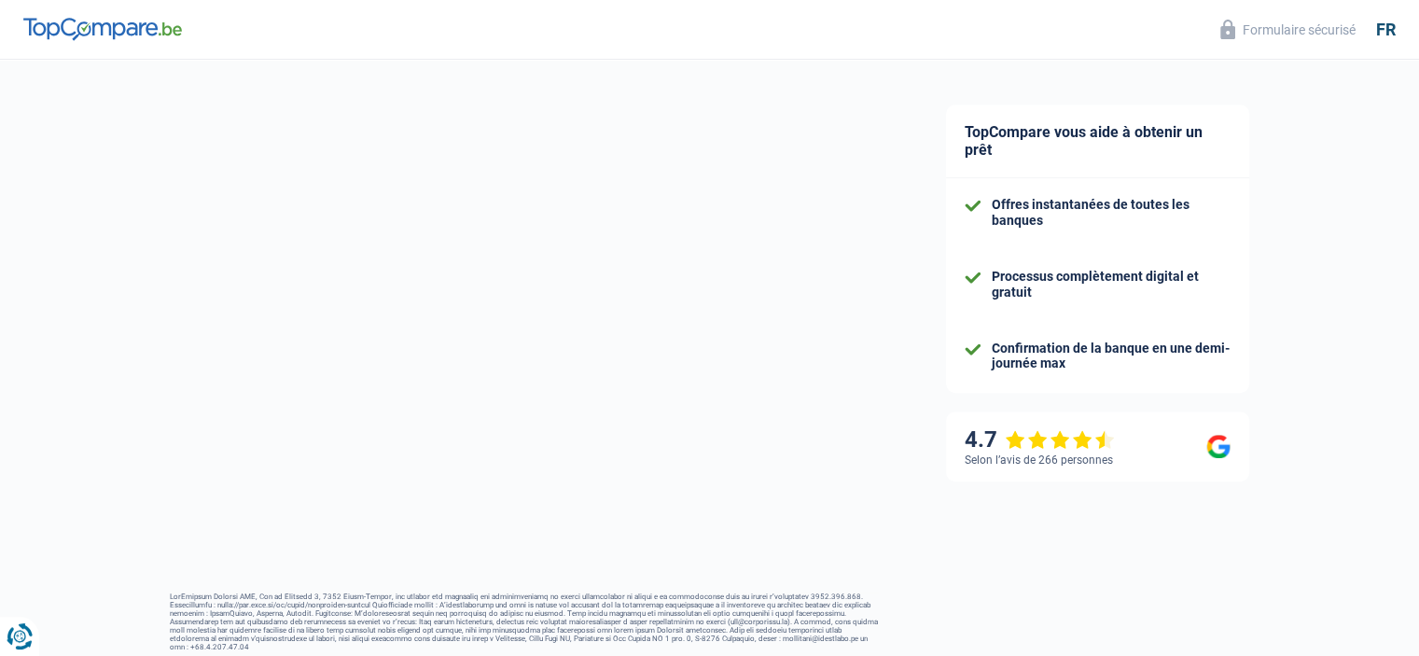
select select "netSalary"
select select "mealVouchers"
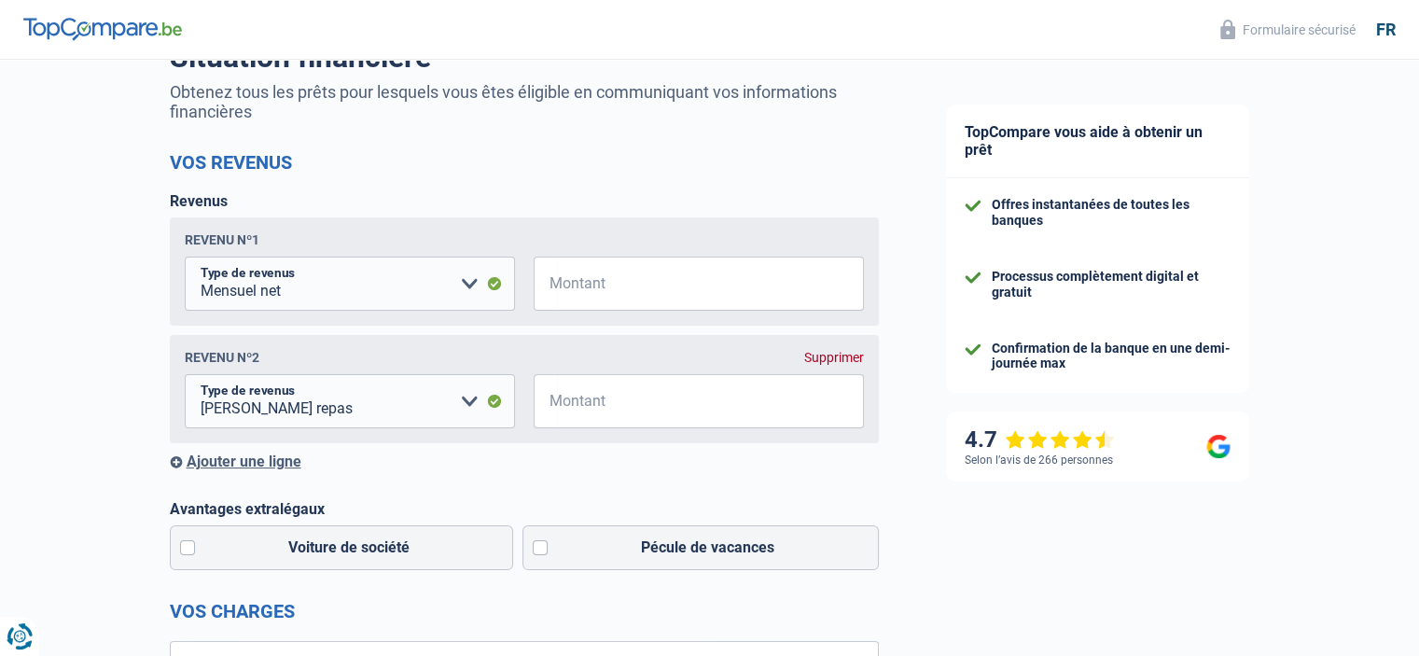
scroll to position [187, 0]
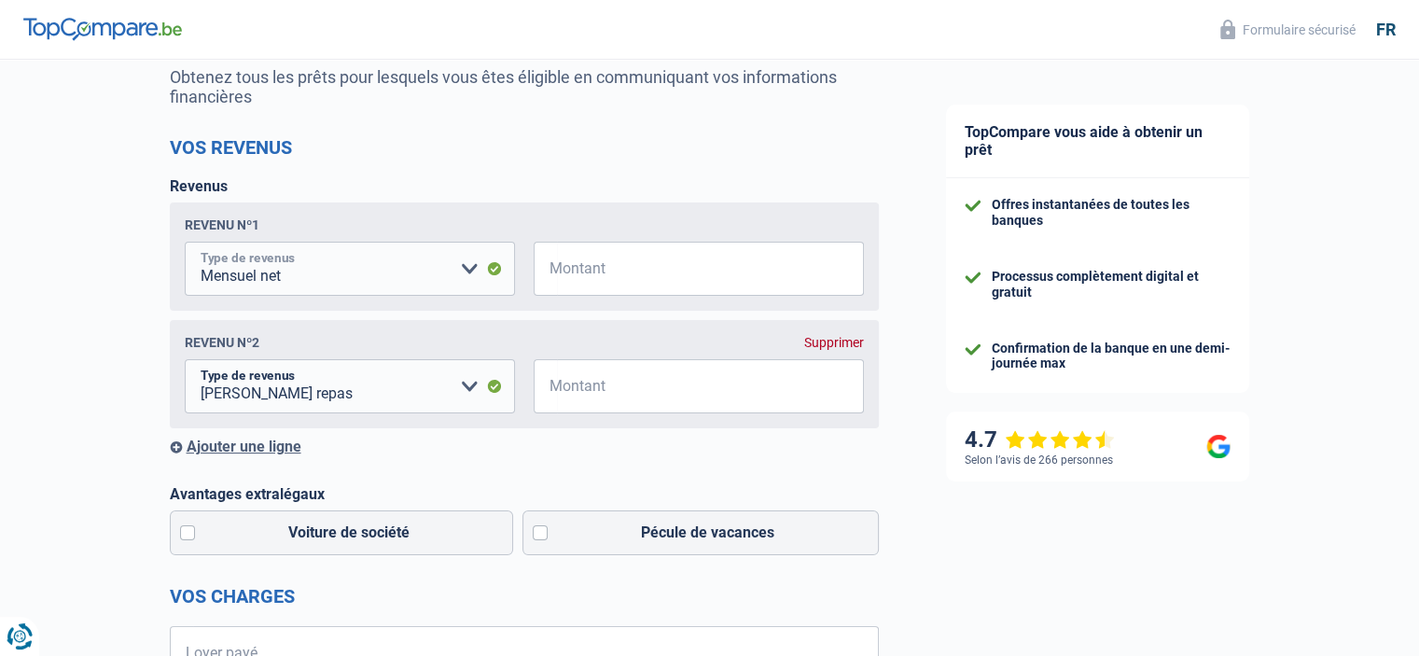
click at [468, 271] on select "Allocation d'handicap Allocations chômage Allocations familiales Chèques repas …" at bounding box center [350, 269] width 330 height 54
click at [413, 283] on select "Allocation d'handicap Allocations chômage Allocations familiales Chèques repas …" at bounding box center [350, 269] width 330 height 54
click at [564, 274] on input "Montant" at bounding box center [710, 269] width 307 height 54
type input "2.200"
click at [579, 402] on input "Montant" at bounding box center [710, 386] width 307 height 54
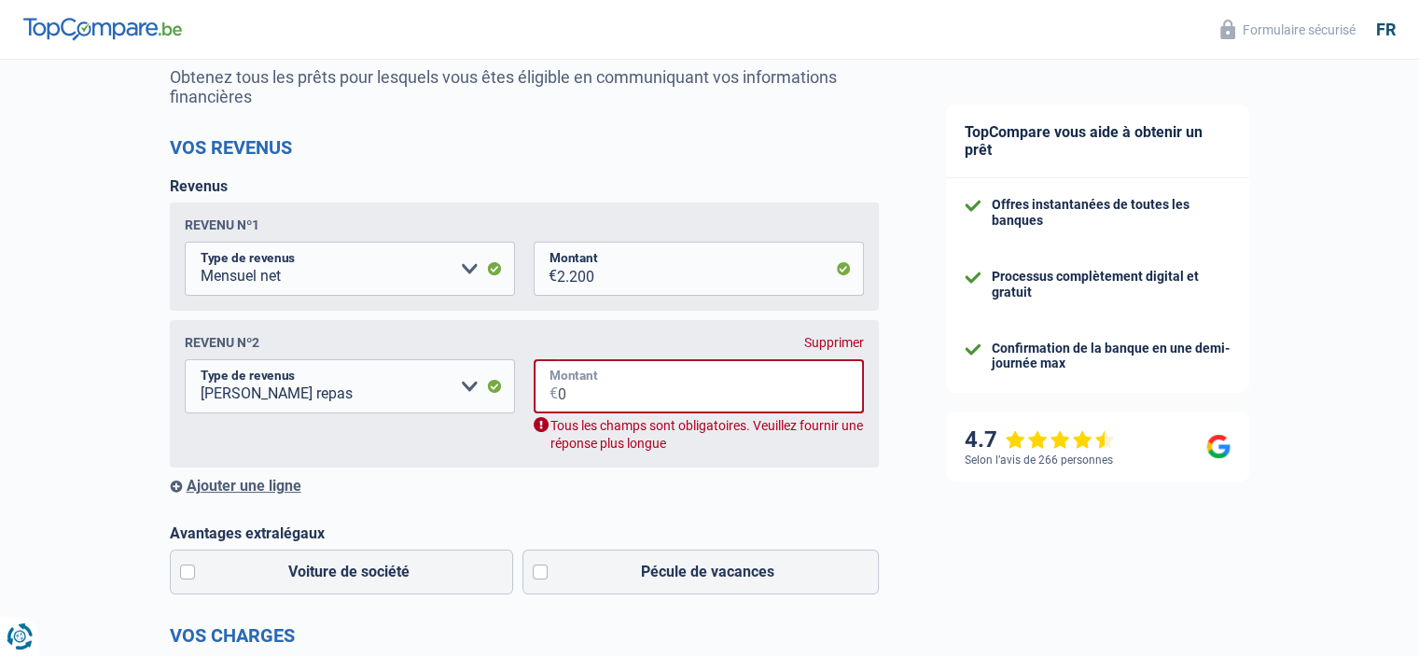
type input "0"
click at [1037, 518] on div "TopCompare vous aide à obtenir un prêt Offres instantanées de toutes les banque…" at bounding box center [1165, 644] width 507 height 1542
click at [358, 385] on select "Allocation d'handicap Allocations chômage Allocations familiales Chèques repas …" at bounding box center [350, 386] width 330 height 54
click at [660, 387] on input "0" at bounding box center [711, 386] width 306 height 54
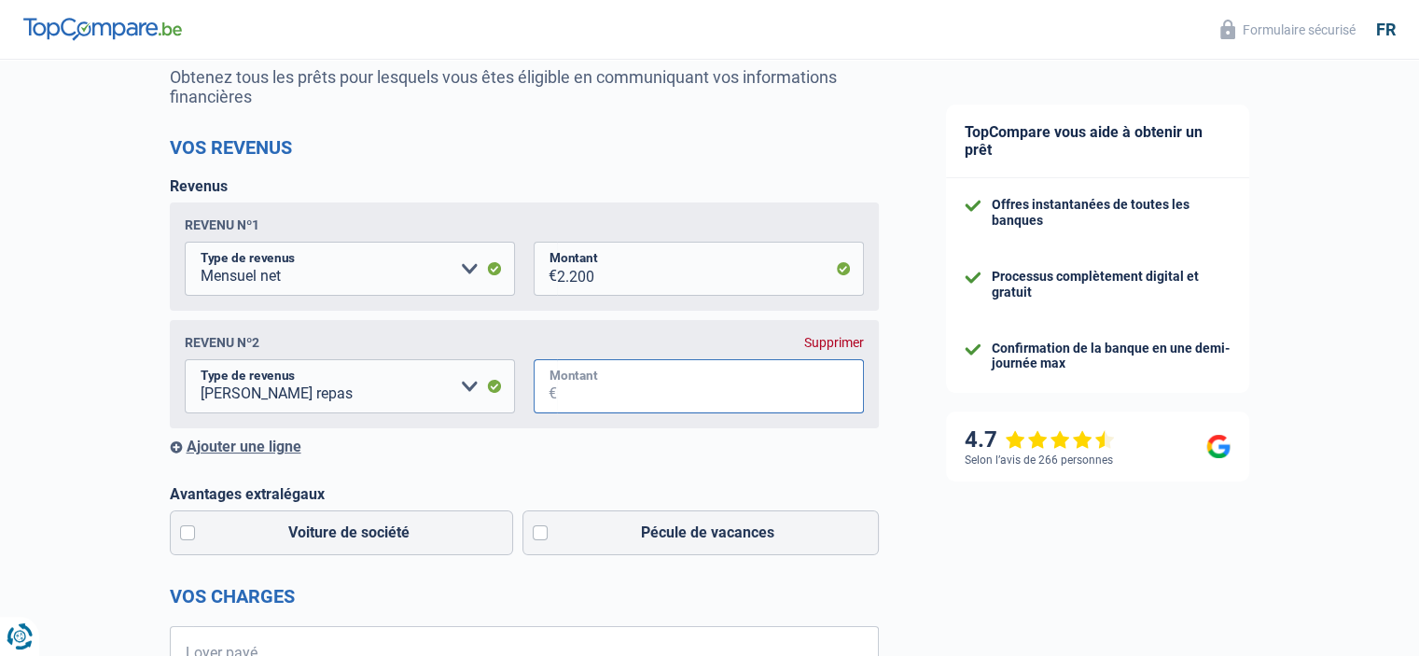
type input "0"
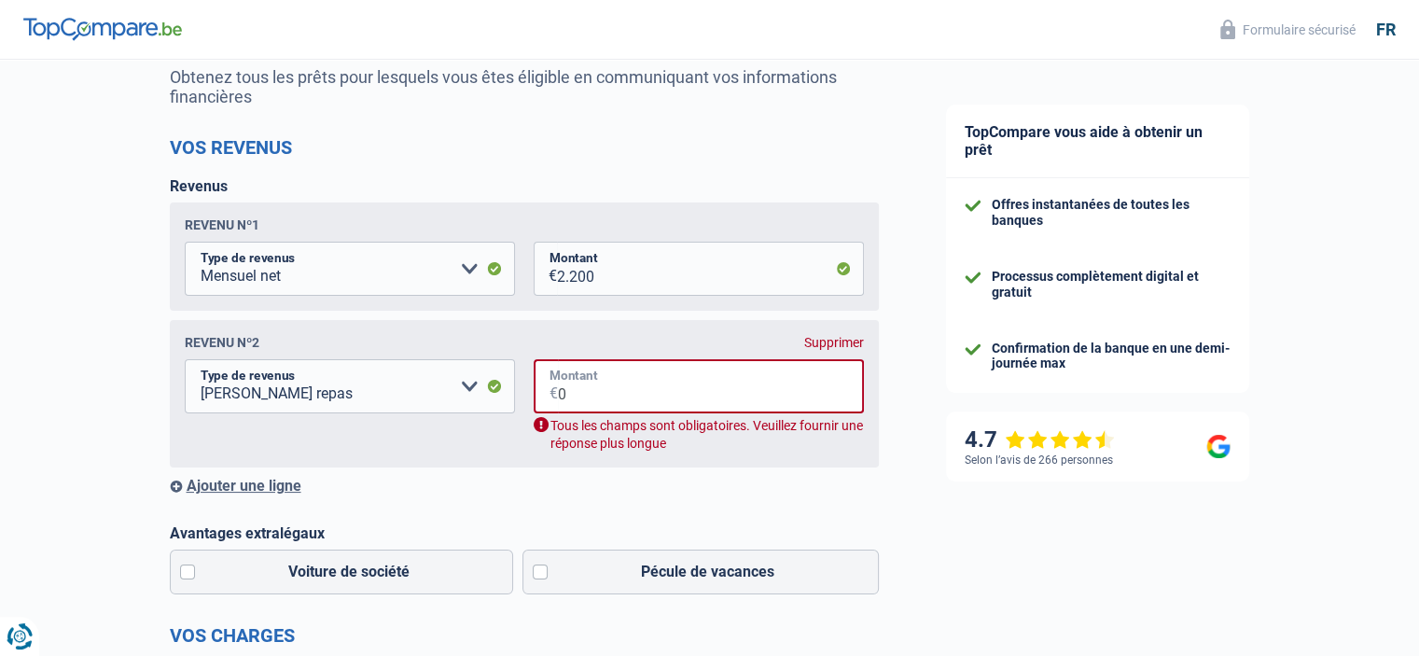
click at [637, 401] on input "0" at bounding box center [711, 386] width 306 height 54
click at [596, 455] on div "Revenu nº2 Supprimer Allocation d'handicap Allocations chômage Allocations fami…" at bounding box center [524, 393] width 709 height 147
click at [459, 391] on select "Allocation d'handicap Allocations chômage Allocations familiales Chèques repas …" at bounding box center [350, 386] width 330 height 54
click at [75, 225] on div "Chance de réussite de votre simulation est de 80% 1 2 3 4 5 Rajoutez +10% en co…" at bounding box center [456, 637] width 912 height 1542
click at [816, 342] on div "Supprimer" at bounding box center [834, 342] width 60 height 15
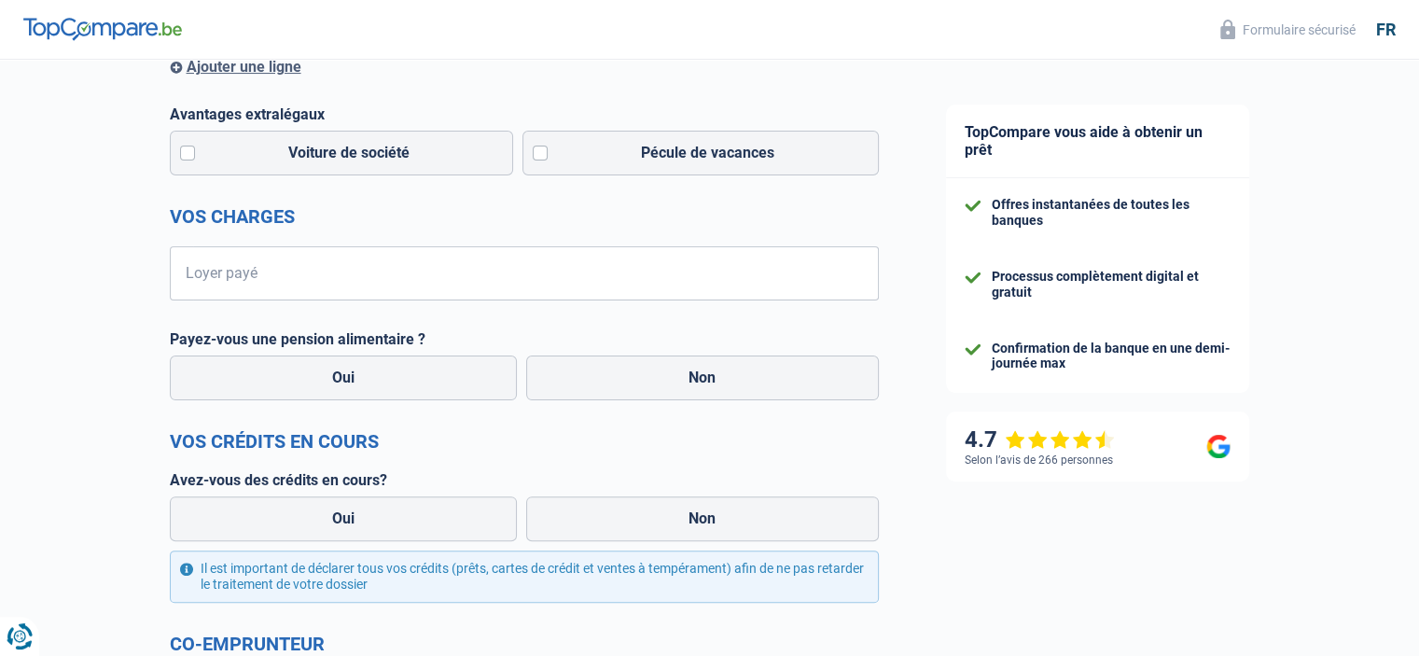
scroll to position [466, 0]
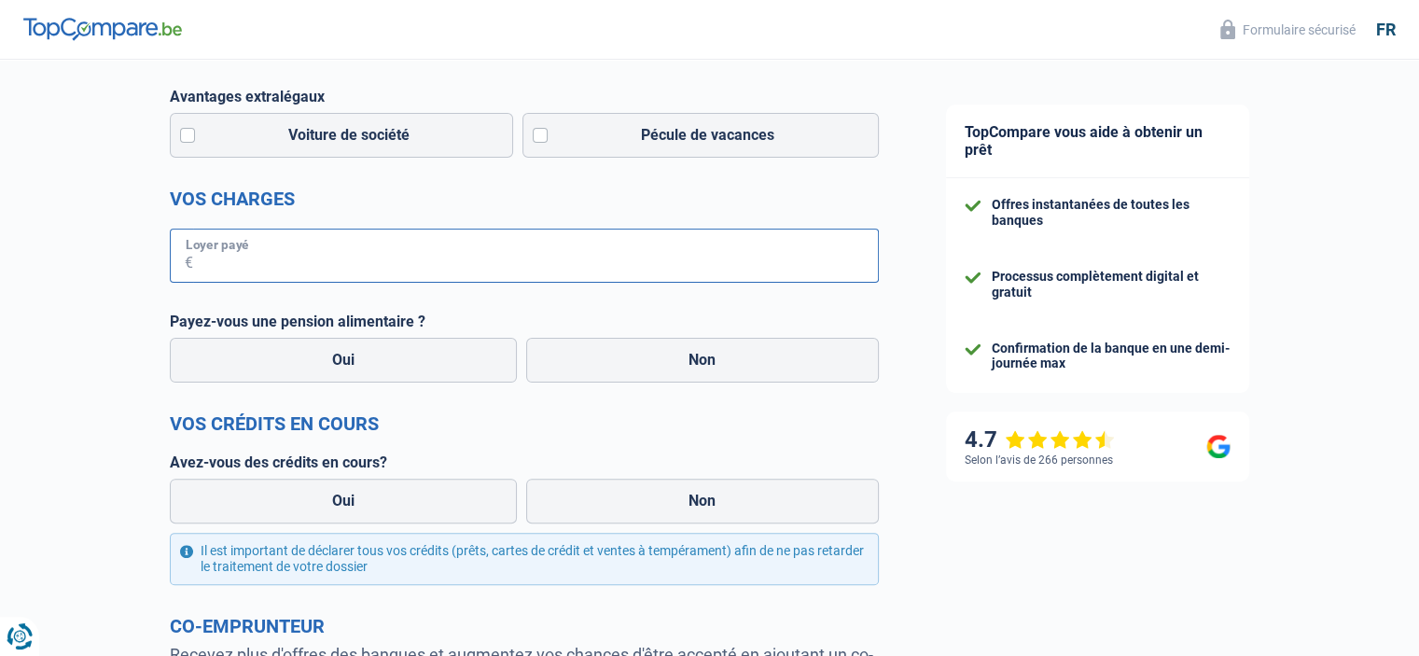
click at [316, 249] on input "Loyer payé" at bounding box center [536, 256] width 686 height 54
type input "350"
click at [572, 316] on label "Payez-vous une pension alimentaire ?" at bounding box center [524, 322] width 709 height 18
click at [677, 373] on label "Non" at bounding box center [702, 360] width 353 height 45
click at [677, 373] on input "Non" at bounding box center [702, 360] width 353 height 45
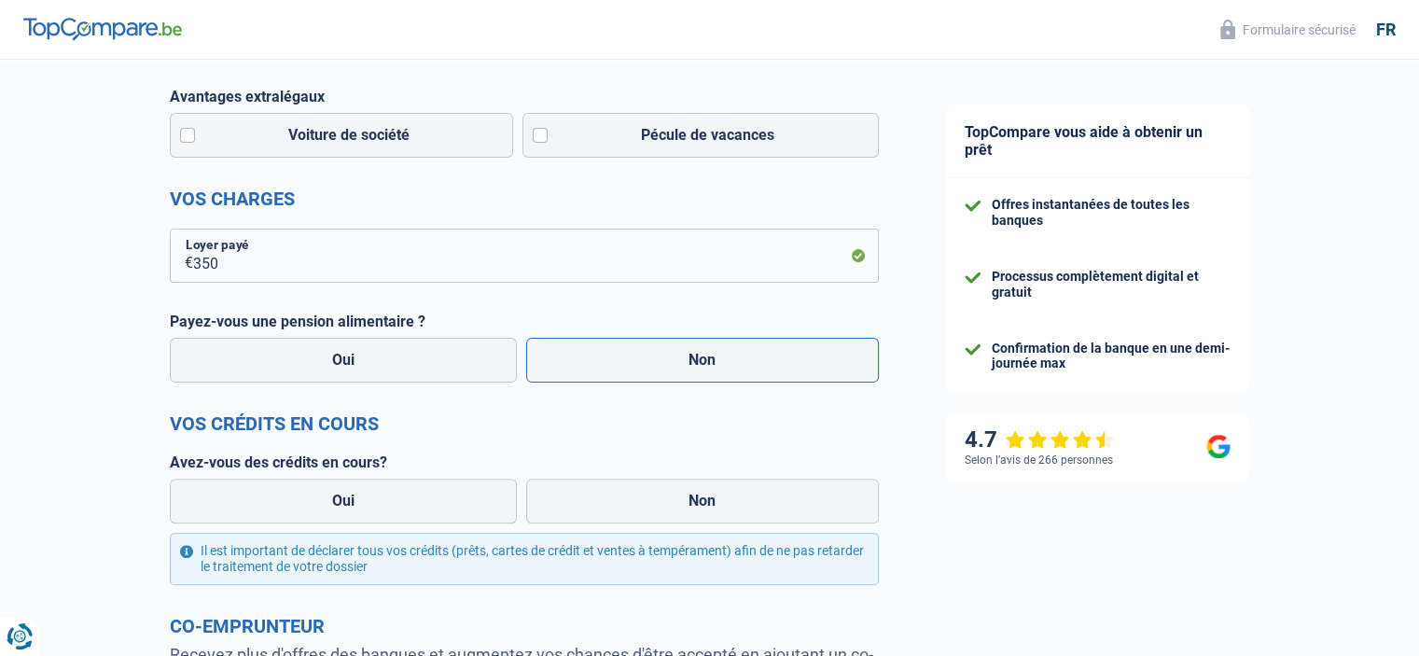
radio input "true"
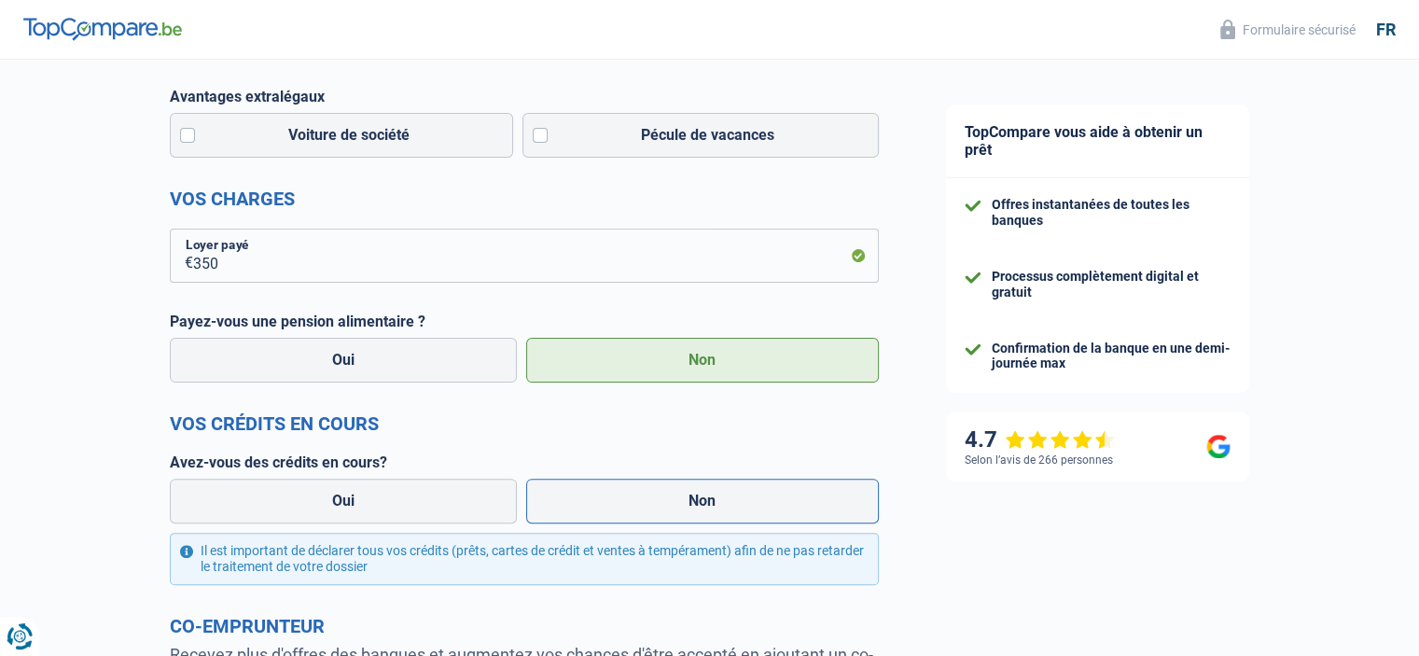
click at [675, 493] on label "Non" at bounding box center [702, 501] width 353 height 45
click at [675, 493] on input "Non" at bounding box center [702, 501] width 353 height 45
radio input "true"
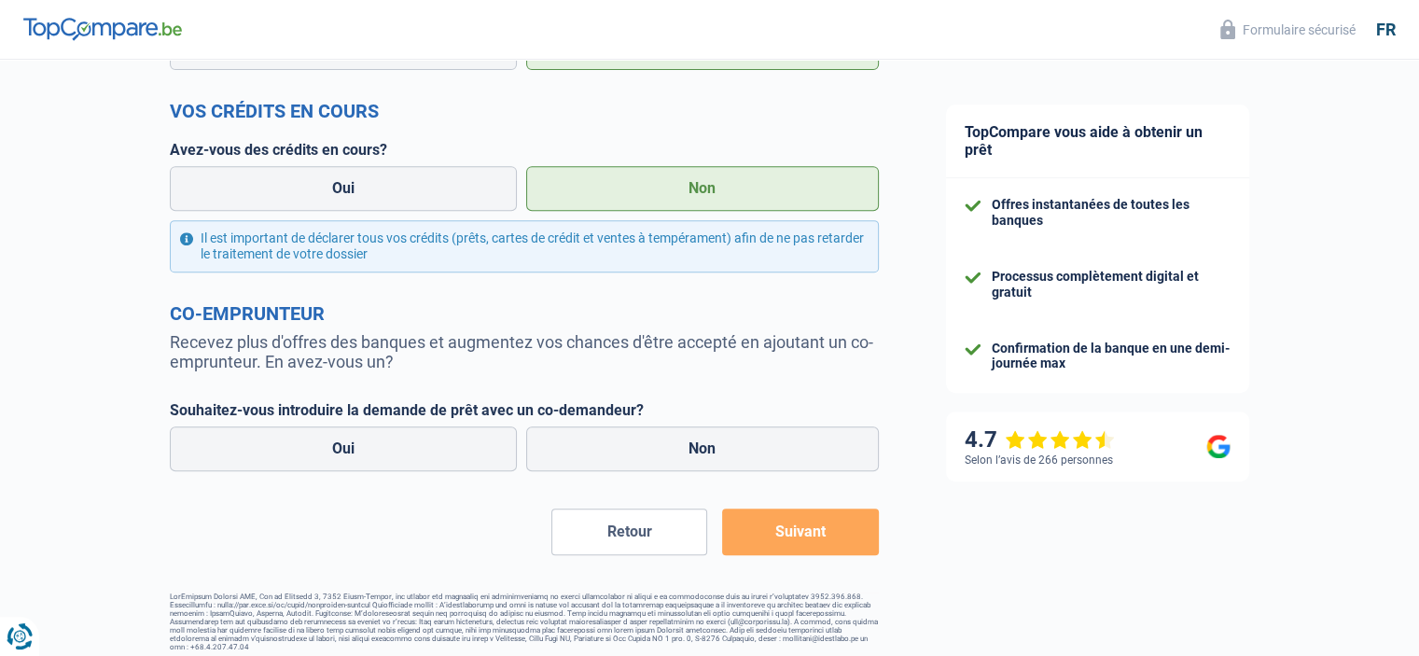
scroll to position [791, 0]
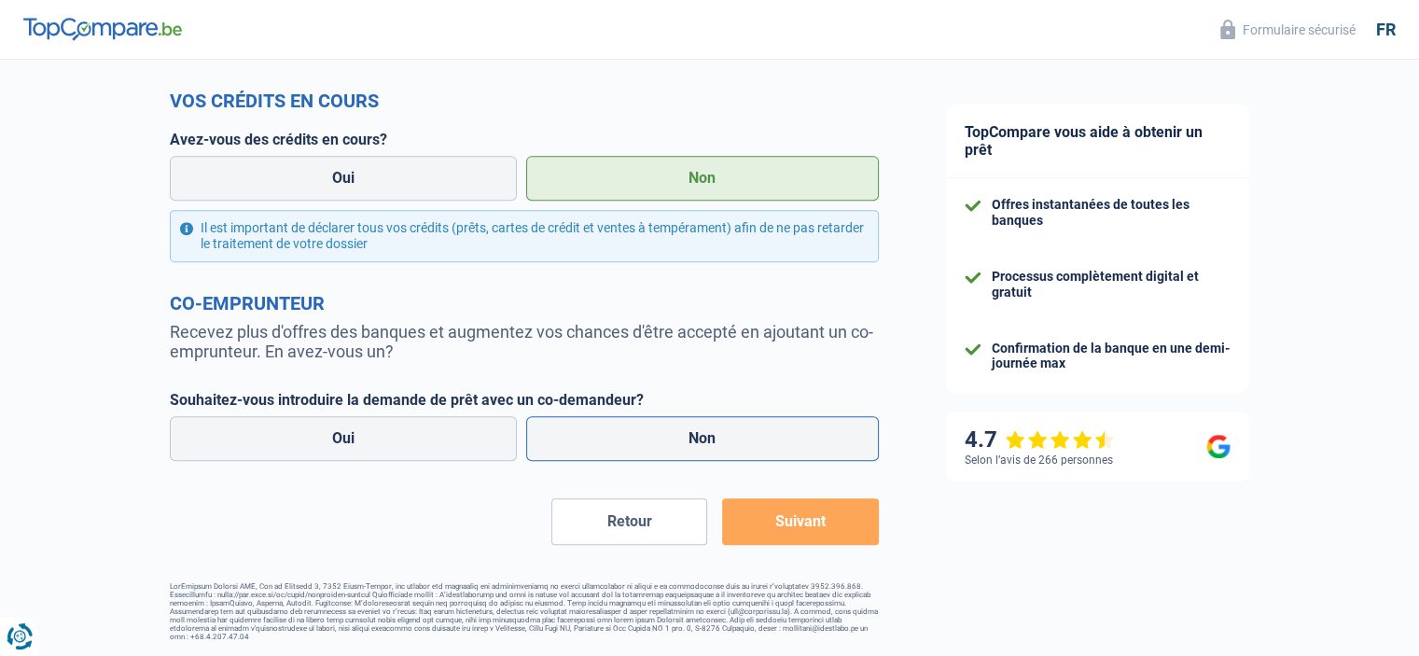
click at [693, 444] on label "Non" at bounding box center [702, 438] width 353 height 45
click at [693, 444] on input "Non" at bounding box center [702, 438] width 353 height 45
radio input "true"
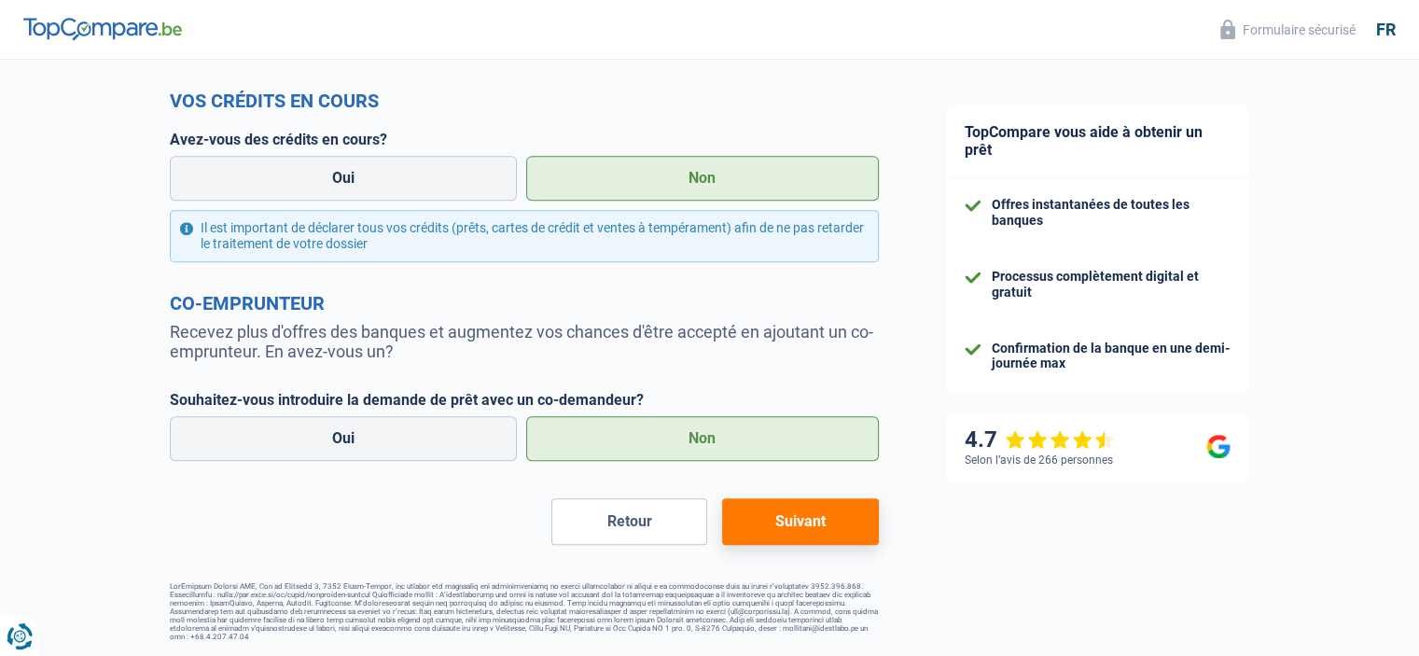
click at [820, 529] on button "Suivant" at bounding box center [800, 521] width 156 height 47
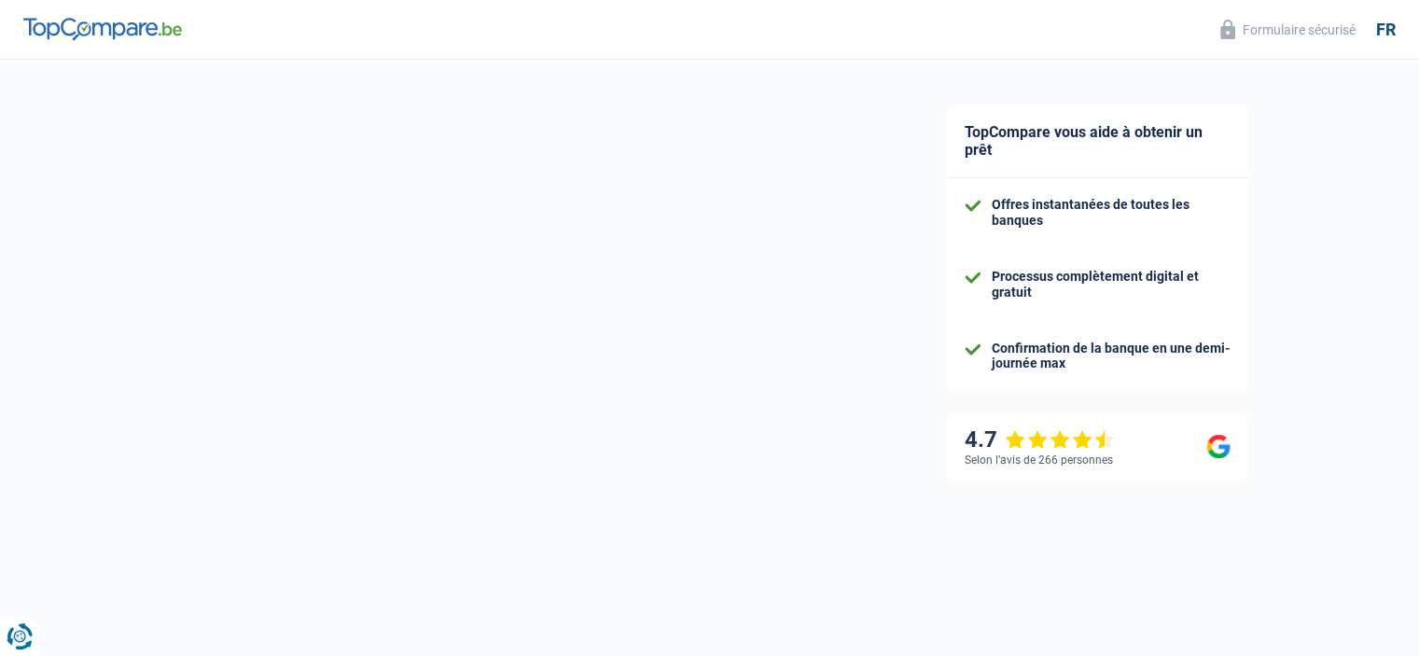
select select "60"
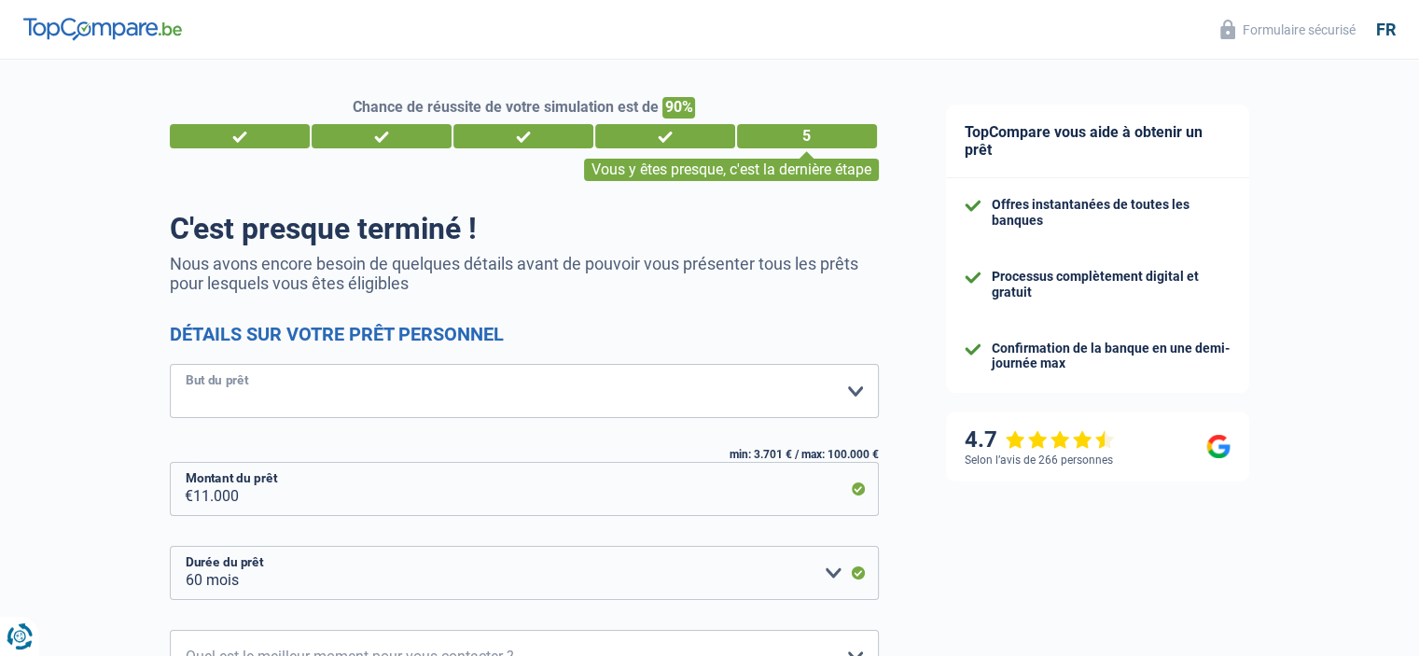
click at [499, 391] on select "Confort maison: meubles, textile, peinture, électroménager, outillage non-profe…" at bounding box center [524, 391] width 709 height 54
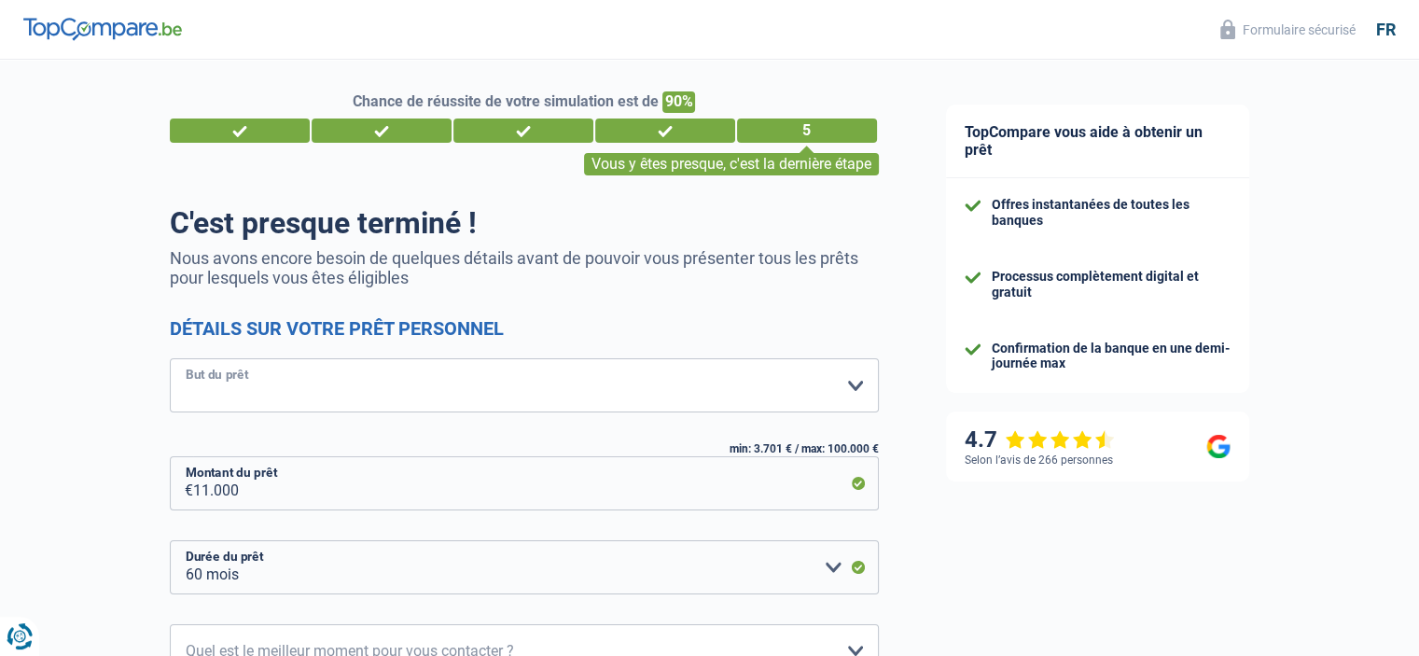
scroll to position [187, 0]
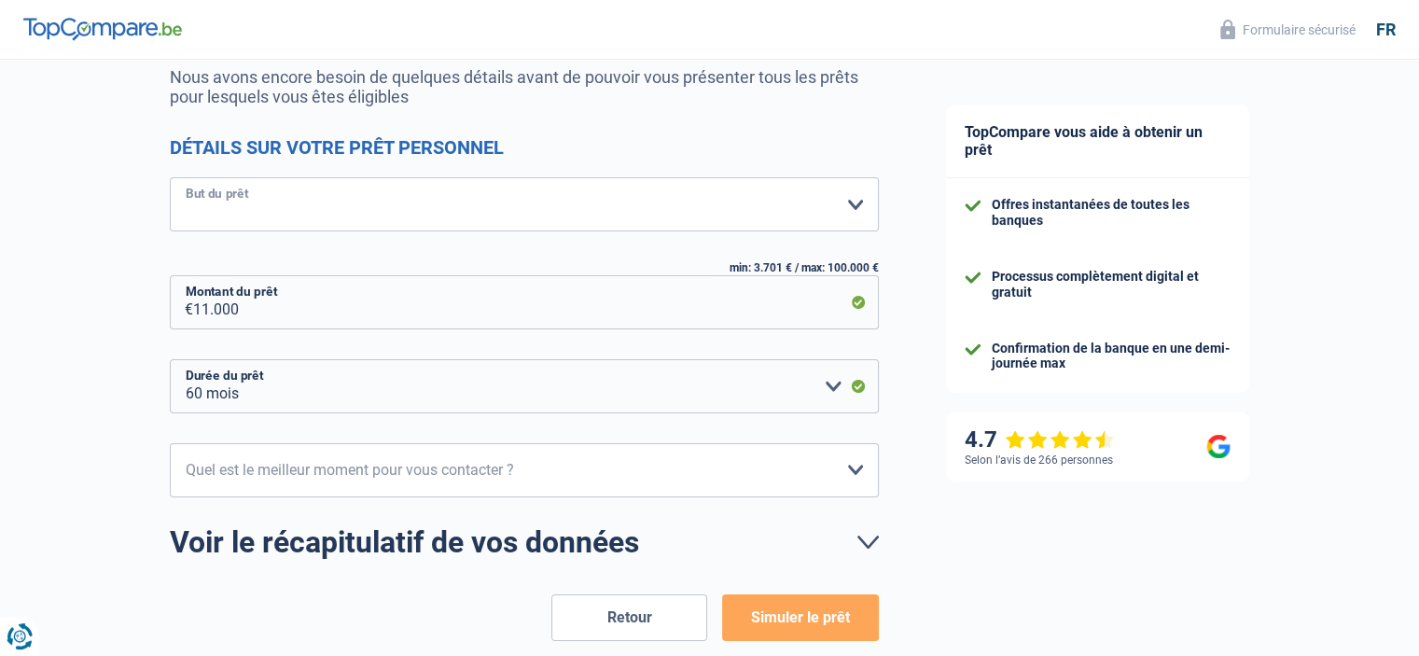
click at [813, 211] on select "Confort maison: meubles, textile, peinture, électroménager, outillage non-profe…" at bounding box center [524, 204] width 709 height 54
select select "car"
click at [170, 178] on select "Confort maison: meubles, textile, peinture, électroménager, outillage non-profe…" at bounding box center [524, 204] width 709 height 54
click at [657, 480] on select "10h-12h 12h-14h 14h-16h 16h-18h Veuillez sélectionner une option" at bounding box center [524, 470] width 709 height 54
select select "16-18"
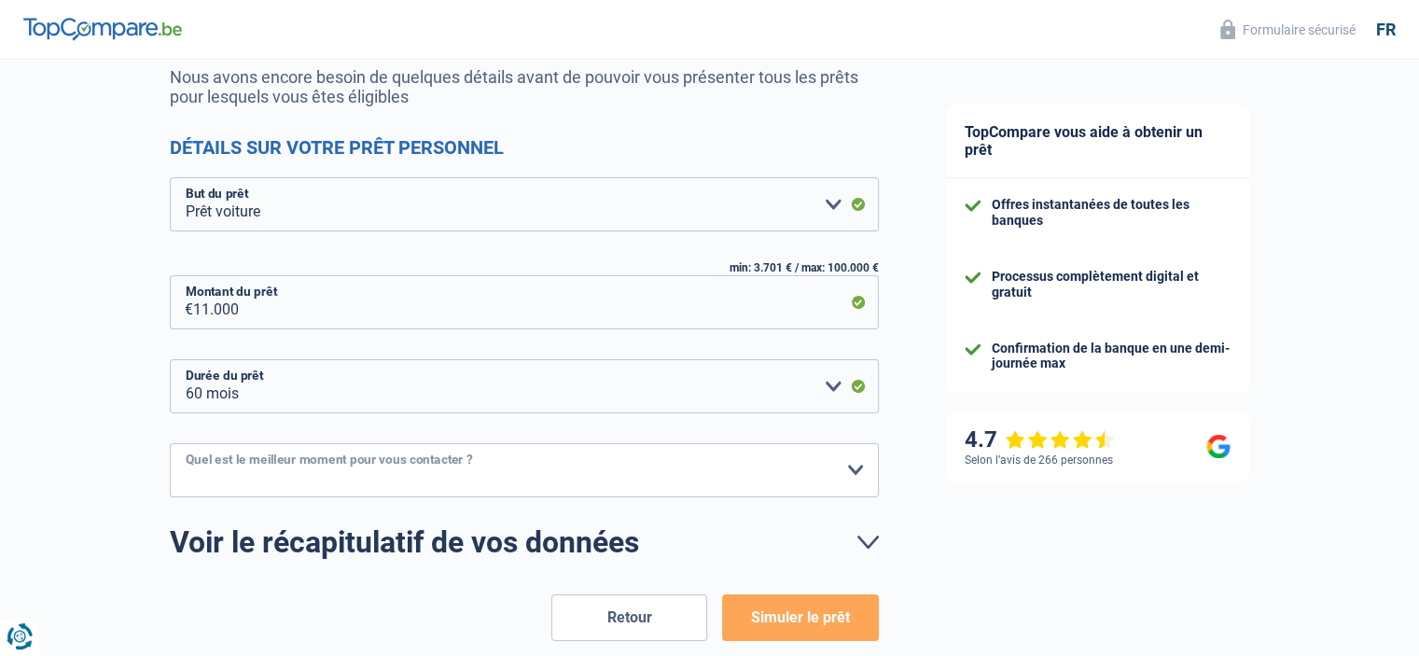
click at [170, 443] on select "10h-12h 12h-14h 14h-16h 16h-18h Veuillez sélectionner une option" at bounding box center [524, 470] width 709 height 54
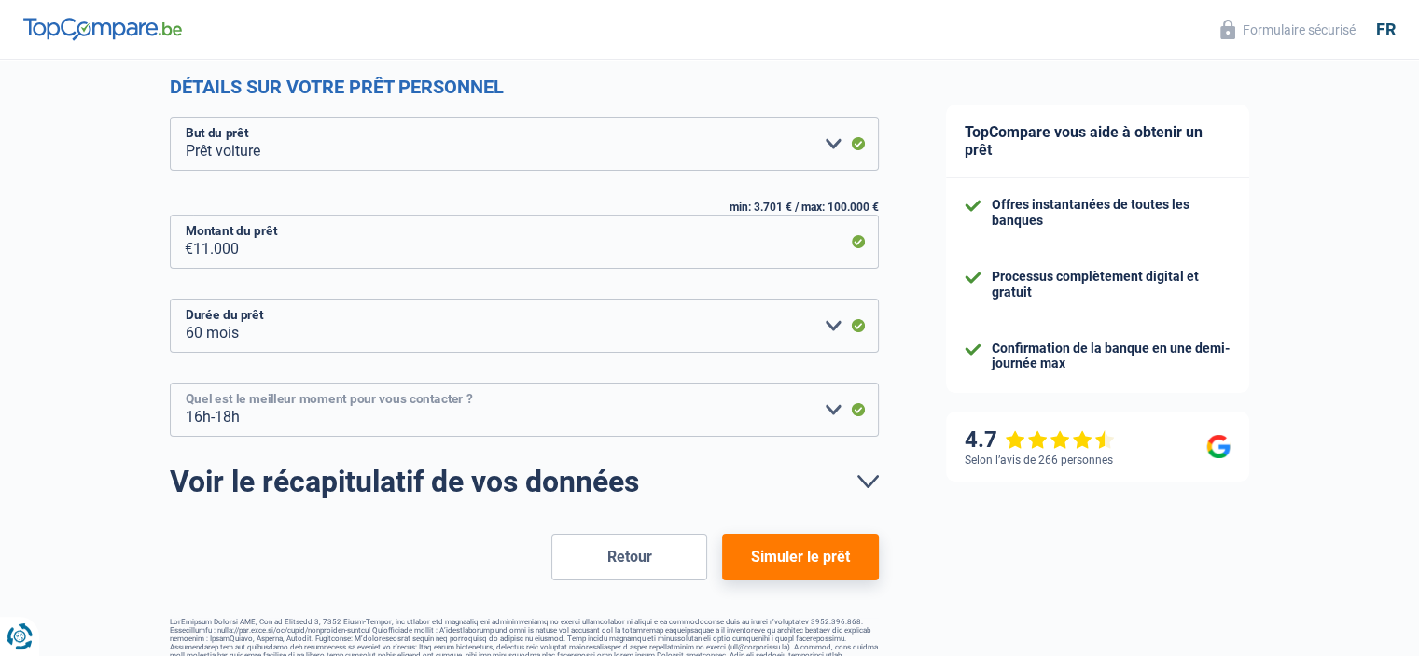
scroll to position [280, 0]
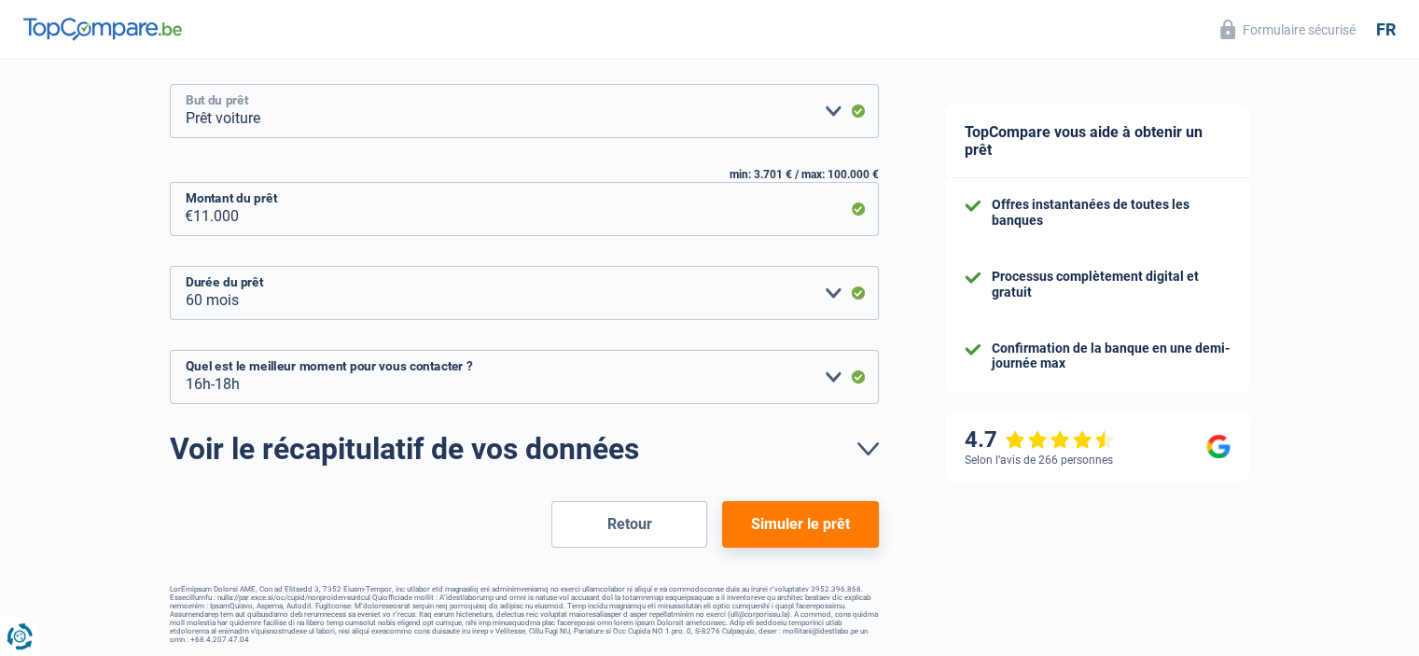
click at [507, 116] on select "Confort maison: meubles, textile, peinture, électroménager, outillage non-profe…" at bounding box center [524, 111] width 709 height 54
select select "other"
click at [170, 85] on select "Confort maison: meubles, textile, peinture, électroménager, outillage non-profe…" at bounding box center [524, 111] width 709 height 54
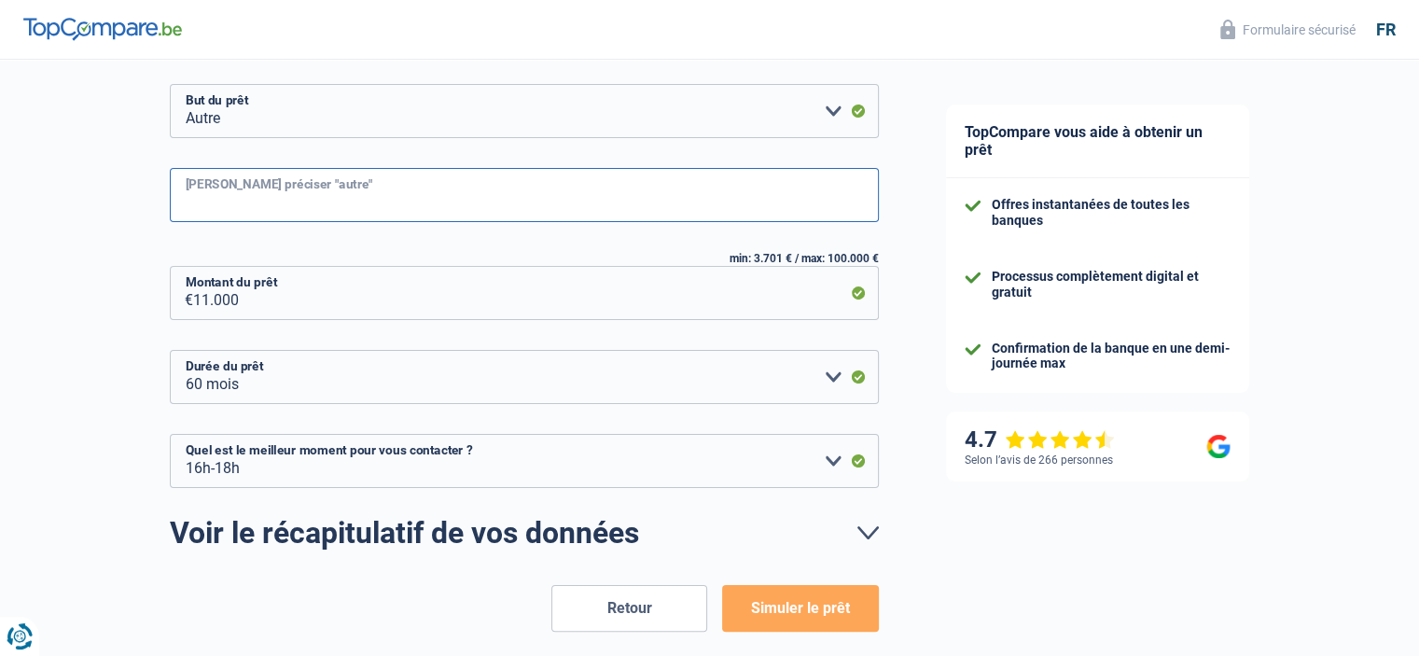
click at [514, 186] on input "[PERSON_NAME] préciser "autre"" at bounding box center [524, 195] width 709 height 54
paste input "Besoins personnels"
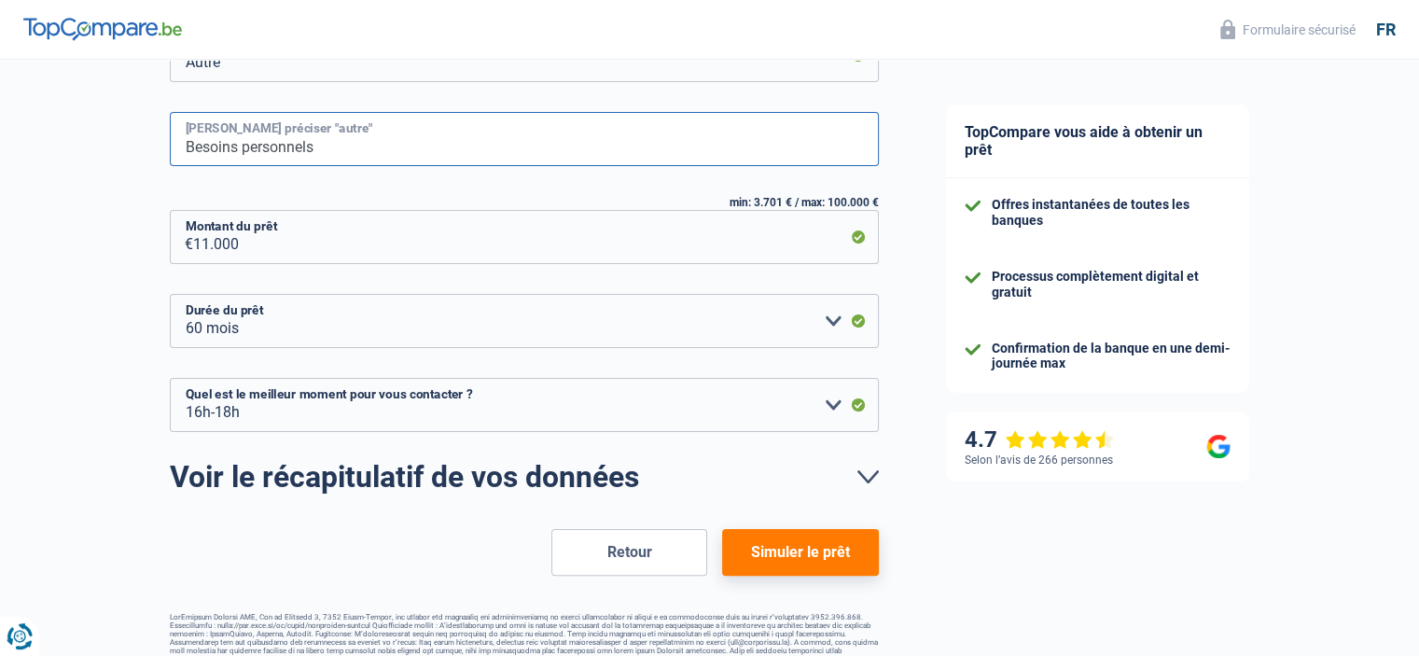
scroll to position [366, 0]
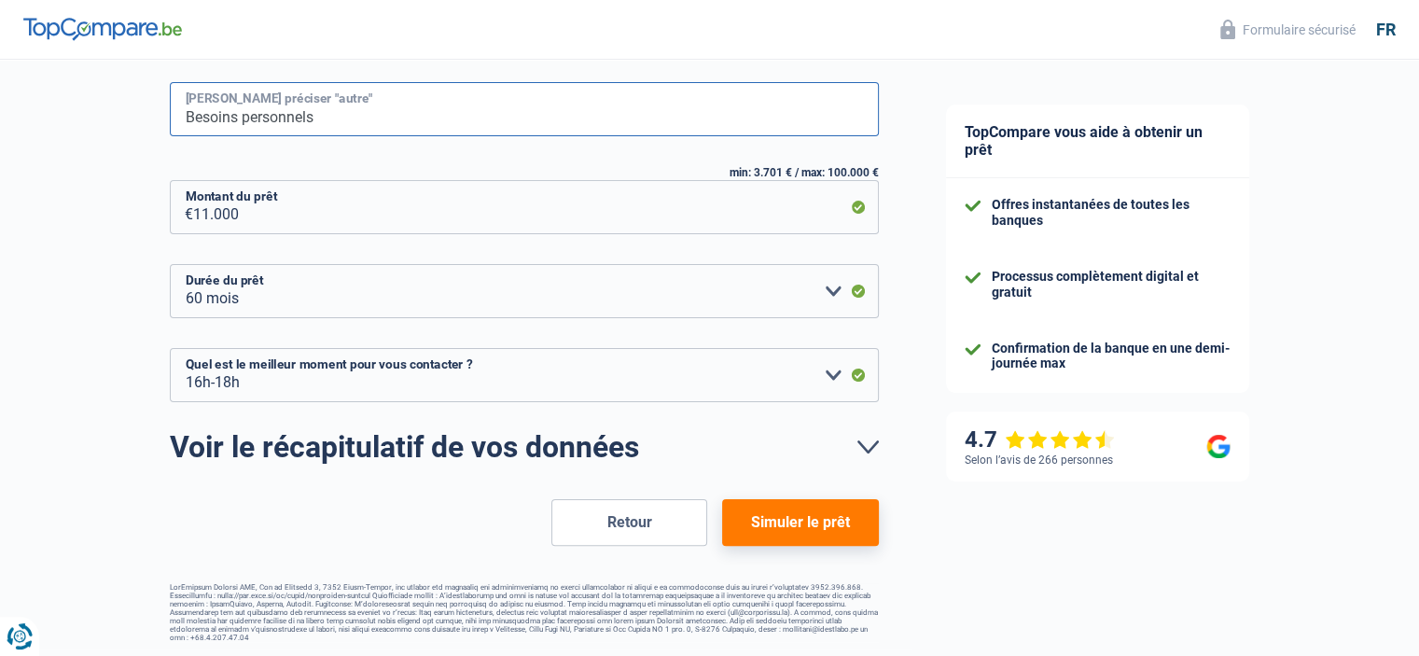
type input "Besoins personnels"
click at [807, 531] on button "Simuler le prêt" at bounding box center [800, 522] width 156 height 47
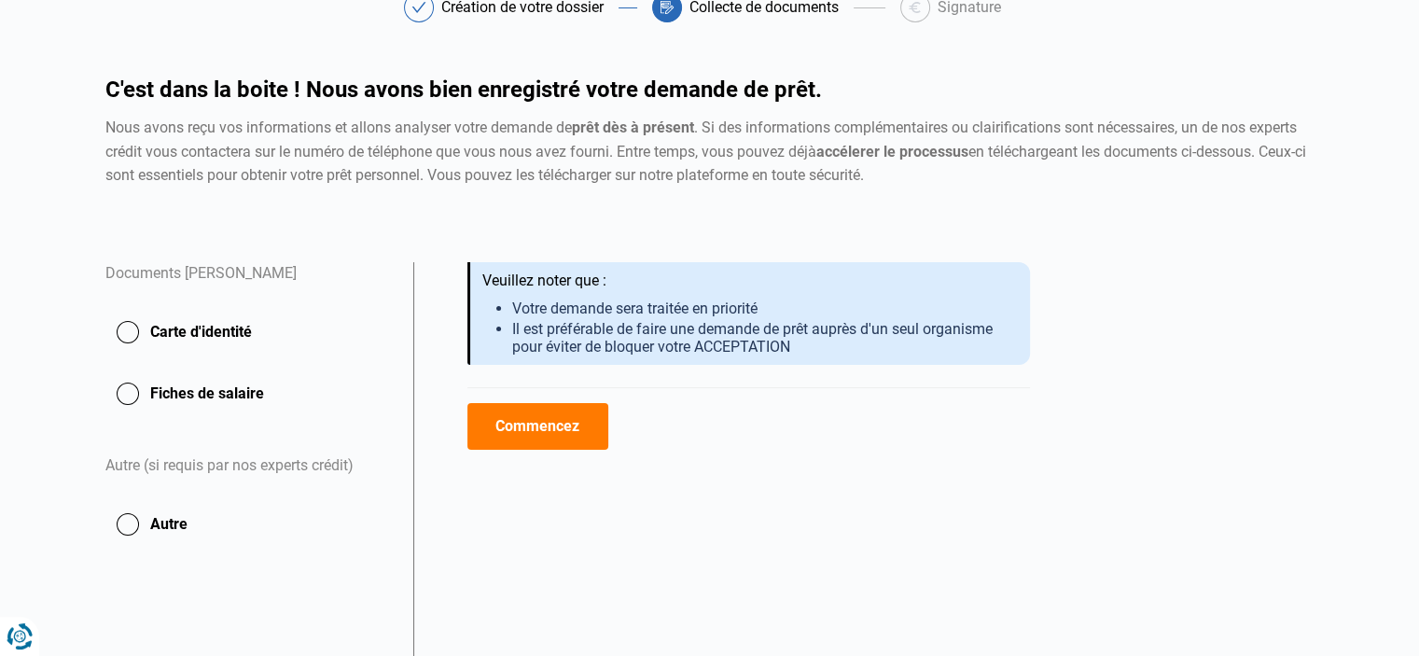
scroll to position [187, 0]
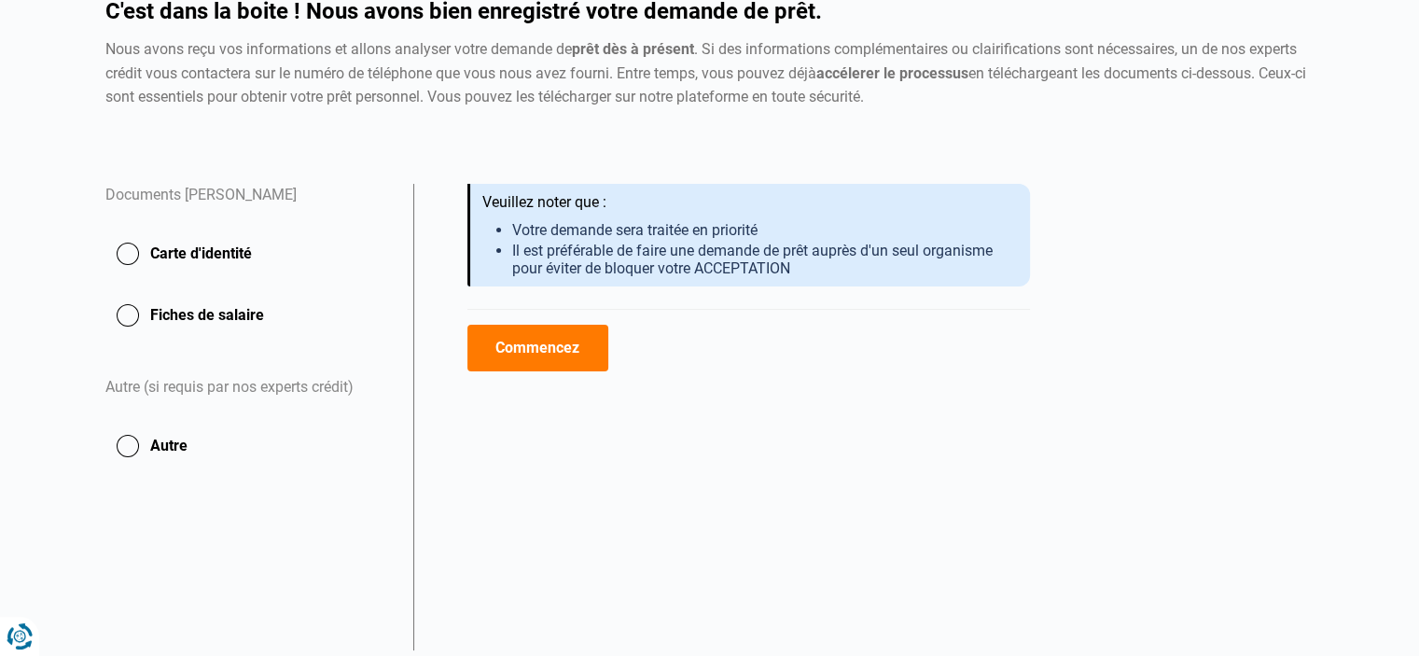
click at [129, 245] on button "Carte d'identité" at bounding box center [247, 253] width 285 height 47
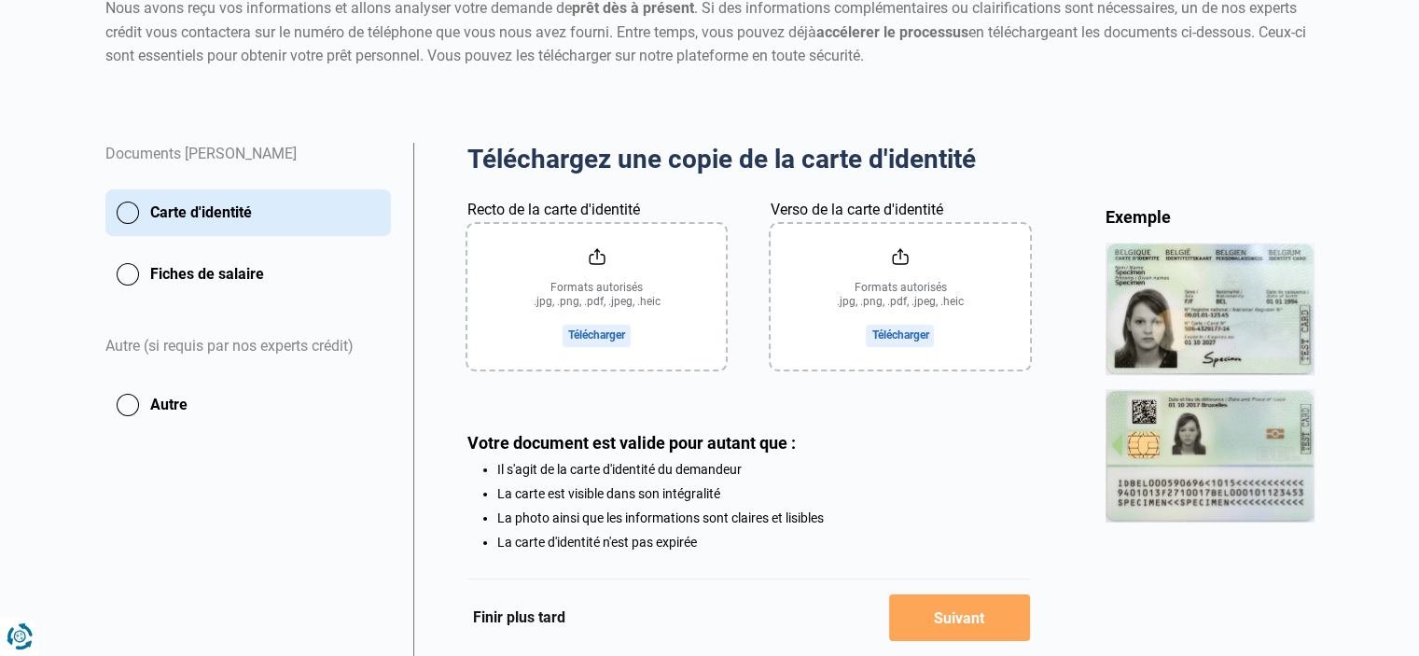
scroll to position [328, 0]
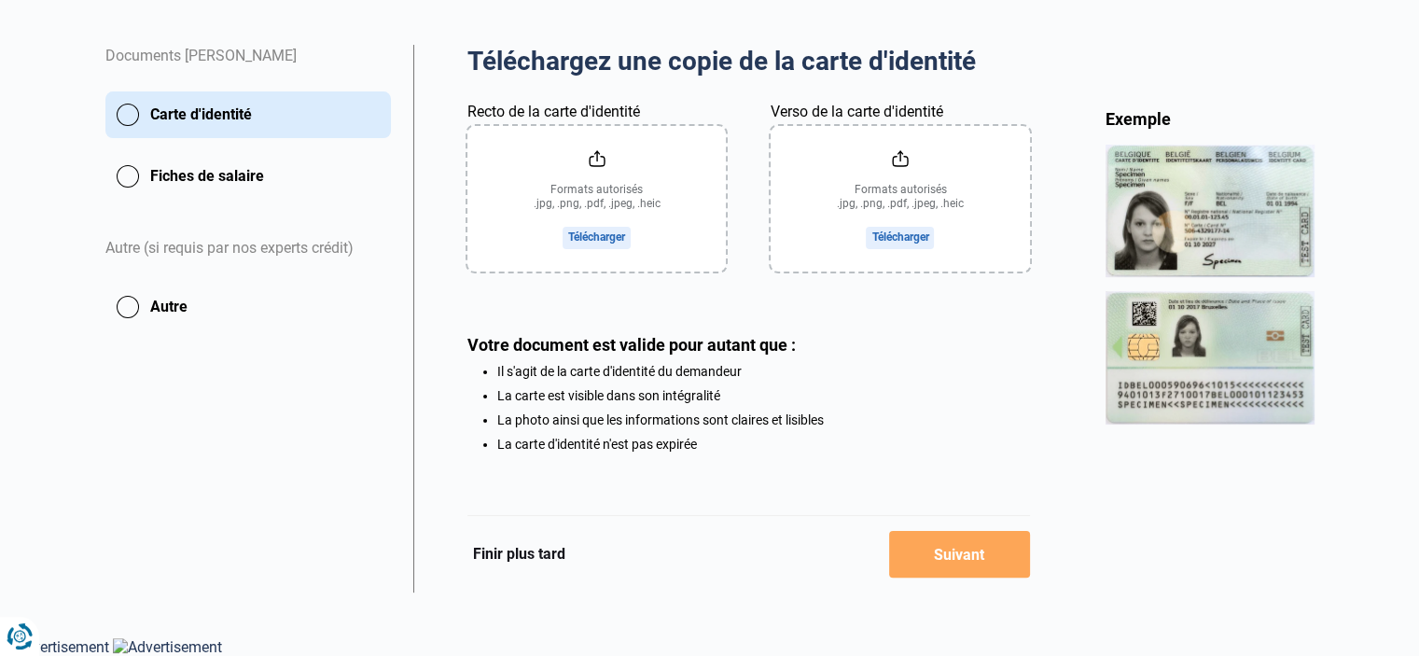
click at [895, 238] on input "Verso de la carte d'identité" at bounding box center [900, 199] width 258 height 146
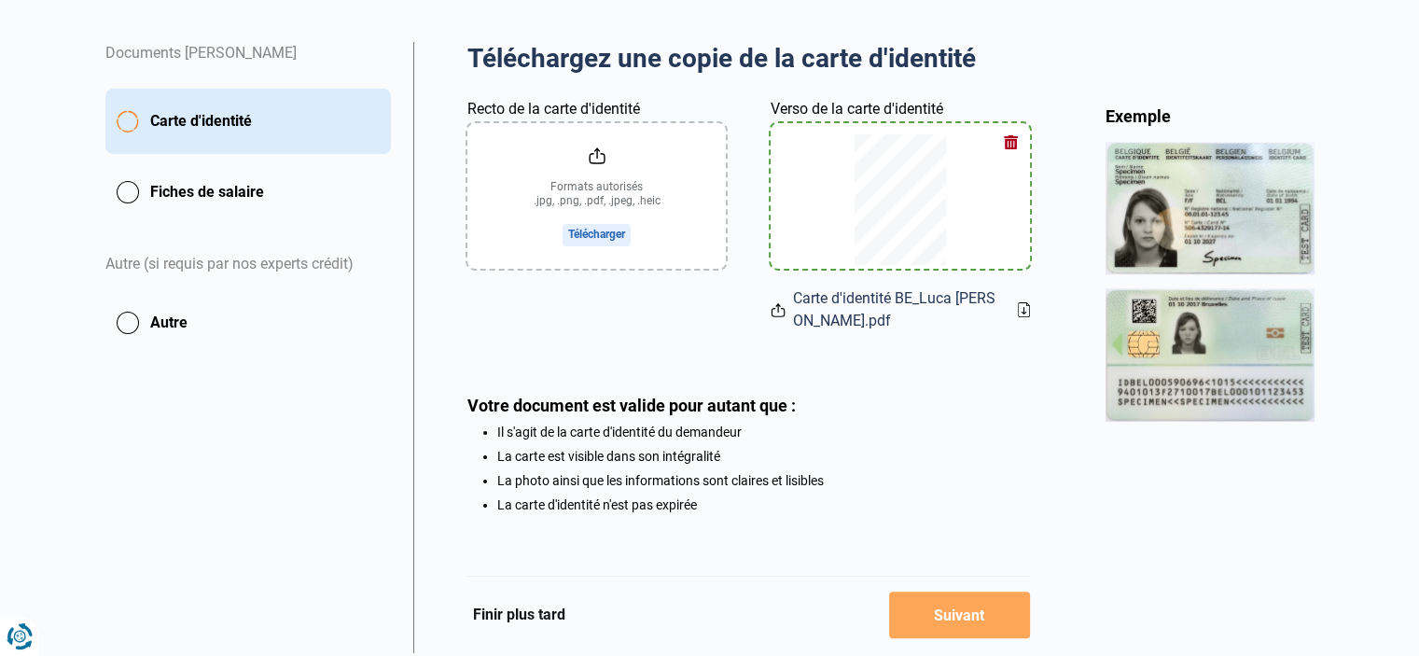
click at [609, 232] on input "Recto de la carte d'identité" at bounding box center [596, 196] width 258 height 146
type input "C:\fakepath\Carte d'identité BE_Luca Ovidiu Lucian.pdf"
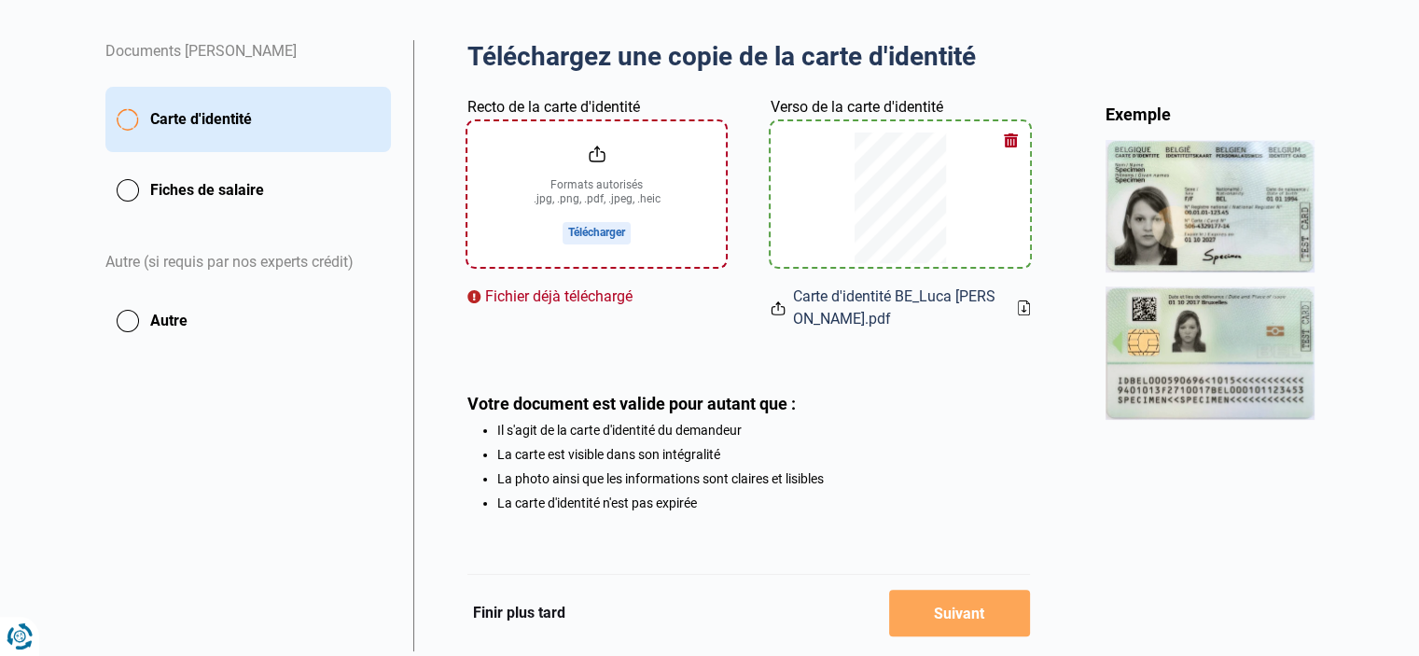
scroll to position [299, 0]
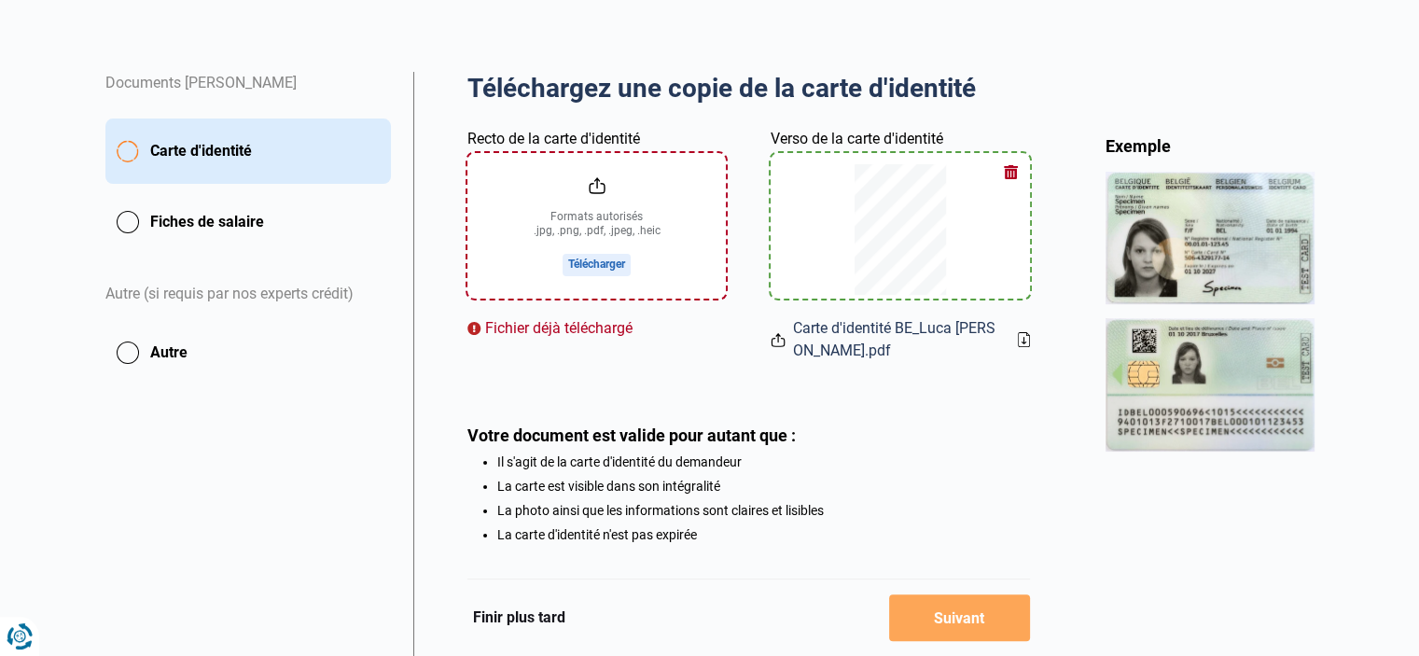
click at [135, 219] on button "Fiches de salaire" at bounding box center [247, 222] width 285 height 47
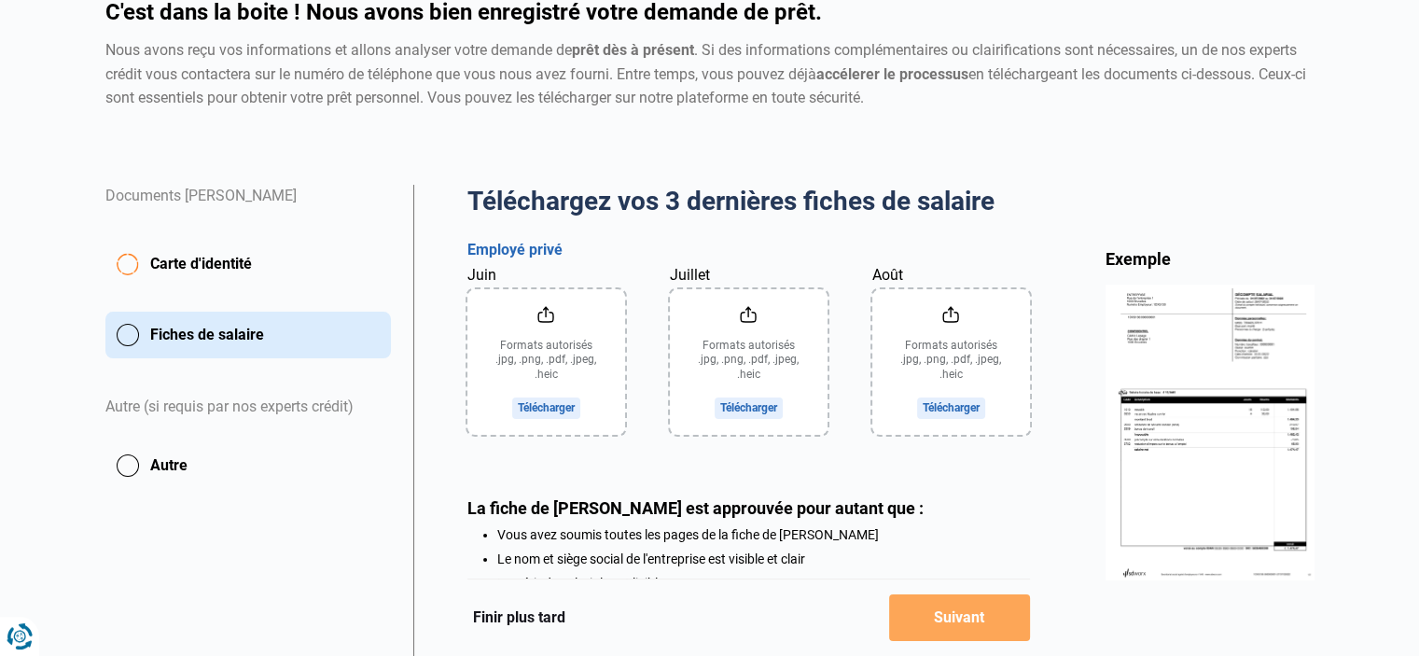
scroll to position [187, 0]
click at [946, 356] on input "Août" at bounding box center [951, 361] width 158 height 146
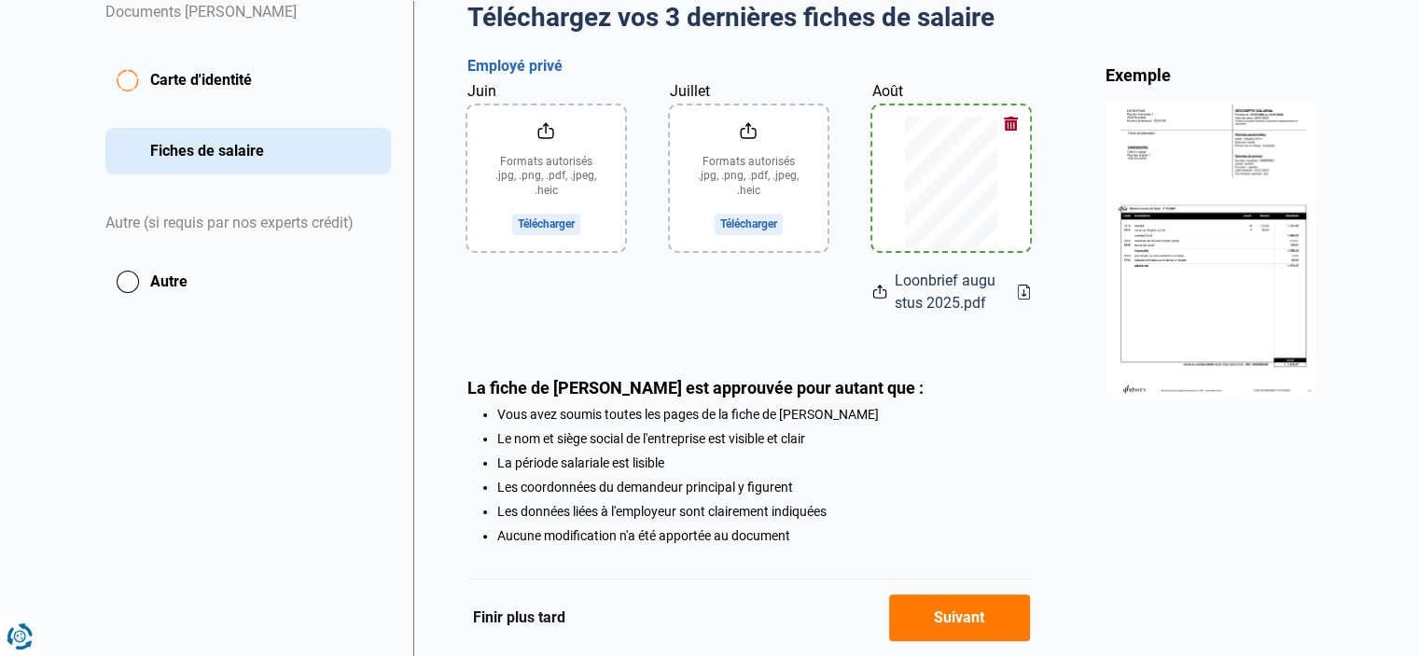
scroll to position [373, 0]
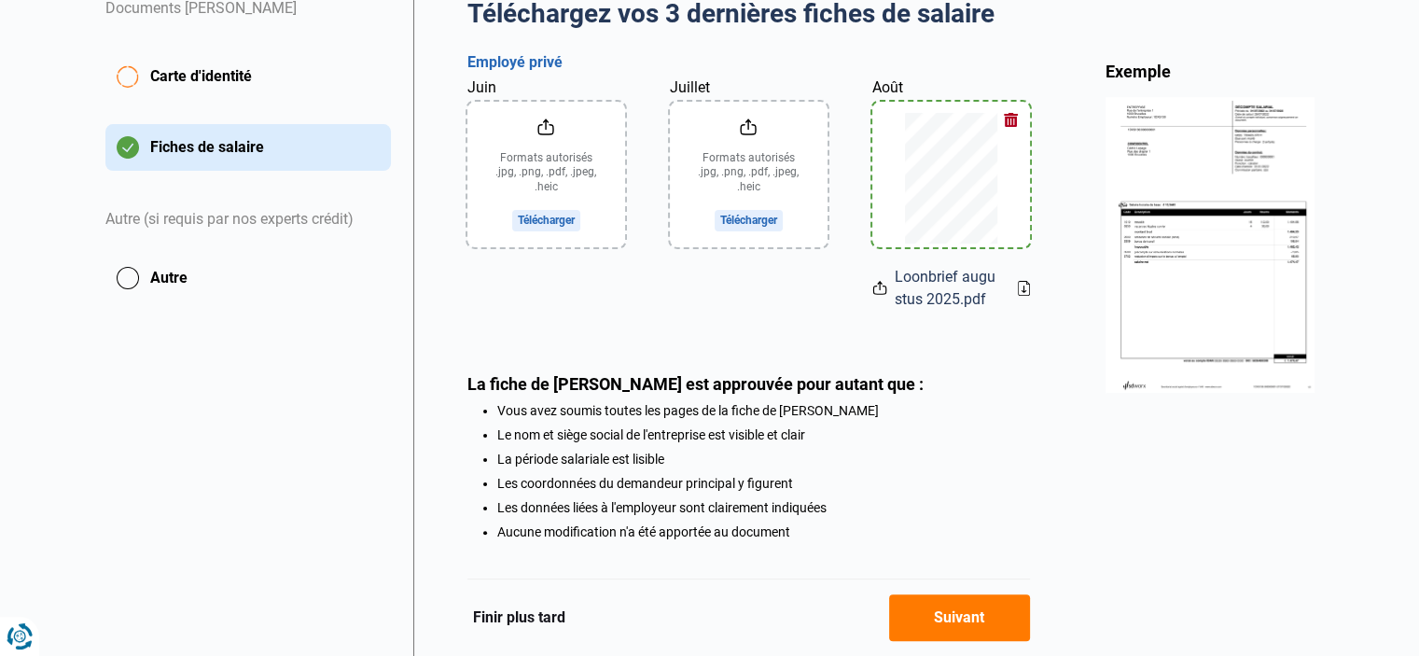
click at [739, 201] on input "Juillet" at bounding box center [749, 175] width 158 height 146
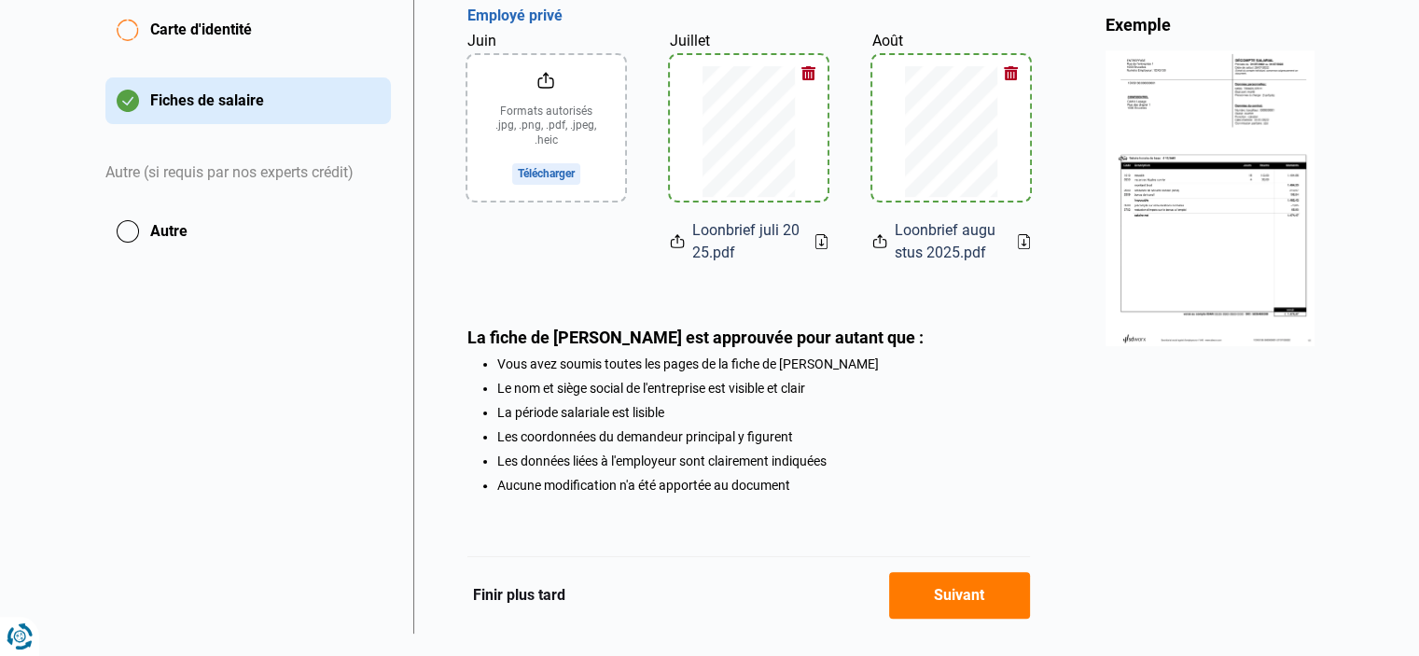
scroll to position [465, 0]
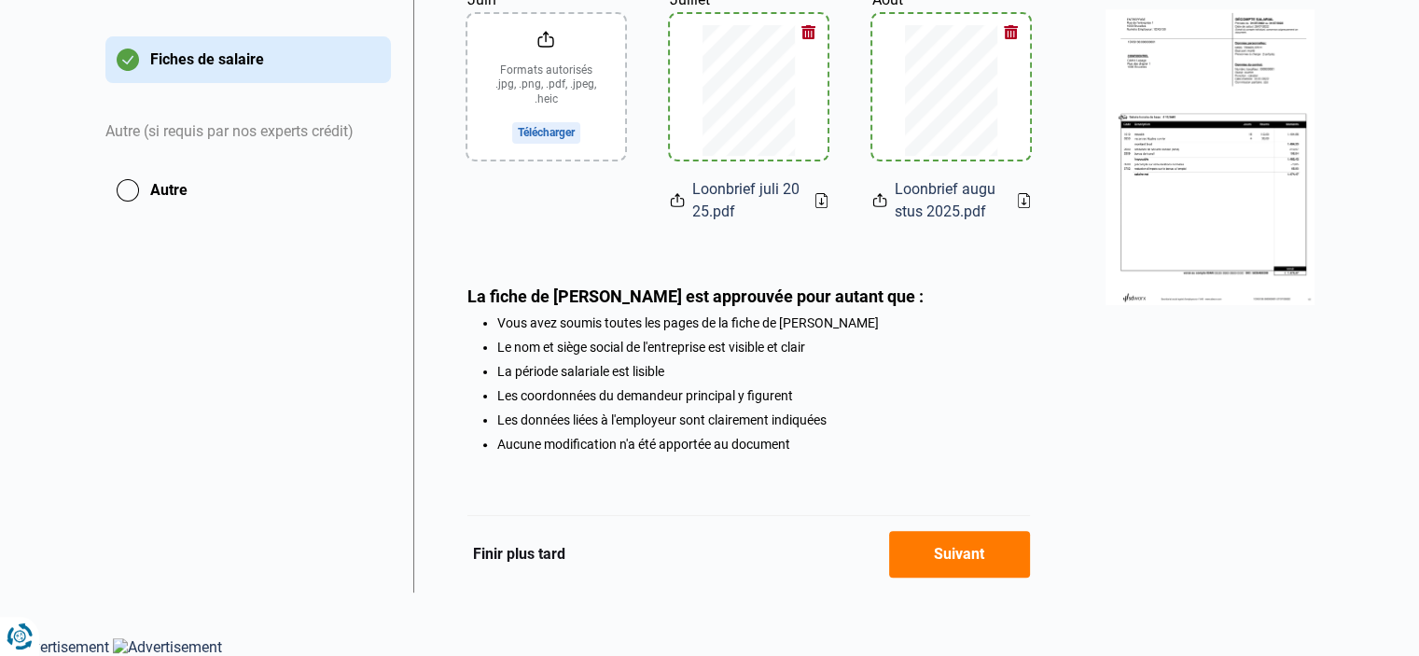
click at [975, 543] on button "Suivant" at bounding box center [959, 554] width 141 height 47
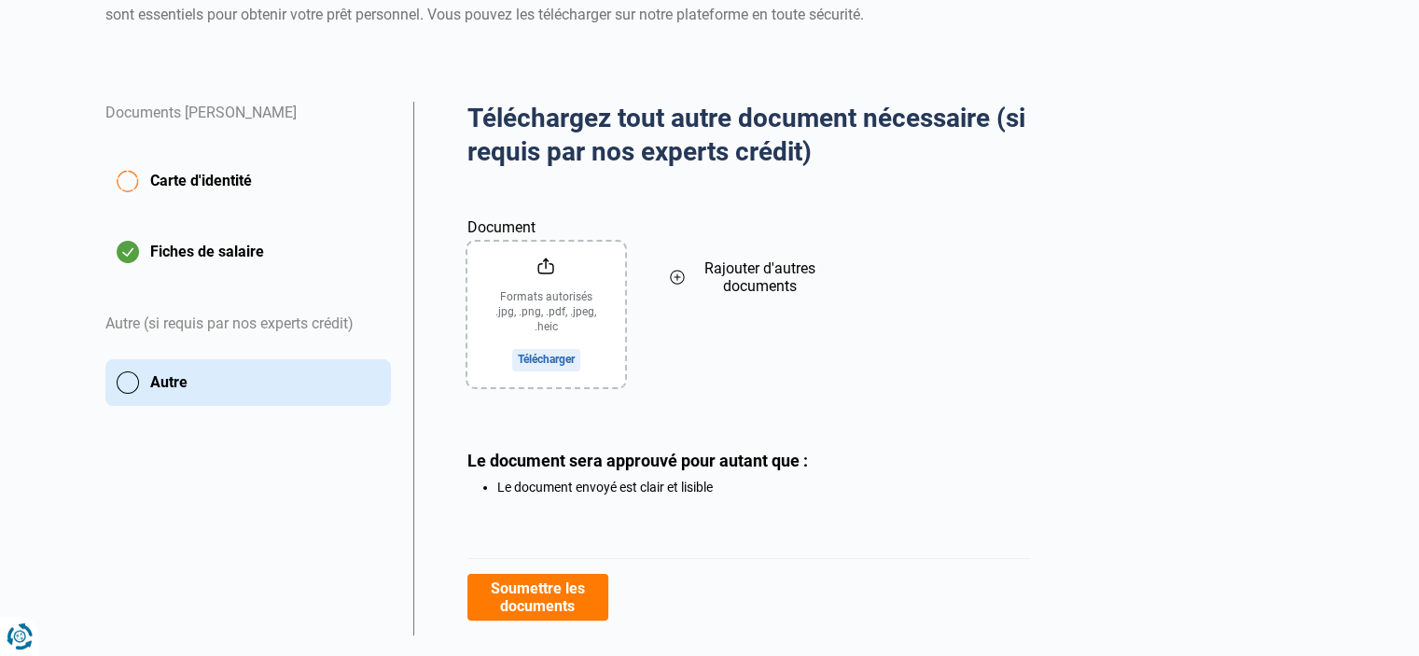
scroll to position [311, 0]
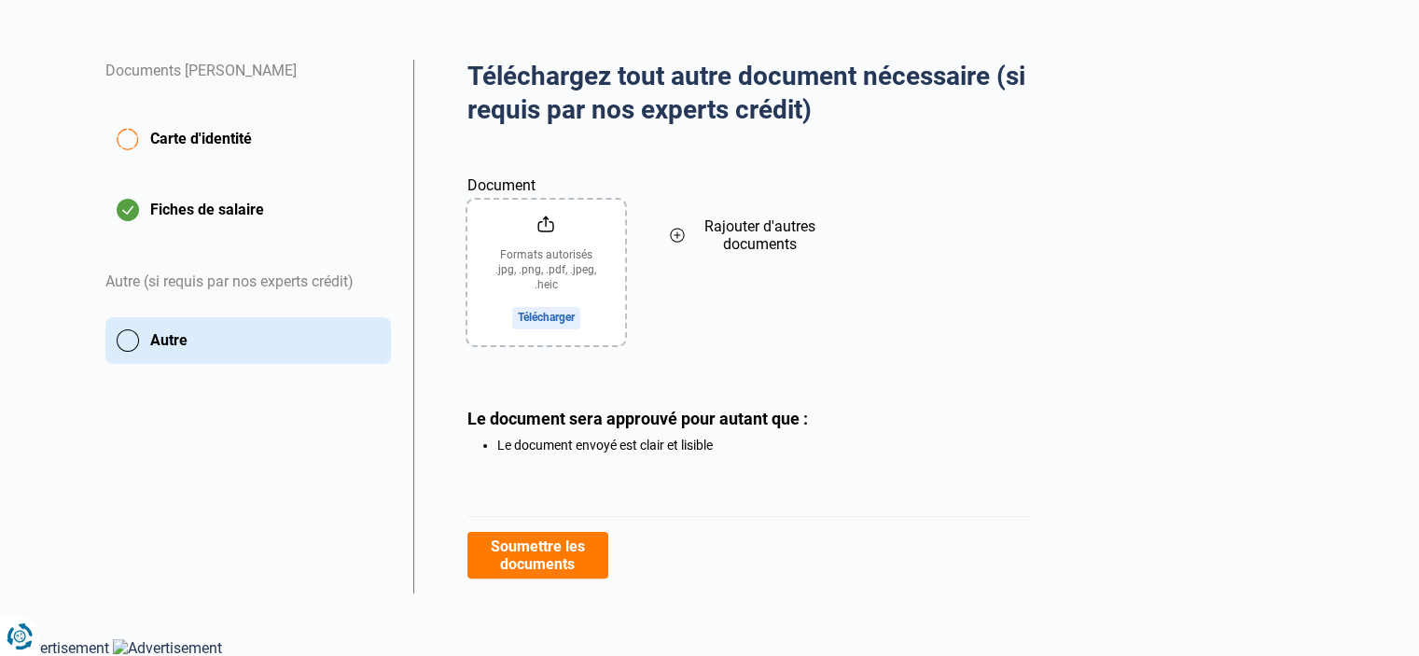
click at [539, 260] on input "Document" at bounding box center [546, 273] width 158 height 146
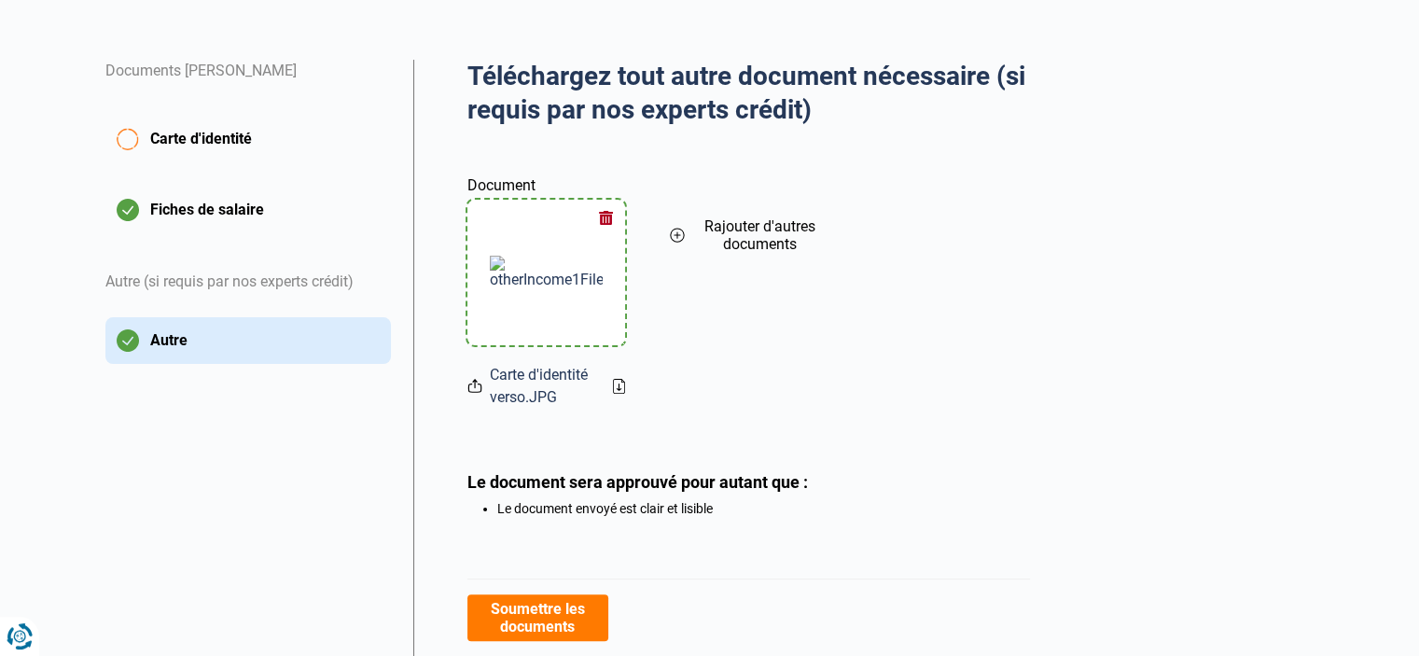
scroll to position [374, 0]
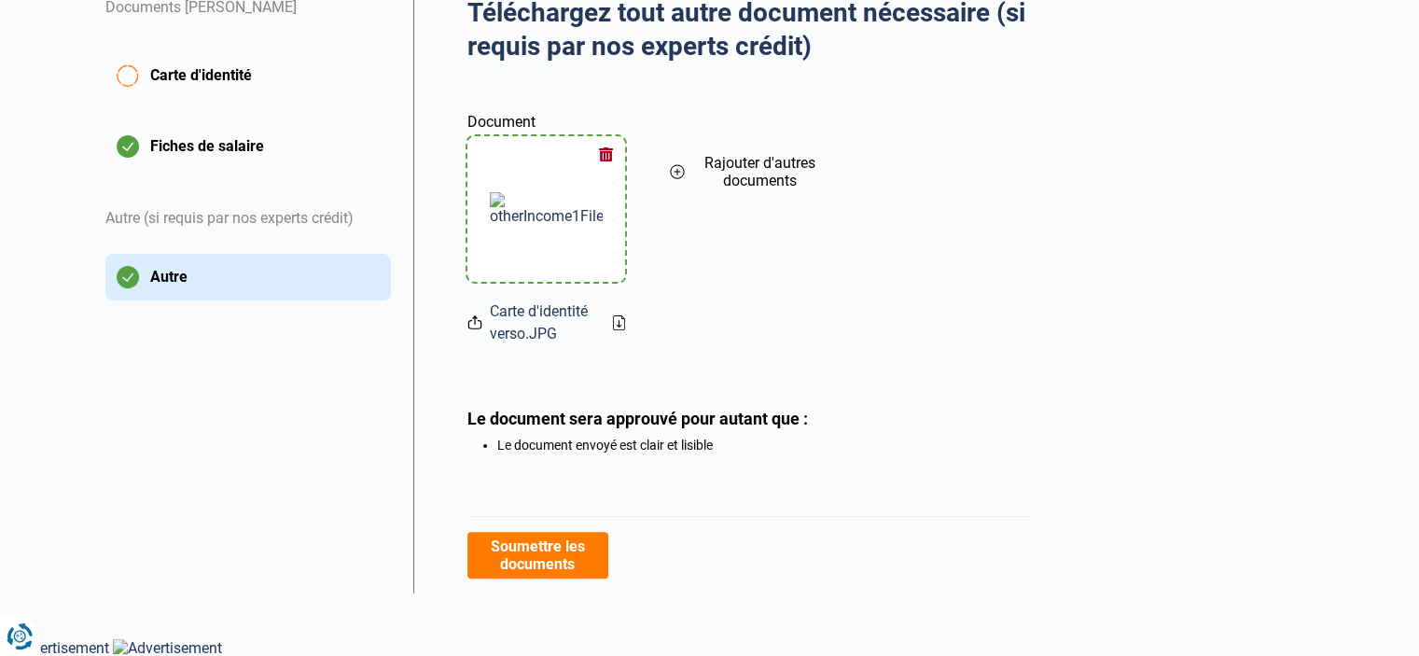
click at [554, 563] on button "Soumettre les documents" at bounding box center [537, 555] width 141 height 47
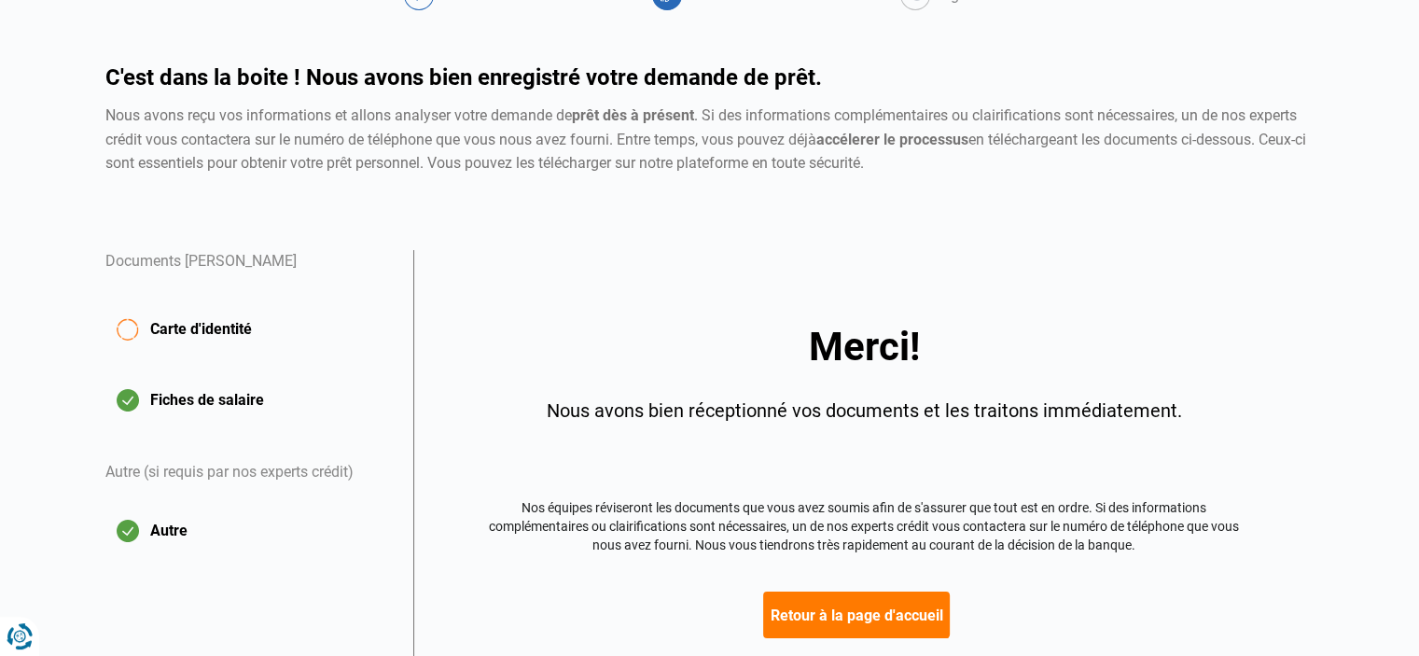
scroll to position [243, 0]
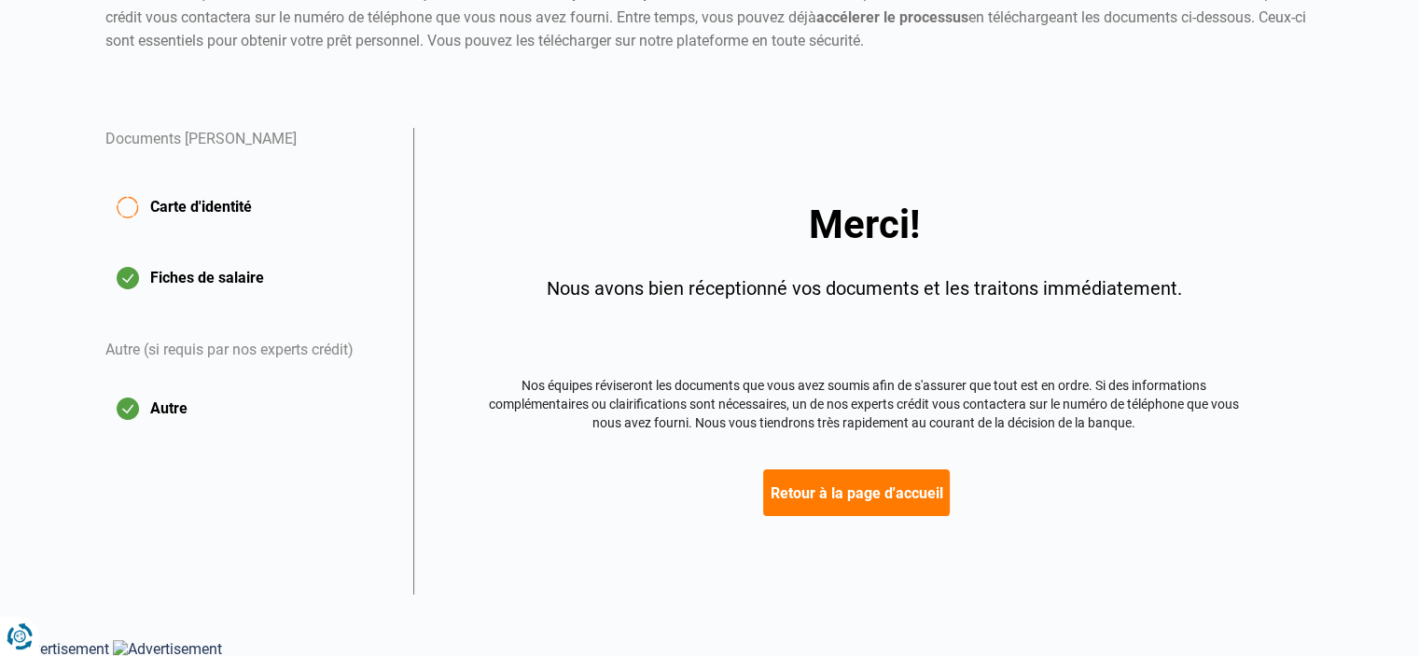
click at [142, 206] on button "Carte d'identité" at bounding box center [247, 206] width 285 height 65
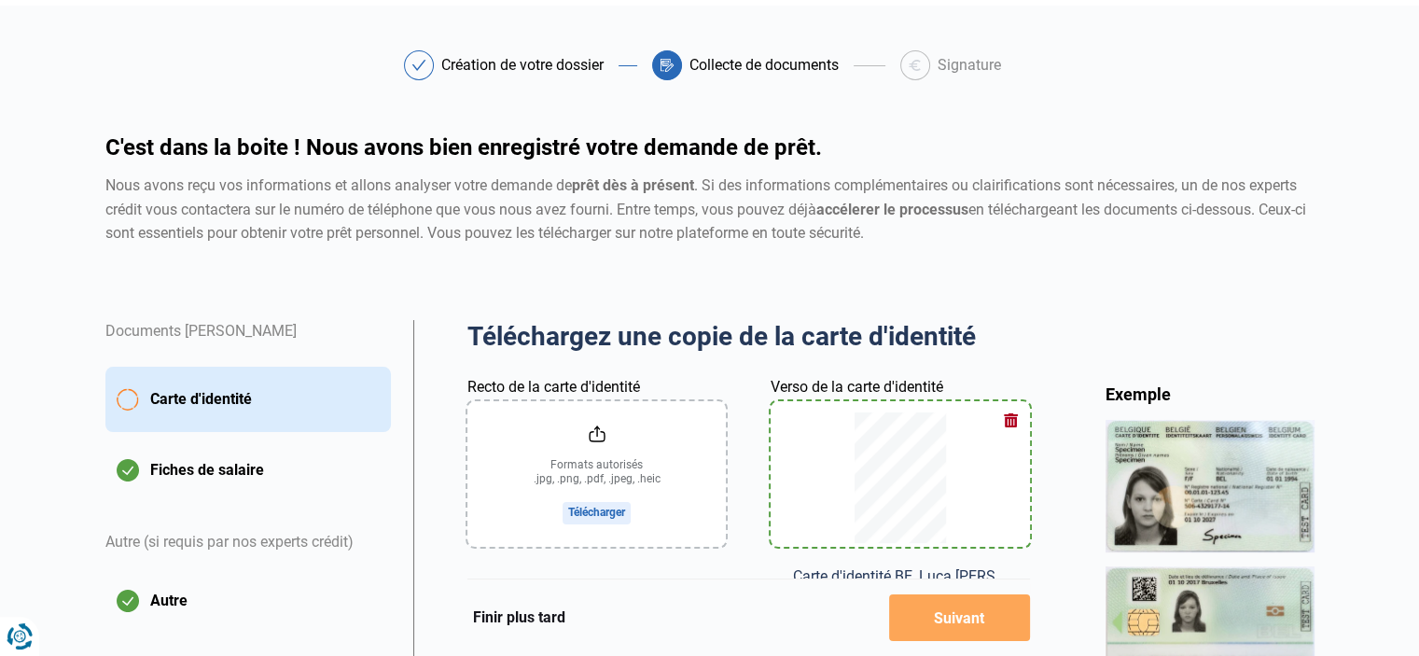
scroll to position [19, 0]
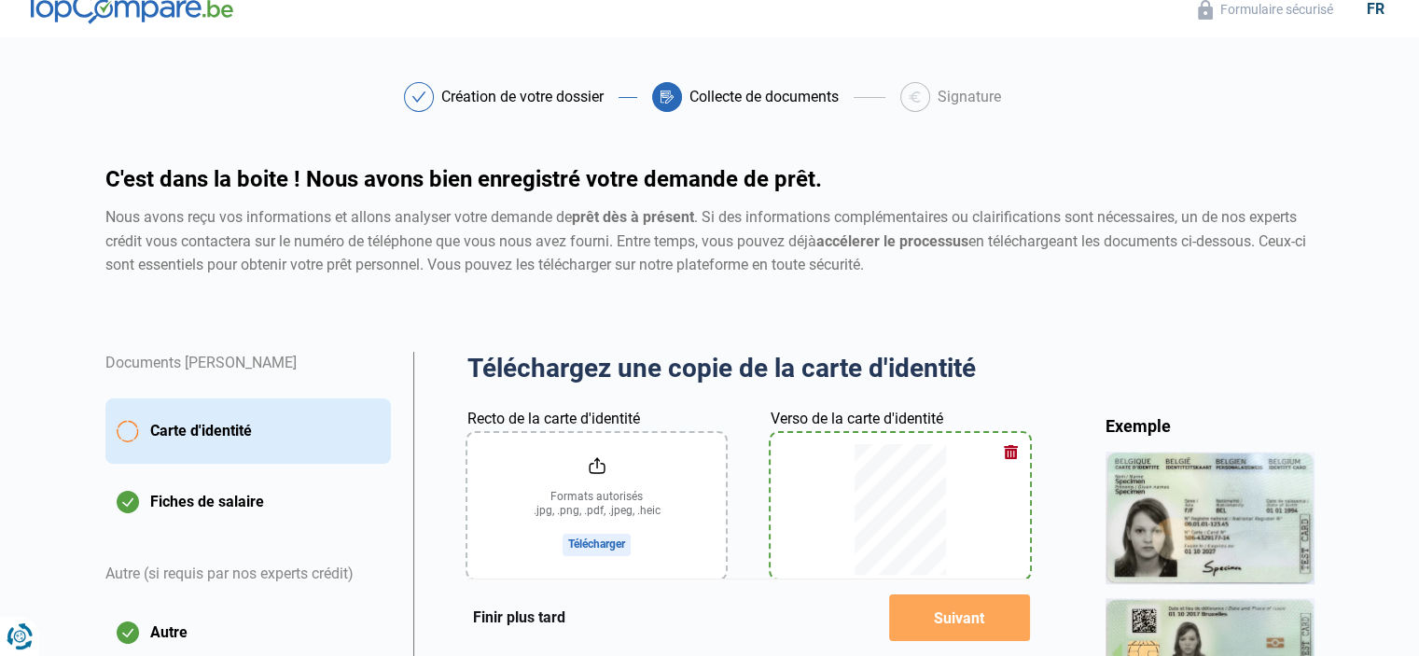
click at [580, 532] on input "Recto de la carte d'identité" at bounding box center [596, 506] width 258 height 146
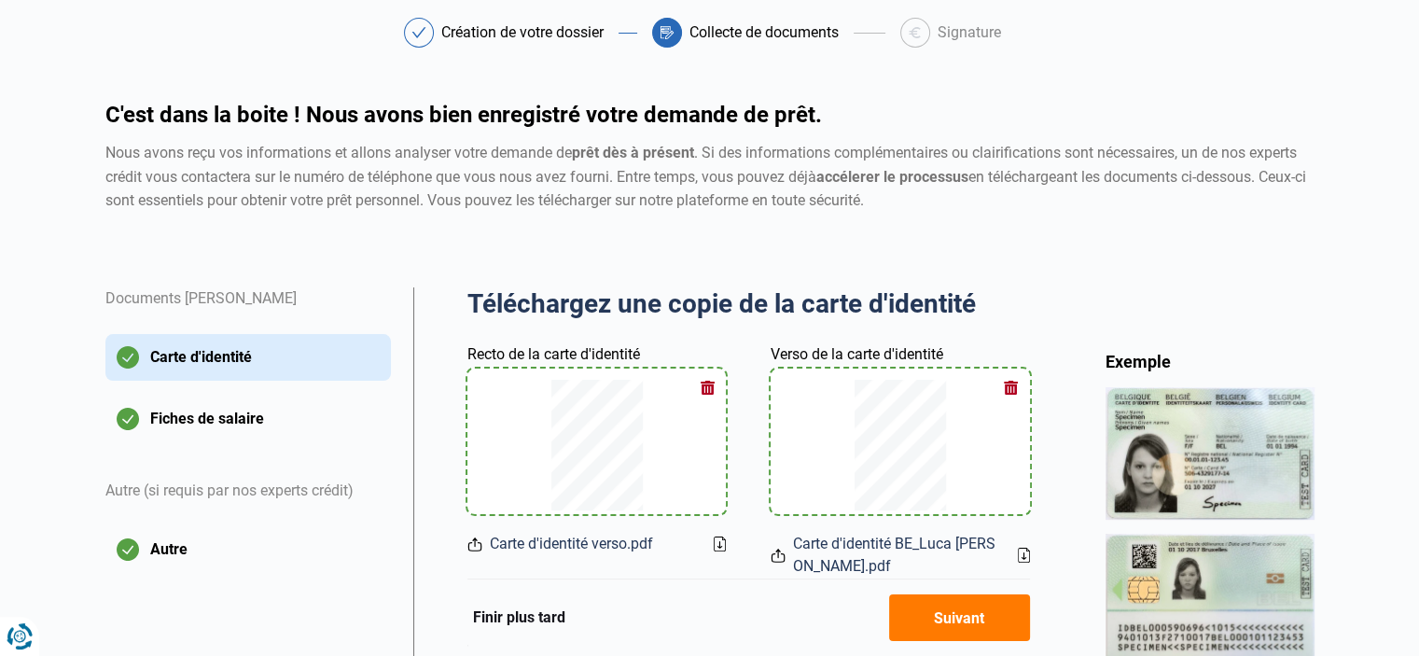
scroll to position [392, 0]
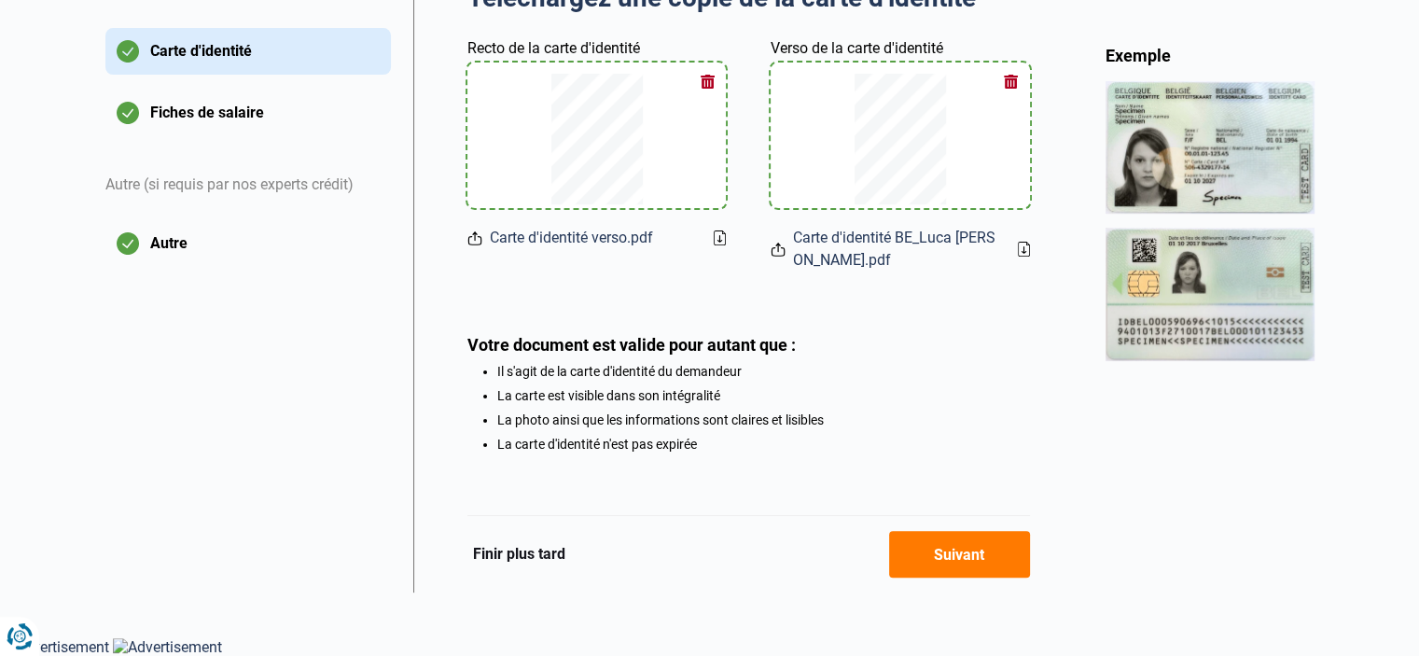
click at [932, 544] on button "Suivant" at bounding box center [959, 554] width 141 height 47
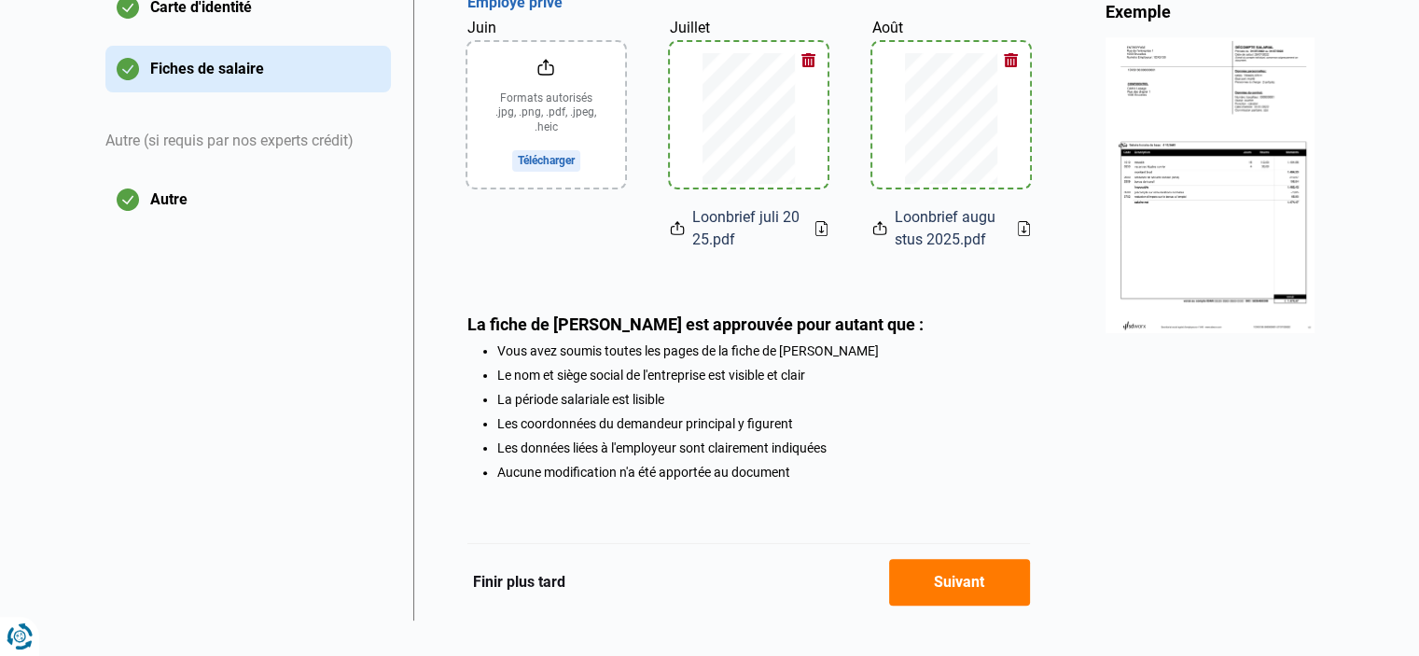
scroll to position [465, 0]
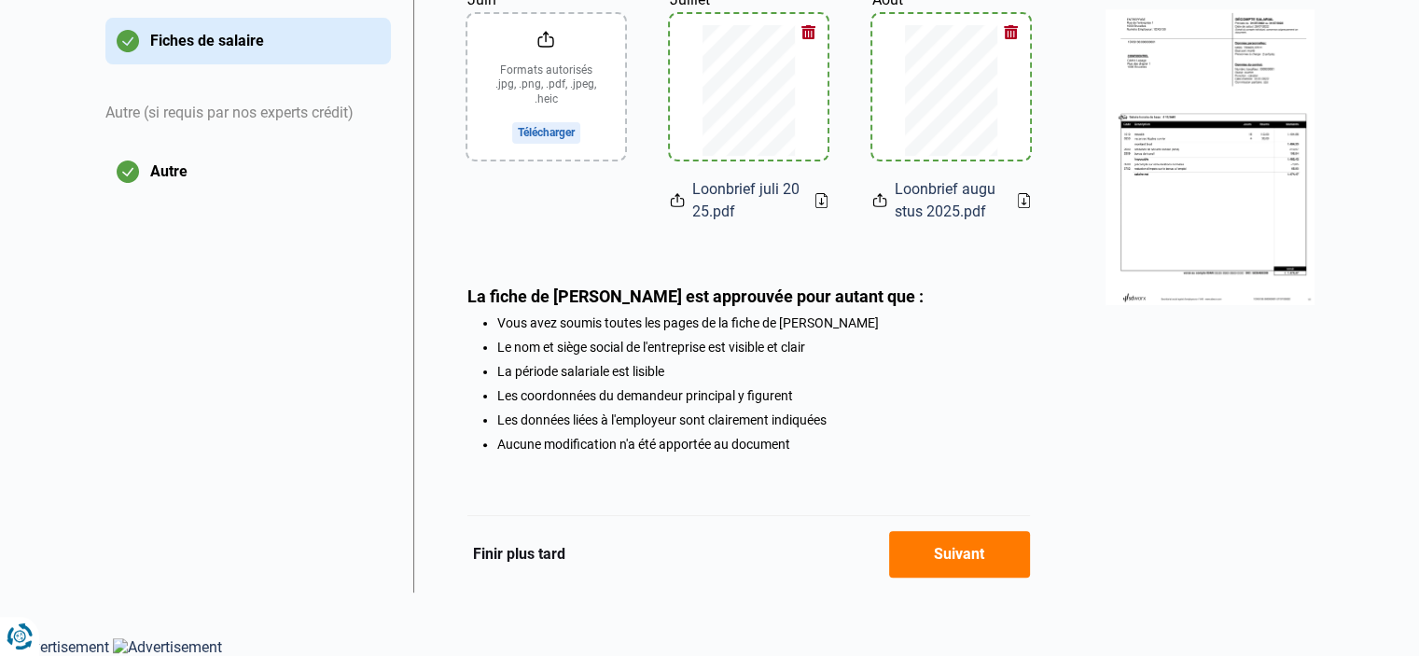
click at [970, 544] on button "Suivant" at bounding box center [959, 554] width 141 height 47
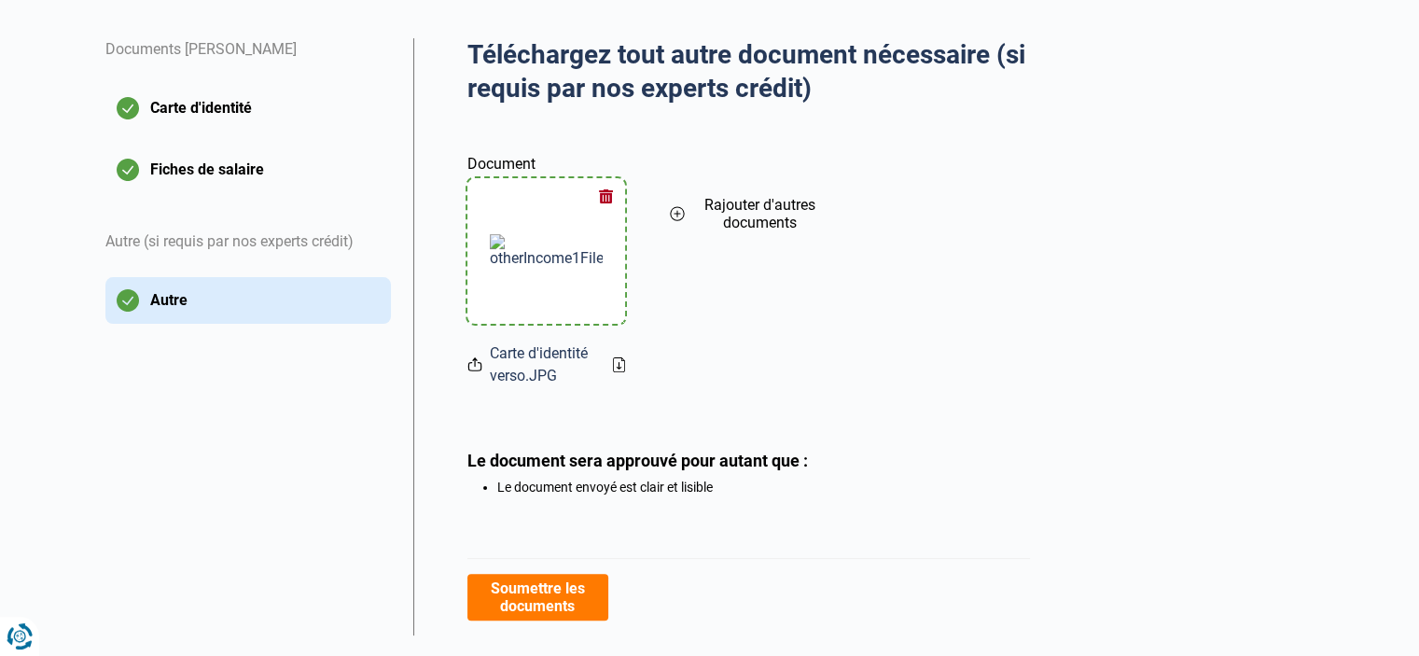
scroll to position [374, 0]
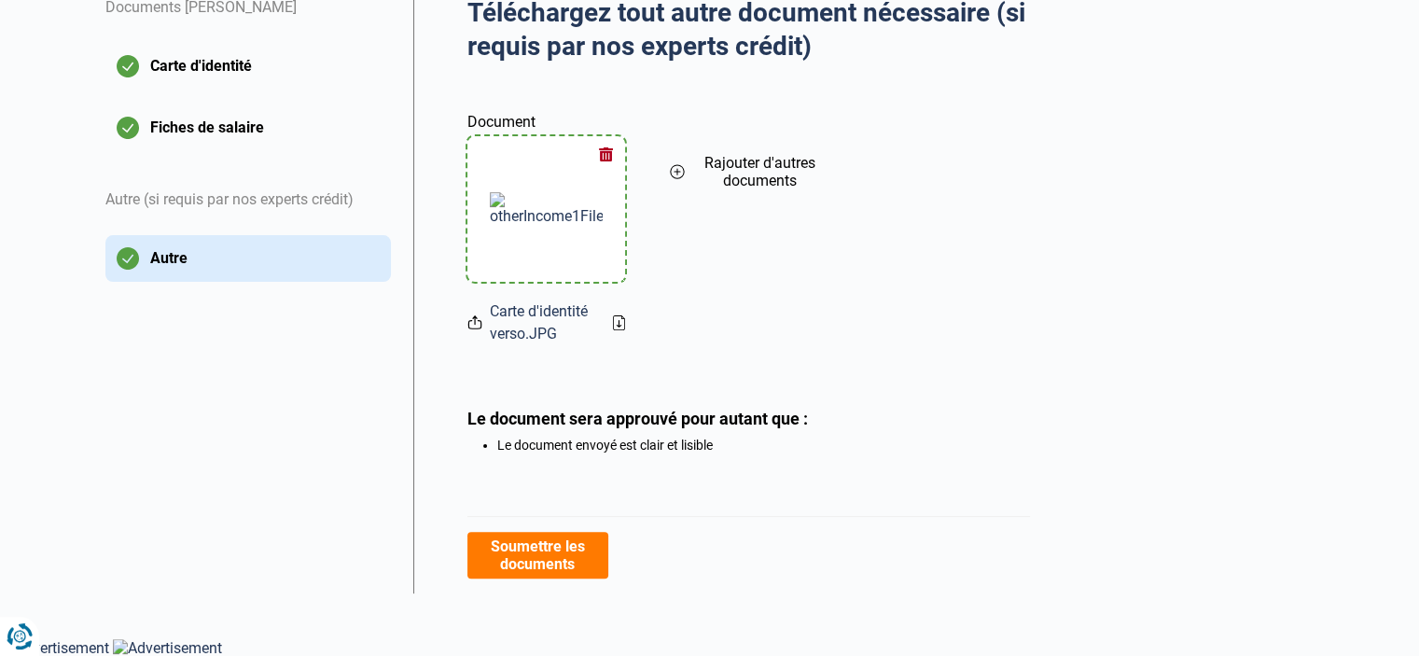
click at [563, 568] on button "Soumettre les documents" at bounding box center [537, 555] width 141 height 47
